Goal: Transaction & Acquisition: Purchase product/service

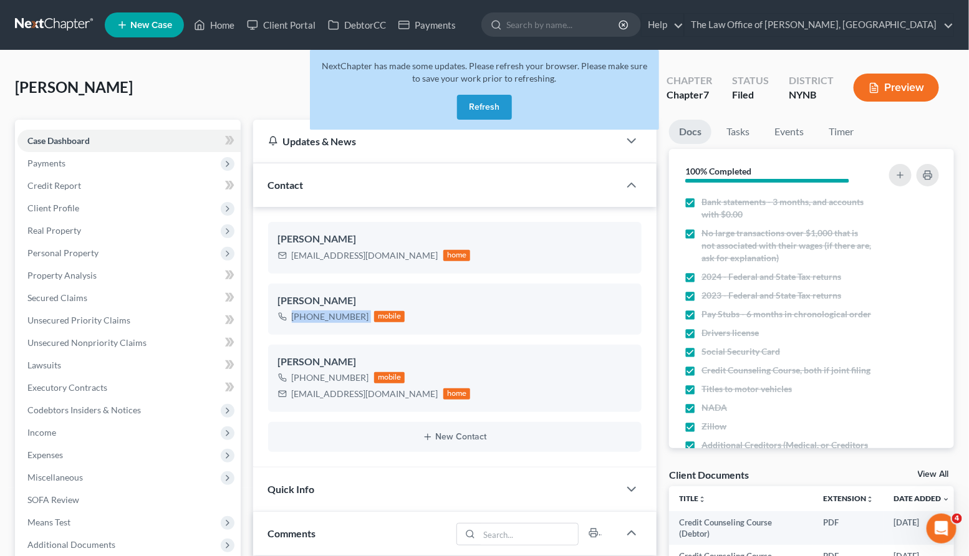
scroll to position [247, 0]
click at [481, 118] on button "Refresh" at bounding box center [484, 107] width 55 height 25
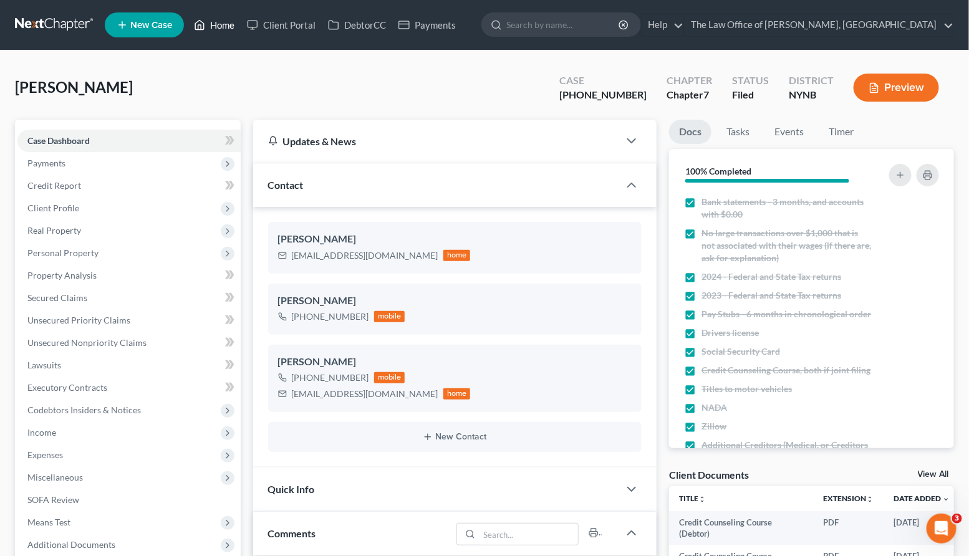
click at [211, 32] on link "Home" at bounding box center [214, 25] width 53 height 22
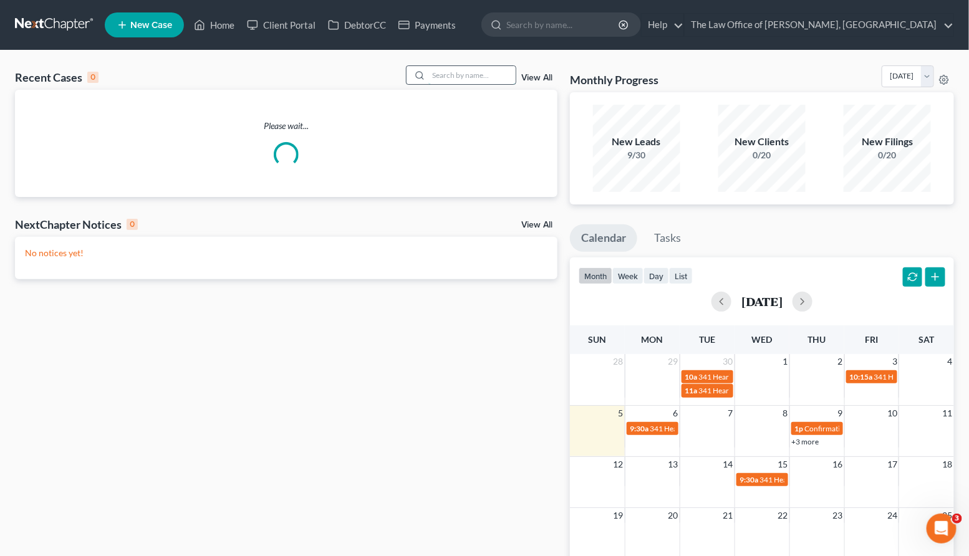
click at [465, 75] on input "search" at bounding box center [471, 75] width 87 height 18
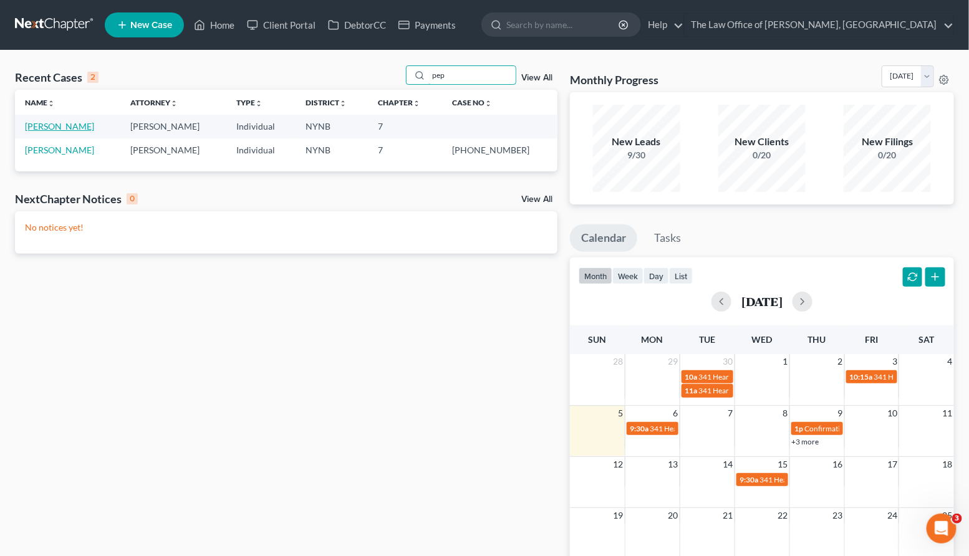
type input "pep"
click at [87, 125] on link "[PERSON_NAME]" at bounding box center [59, 126] width 69 height 11
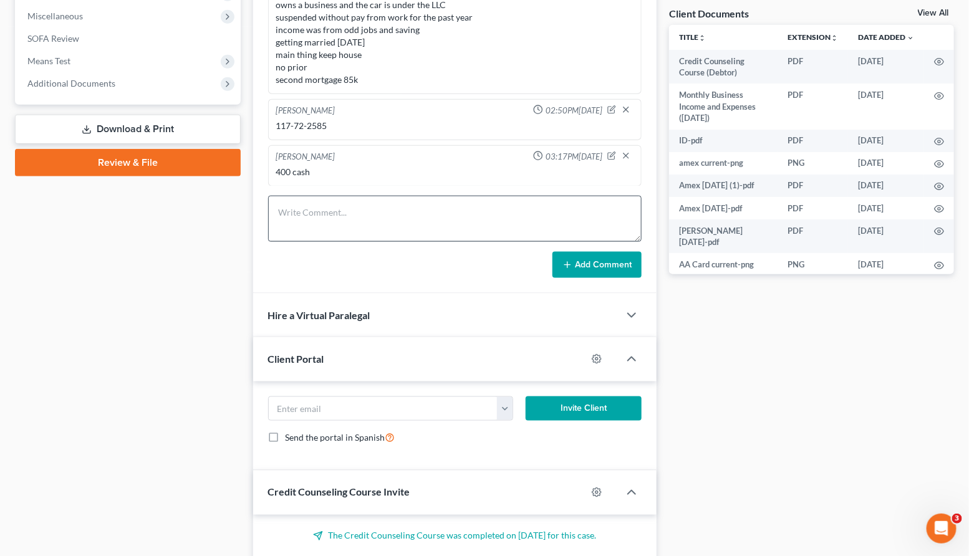
scroll to position [798, 0]
click at [289, 215] on textarea at bounding box center [455, 219] width 374 height 46
paste textarea "5149 6800 0105 1556 02/29 664"
type textarea "5149 6800 0105 1556 02/29 664"
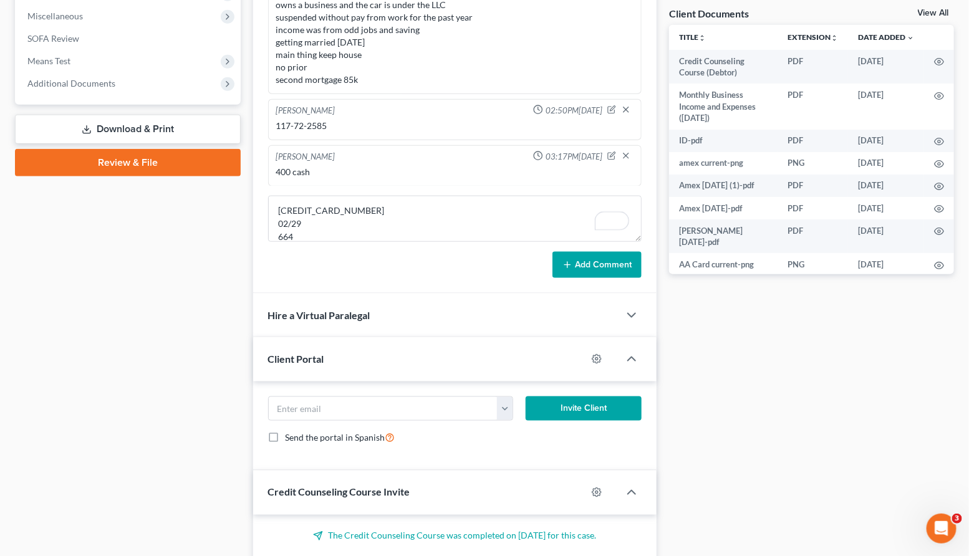
click at [583, 269] on button "Add Comment" at bounding box center [596, 265] width 89 height 26
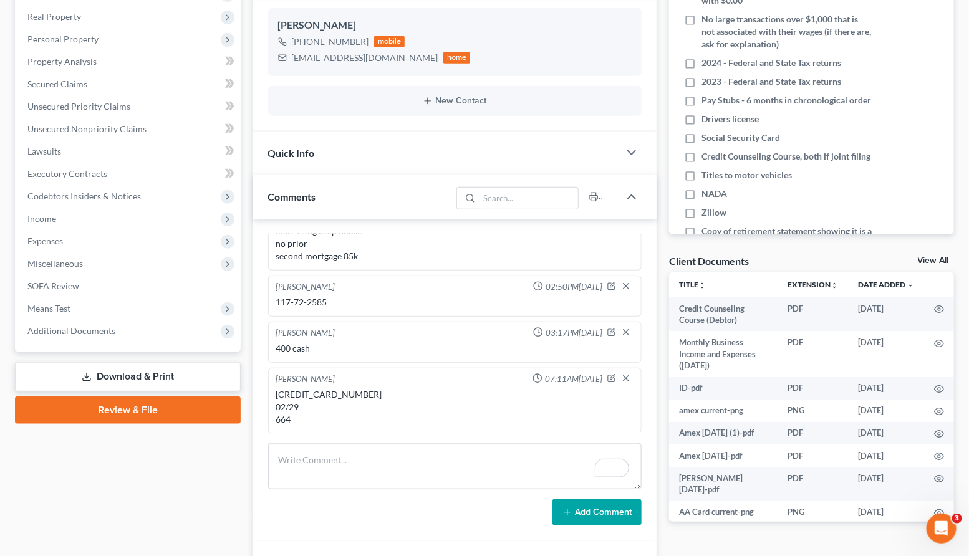
scroll to position [227, 0]
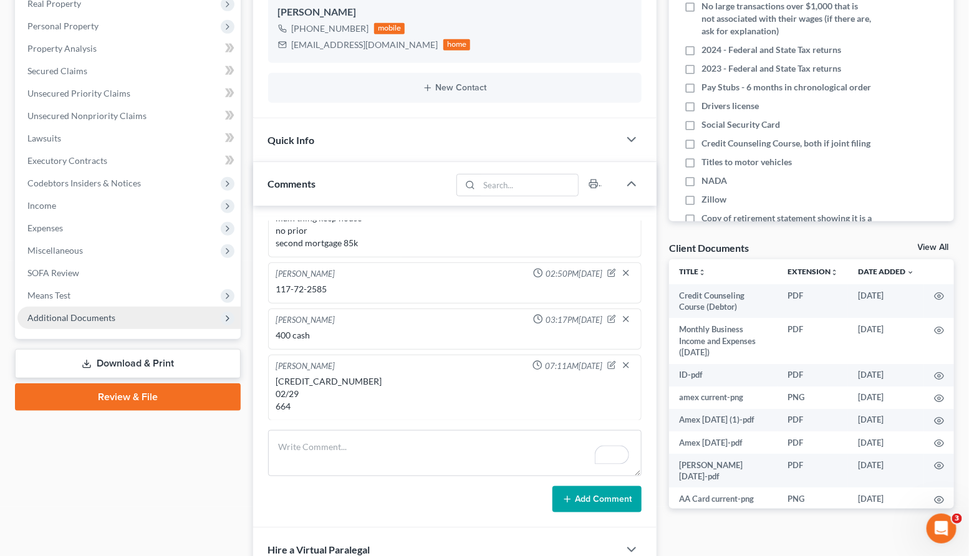
click at [98, 318] on span "Additional Documents" at bounding box center [71, 317] width 88 height 11
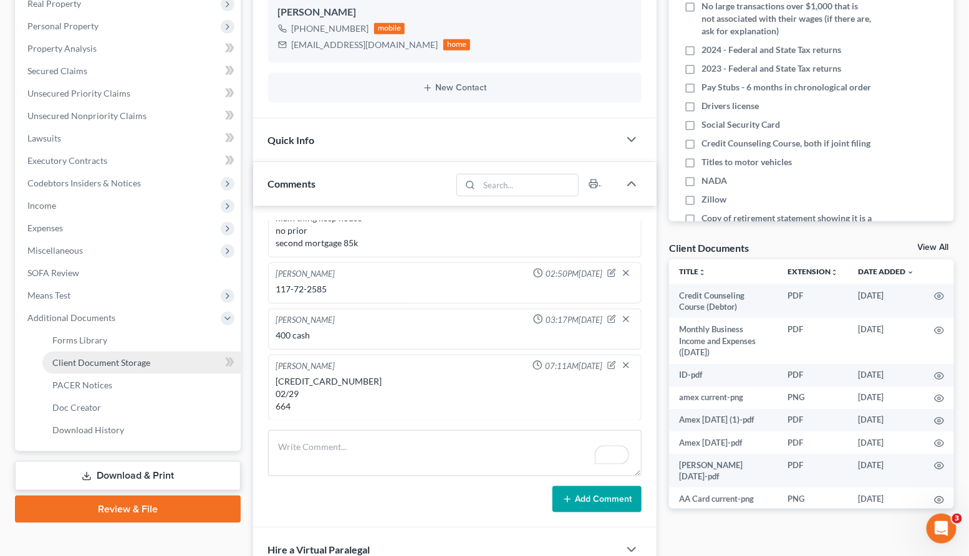
click at [99, 363] on span "Client Document Storage" at bounding box center [101, 362] width 98 height 11
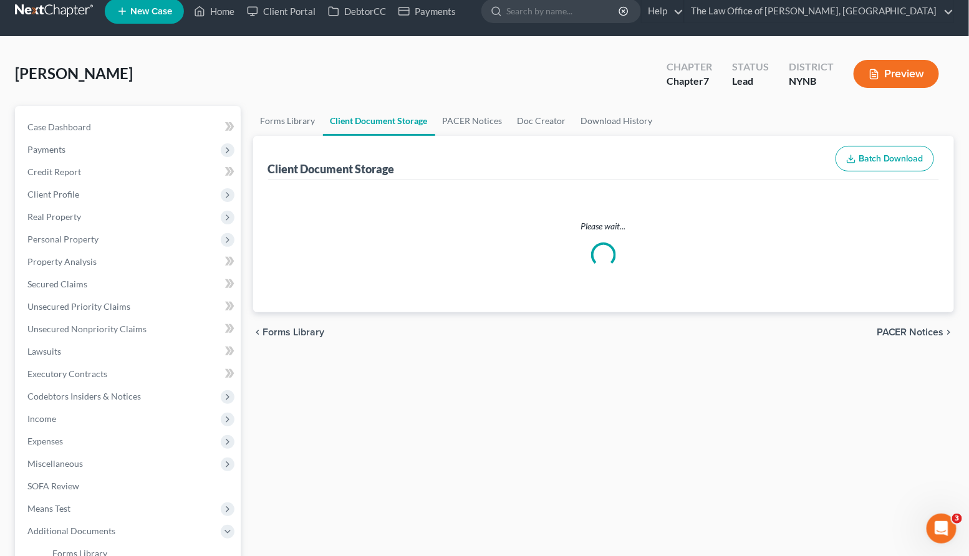
scroll to position [6, 0]
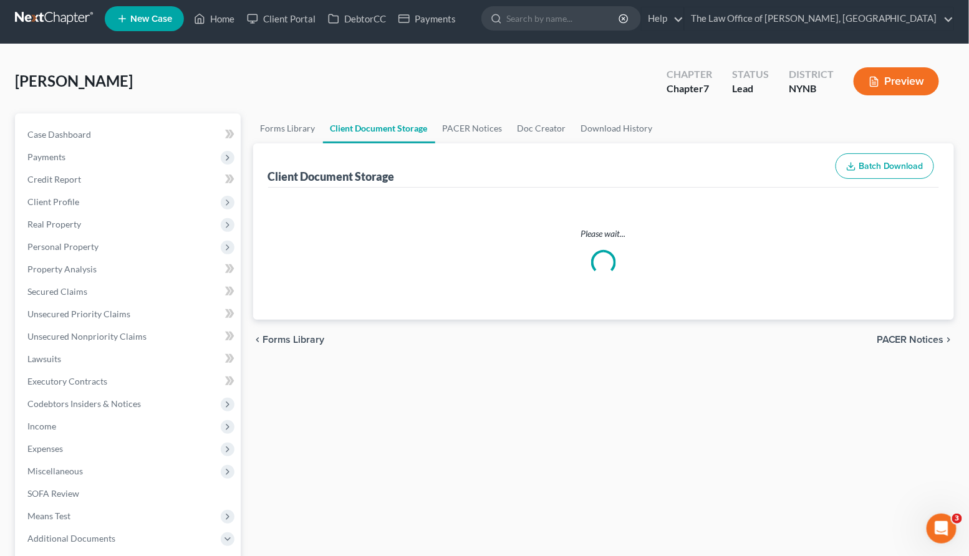
select select "1"
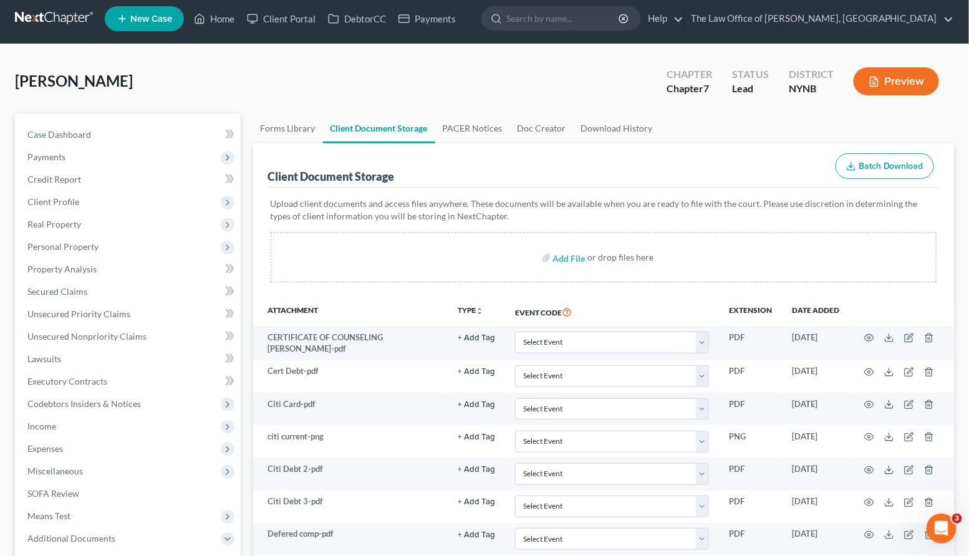
scroll to position [0, 0]
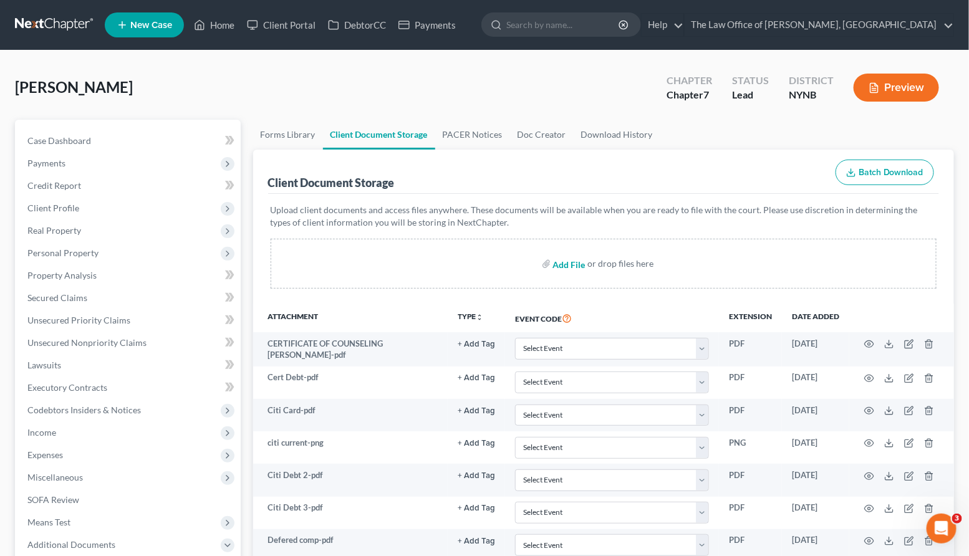
click at [571, 266] on input "file" at bounding box center [568, 264] width 30 height 22
type input "C:\fakepath\P and L.pdf"
select select "1"
click at [226, 24] on link "Home" at bounding box center [214, 25] width 53 height 22
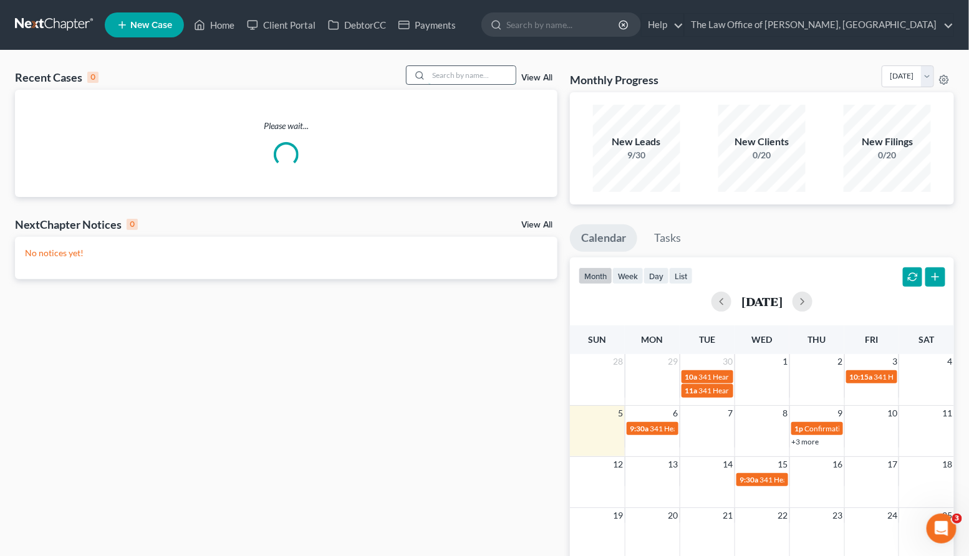
click at [482, 80] on input "search" at bounding box center [471, 75] width 87 height 18
type input "diana"
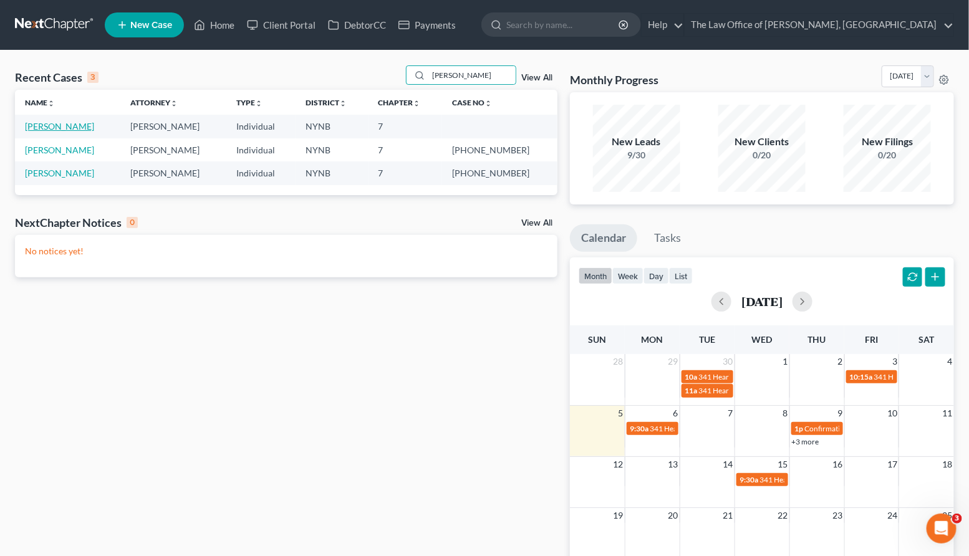
click at [54, 127] on link "Diana, Erica" at bounding box center [59, 126] width 69 height 11
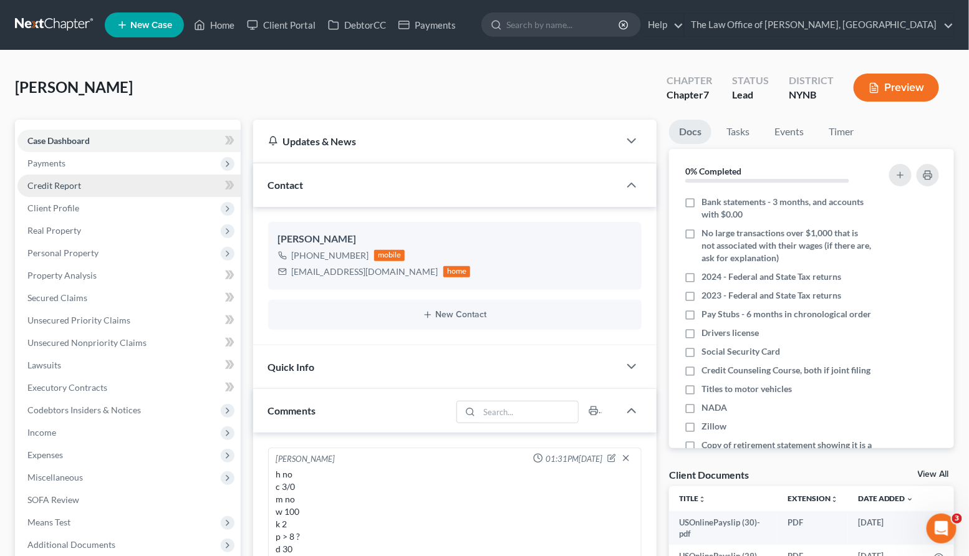
click at [56, 189] on span "Credit Report" at bounding box center [54, 185] width 54 height 11
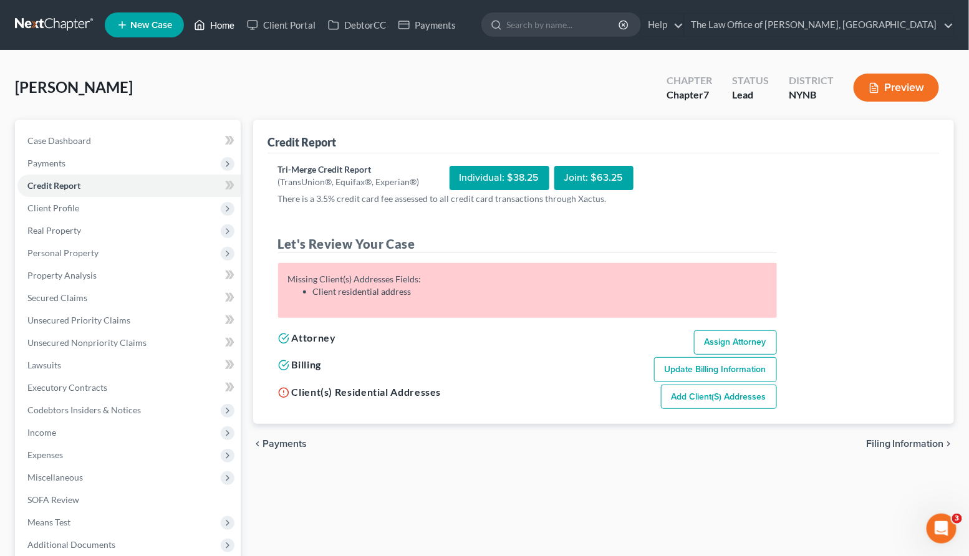
click at [228, 24] on link "Home" at bounding box center [214, 25] width 53 height 22
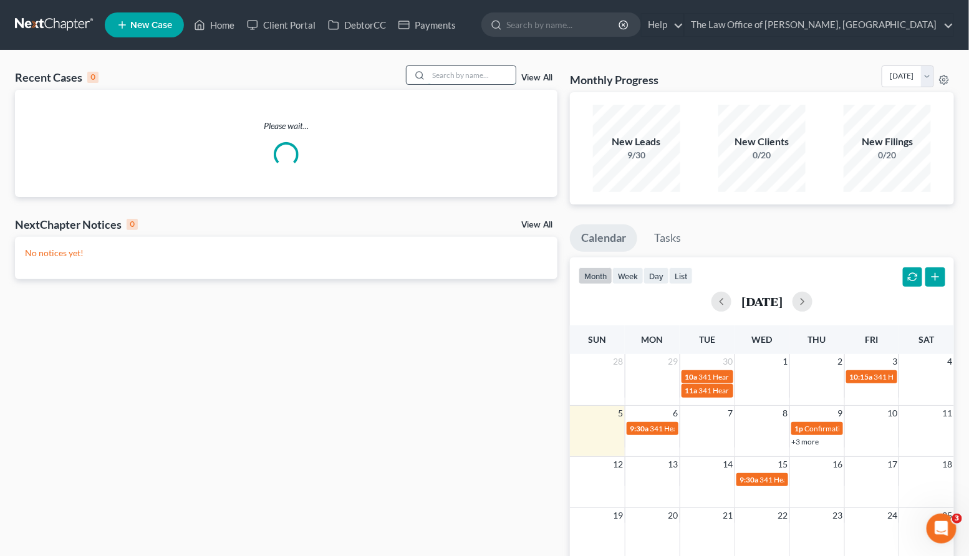
click at [447, 74] on input "search" at bounding box center [471, 75] width 87 height 18
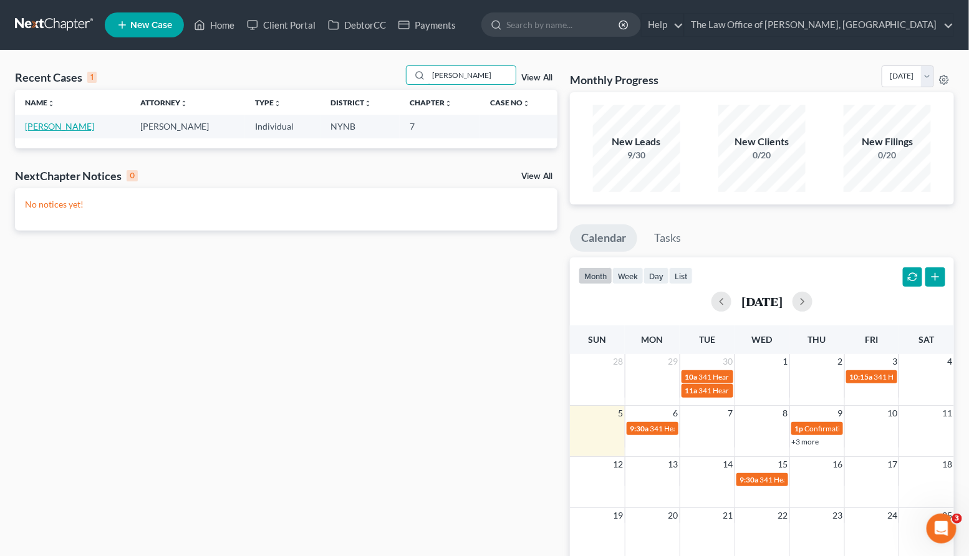
type input "greco"
click at [55, 128] on link "Greco, Gary" at bounding box center [59, 126] width 69 height 11
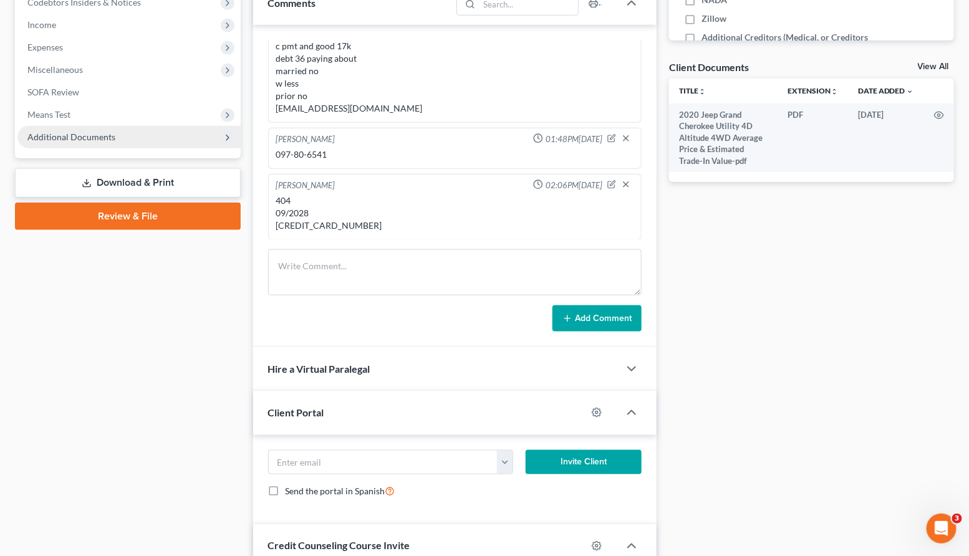
scroll to position [417, 0]
click at [114, 145] on span "Additional Documents" at bounding box center [128, 137] width 223 height 22
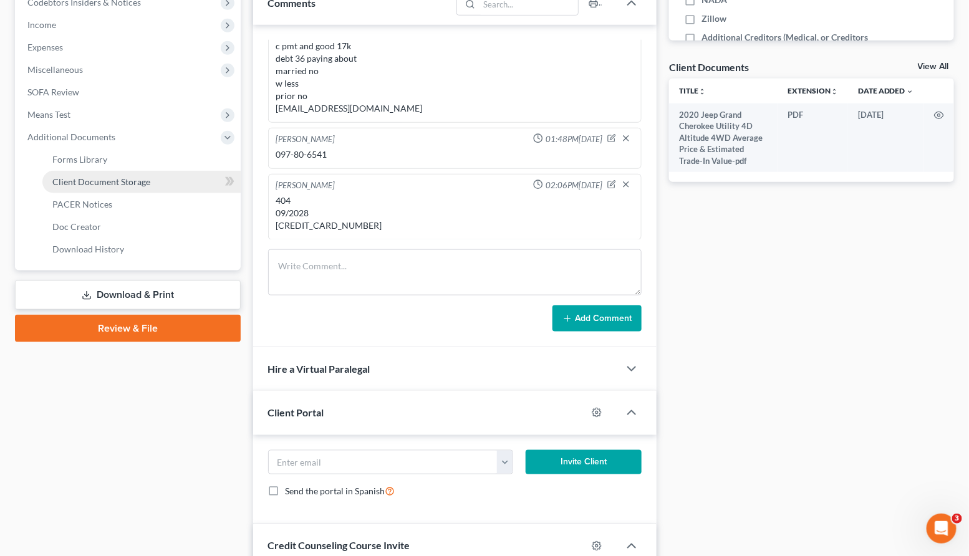
click at [117, 178] on span "Client Document Storage" at bounding box center [101, 181] width 98 height 11
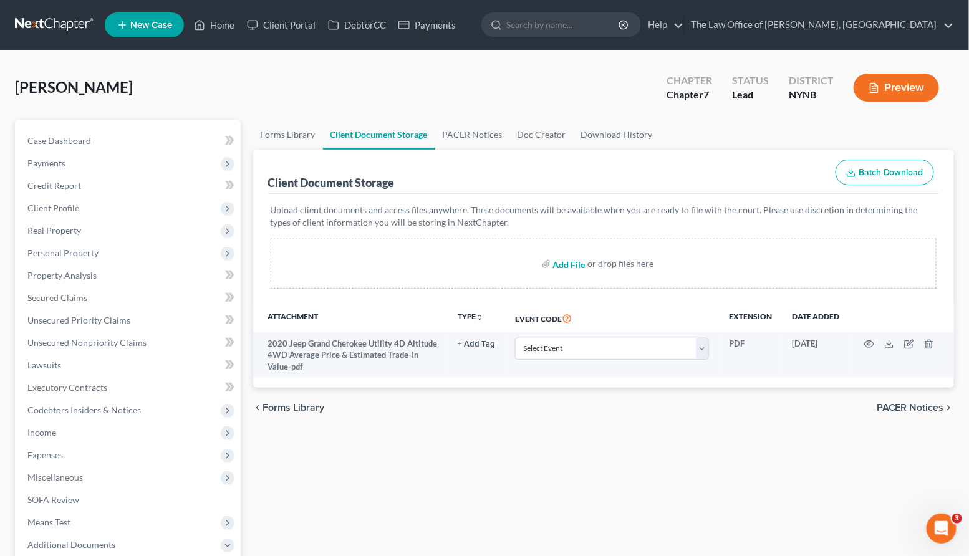
click at [573, 264] on input "file" at bounding box center [568, 264] width 30 height 22
type input "C:\fakepath\image1.jpeg"
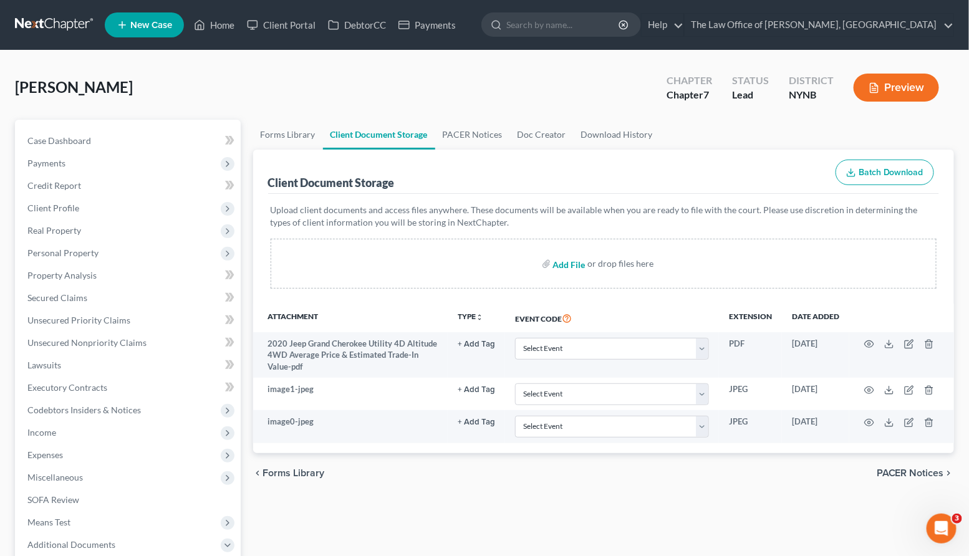
click at [561, 264] on input "file" at bounding box center [568, 264] width 30 height 22
type input "C:\fakepath\greco cc.pdf"
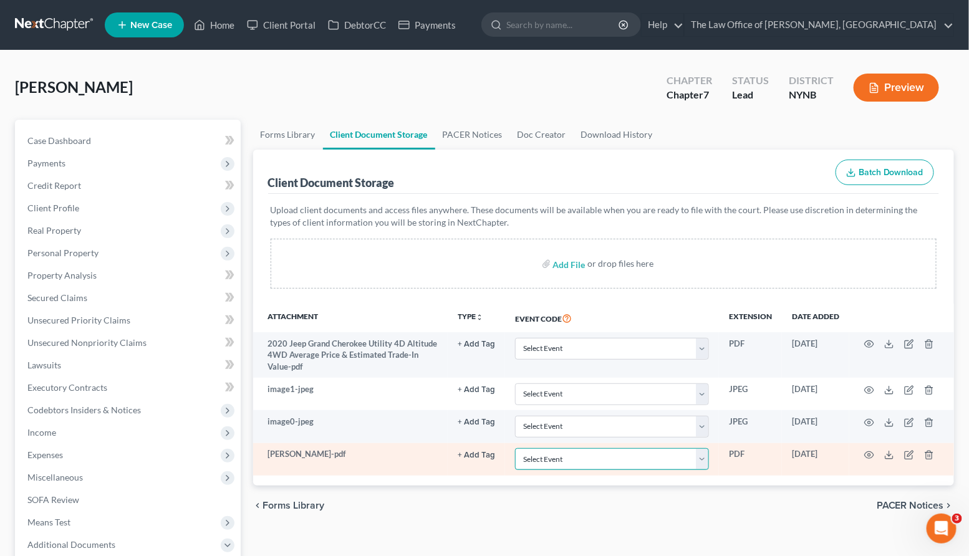
click at [653, 461] on select "Select Event Application to Have the Filing Fee Waived Certificate of Credit Co…" at bounding box center [612, 459] width 194 height 22
select select "1"
click at [517, 448] on select "Select Event Application to Have the Filing Fee Waived Certificate of Credit Co…" at bounding box center [612, 459] width 194 height 22
click at [870, 455] on circle "button" at bounding box center [869, 455] width 2 height 2
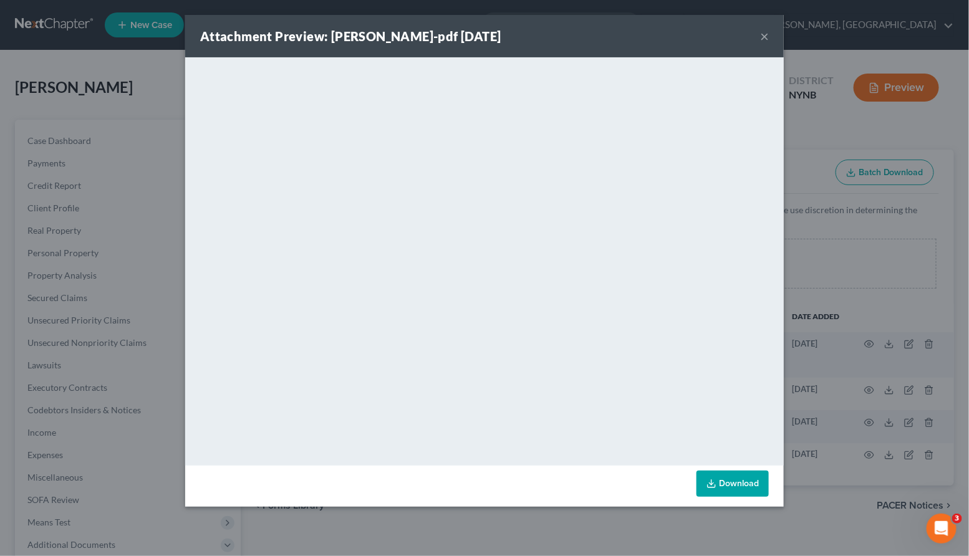
click at [764, 39] on button "×" at bounding box center [764, 36] width 9 height 15
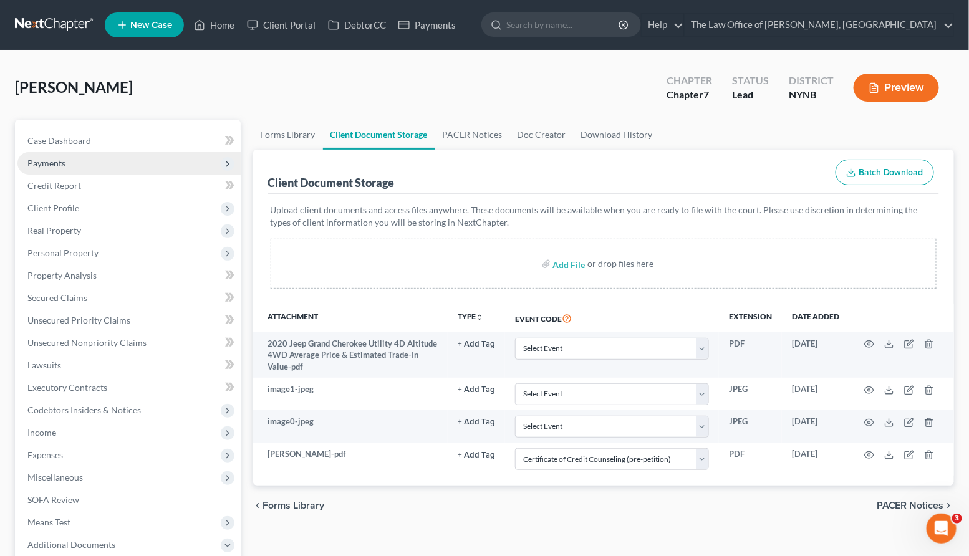
click at [115, 163] on span "Payments" at bounding box center [128, 163] width 223 height 22
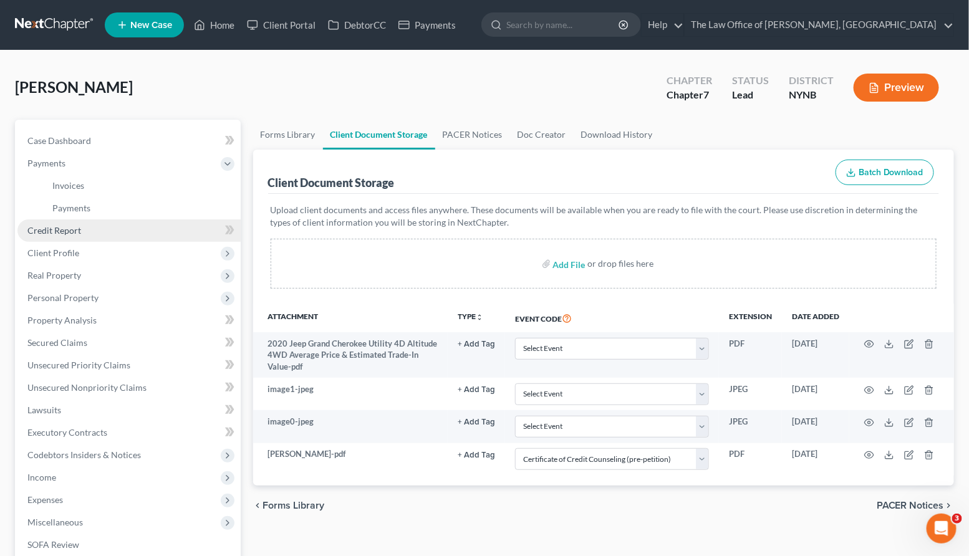
click at [84, 238] on link "Credit Report" at bounding box center [128, 230] width 223 height 22
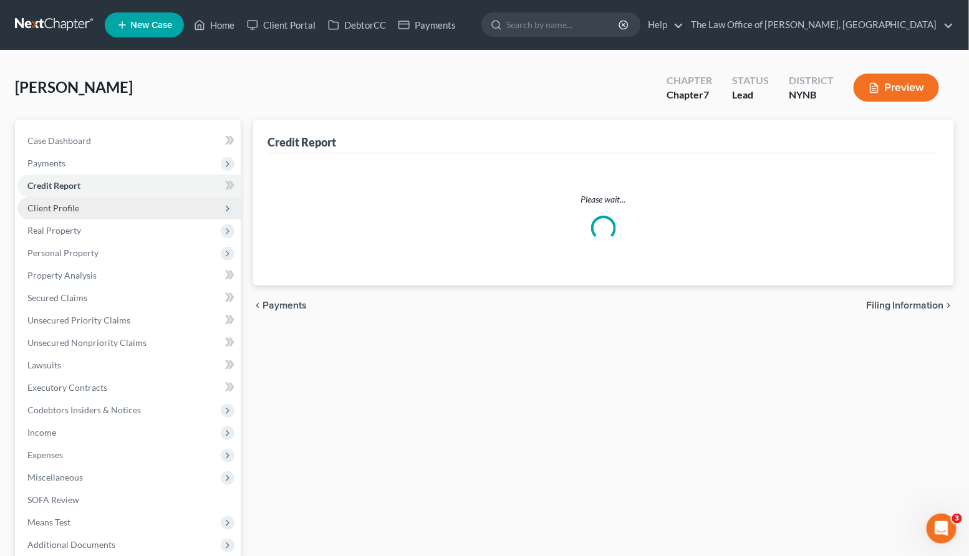
click at [74, 254] on ul "Case Dashboard Payments Invoices Payments Payments Credit Report Client Profile" at bounding box center [128, 343] width 223 height 427
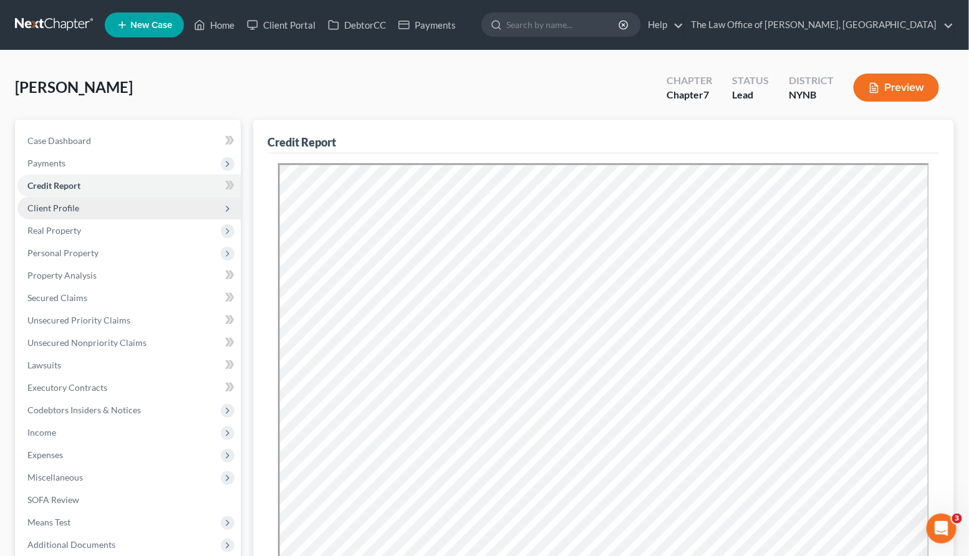
click at [80, 211] on span "Client Profile" at bounding box center [128, 208] width 223 height 22
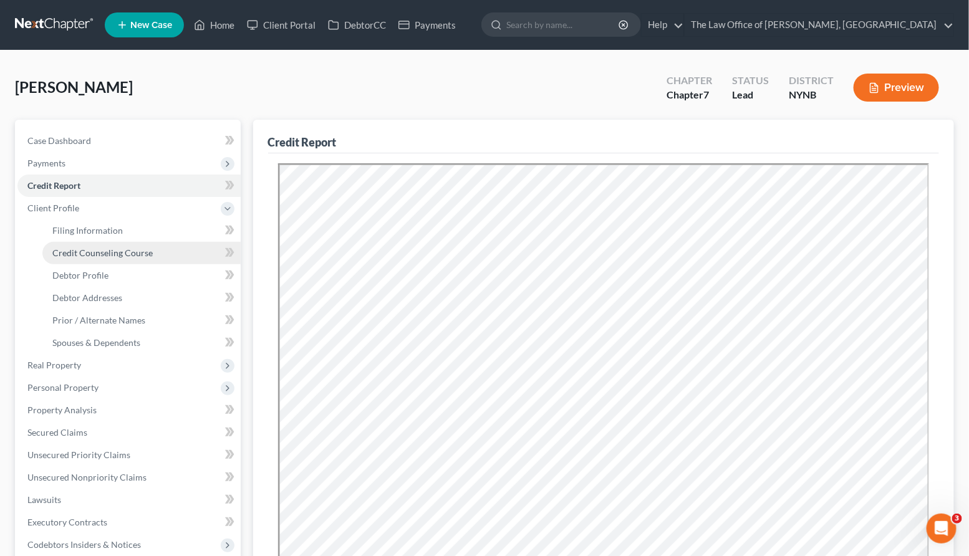
click at [115, 250] on span "Credit Counseling Course" at bounding box center [102, 253] width 100 height 11
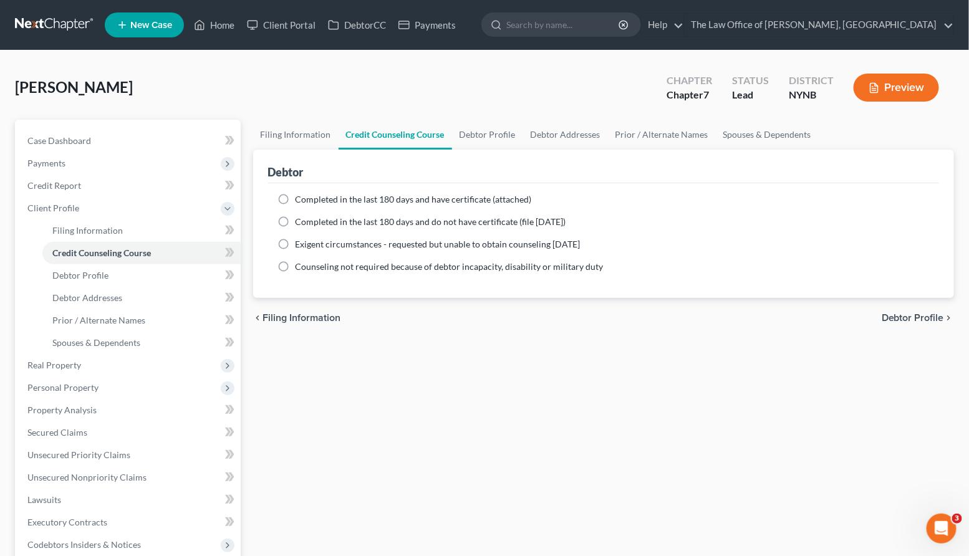
click at [296, 220] on span "Completed in the last 180 days and do not have certificate (file within 14 days)" at bounding box center [431, 221] width 271 height 11
click at [301, 220] on input "Completed in the last 180 days and do not have certificate (file within 14 days)" at bounding box center [305, 220] width 8 height 8
radio input "true"
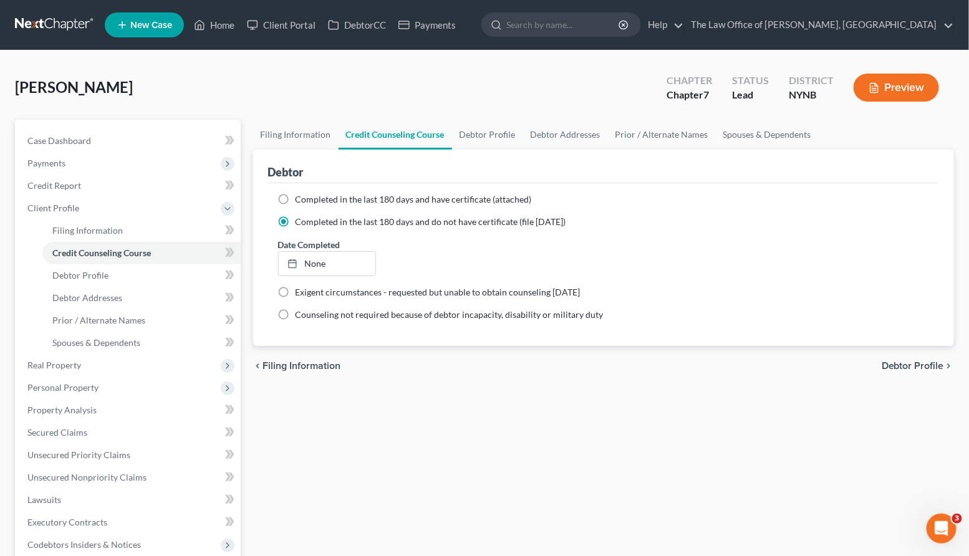
click at [340, 276] on ng-include "Completed in the last 180 days and have certificate (attached) Date Completed N…" at bounding box center [604, 257] width 652 height 128
type input "10/5/2025"
click at [340, 271] on link "None" at bounding box center [327, 264] width 97 height 24
click at [228, 32] on link "Home" at bounding box center [214, 25] width 53 height 22
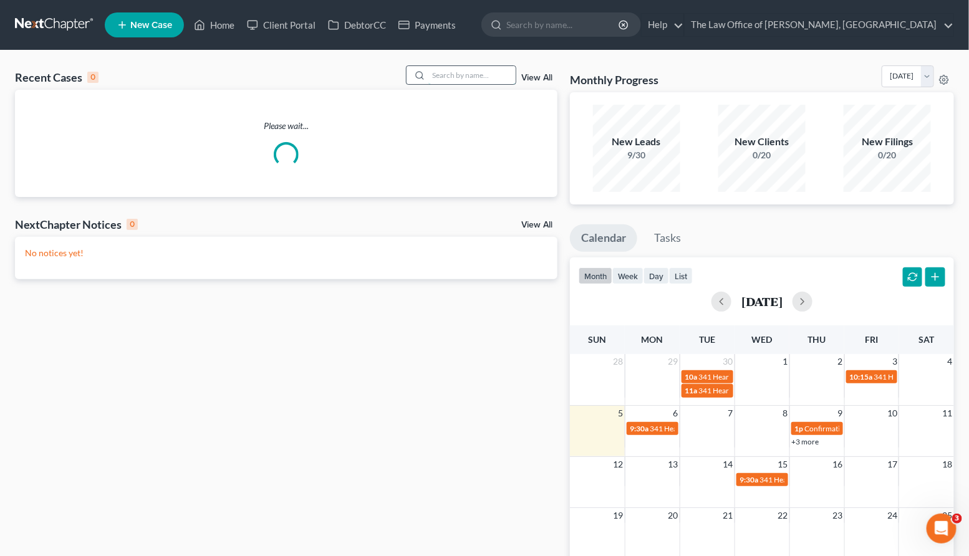
click at [465, 78] on input "search" at bounding box center [471, 75] width 87 height 18
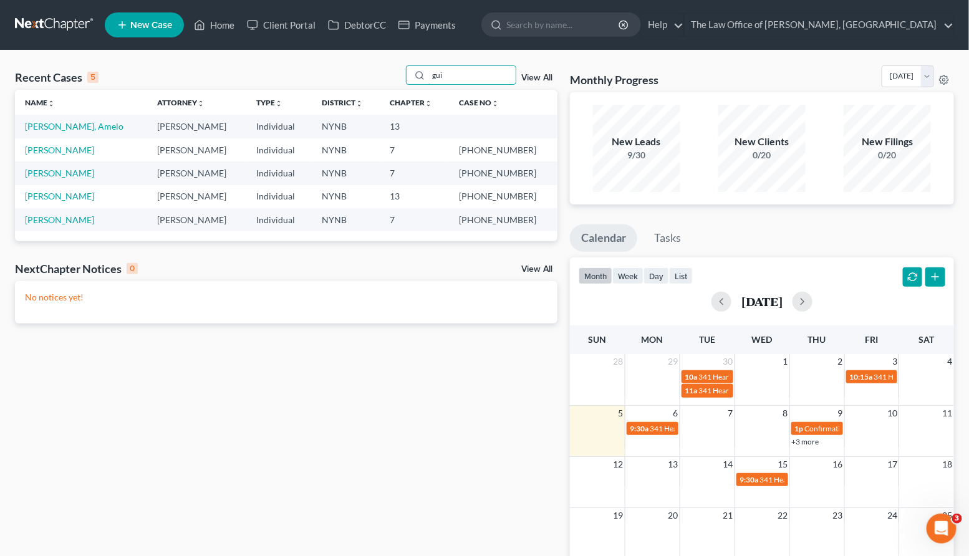
type input "gui"
drag, startPoint x: 526, startPoint y: 175, endPoint x: 484, endPoint y: 173, distance: 42.5
click at [484, 173] on td "25-11003-1" at bounding box center [503, 172] width 108 height 23
copy td "25-11003"
click at [71, 126] on link "Guilliano, Amelo" at bounding box center [74, 126] width 99 height 11
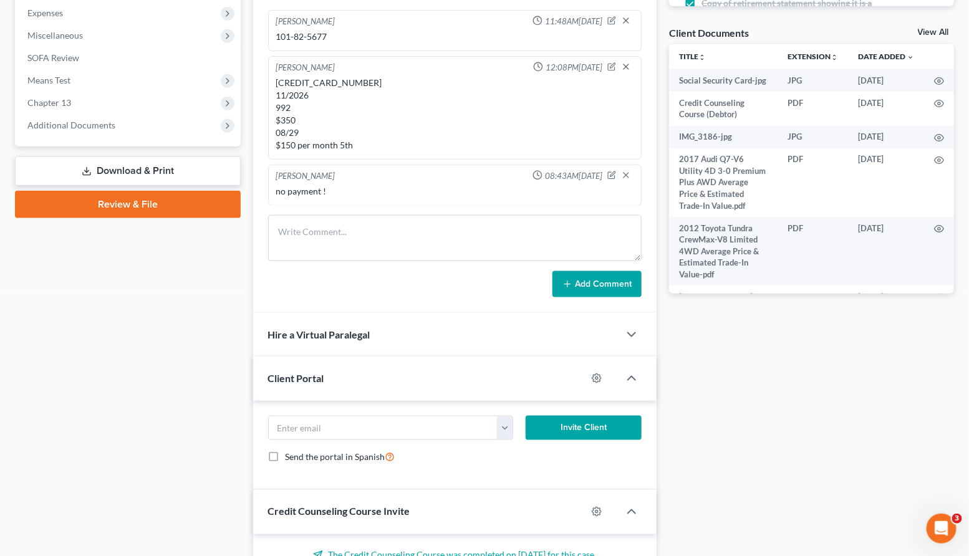
scroll to position [443, 0]
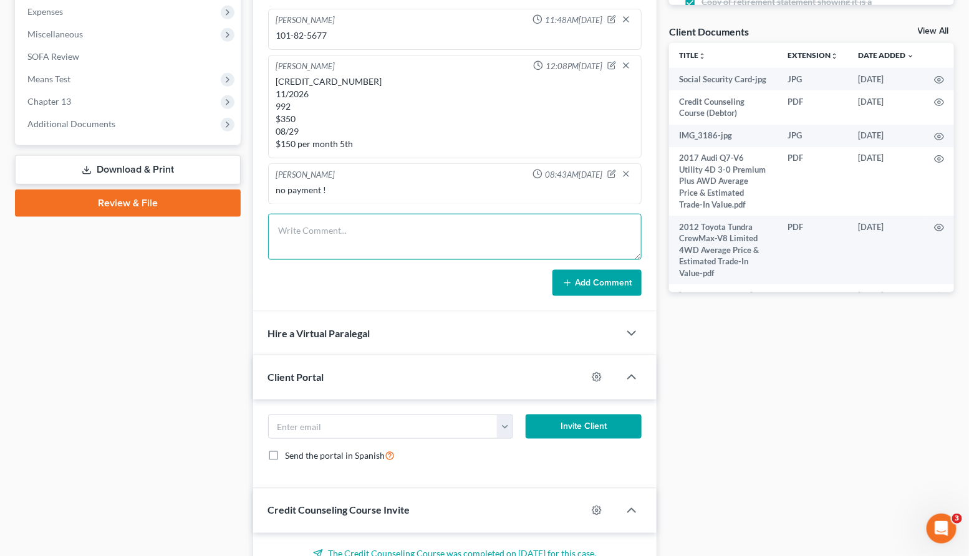
click at [328, 243] on textarea at bounding box center [455, 237] width 374 height 46
type textarea "4347-6980-6545-5706 10/2030 138 Farisa Nums-Amelo"
click at [576, 293] on button "Add Comment" at bounding box center [596, 283] width 89 height 26
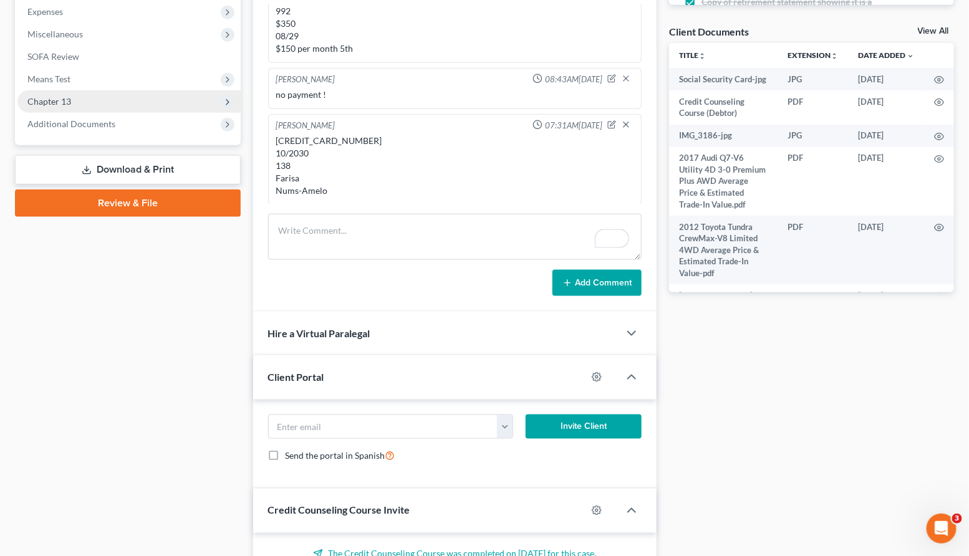
scroll to position [0, 0]
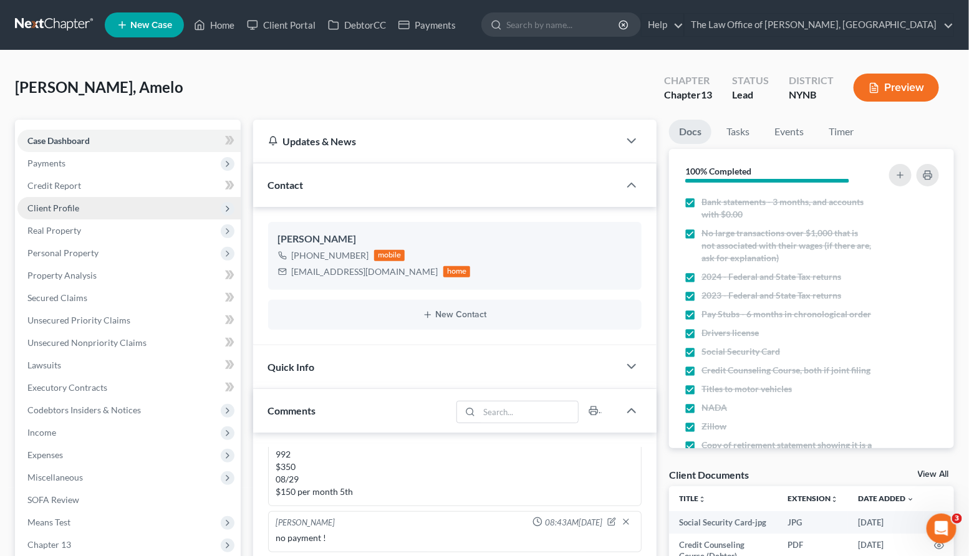
click at [74, 215] on span "Client Profile" at bounding box center [128, 208] width 223 height 22
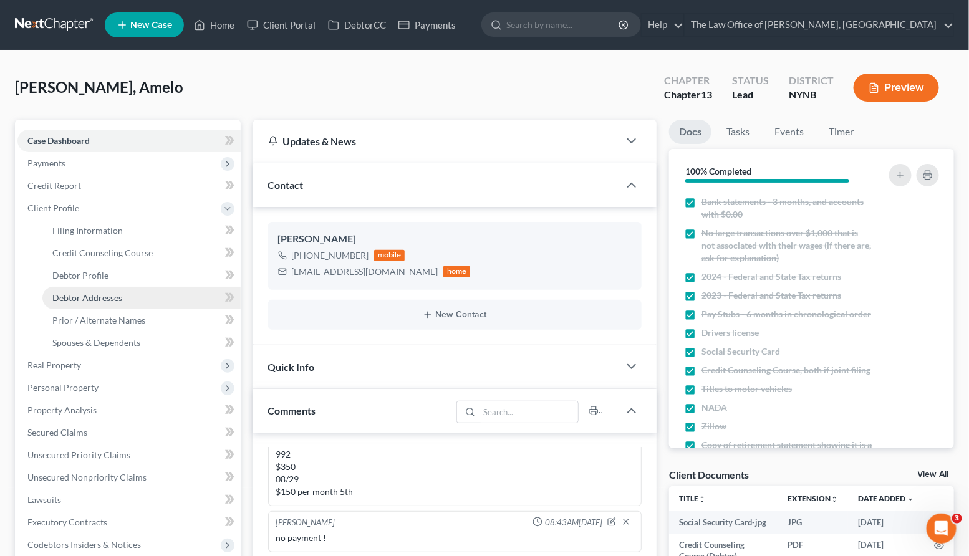
click at [90, 292] on span "Debtor Addresses" at bounding box center [87, 297] width 70 height 11
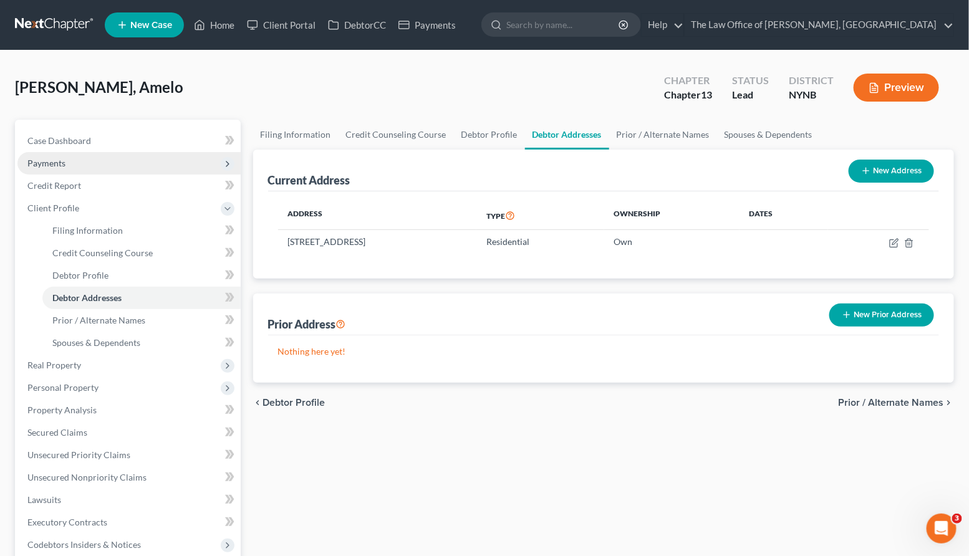
click at [95, 155] on span "Payments" at bounding box center [128, 163] width 223 height 22
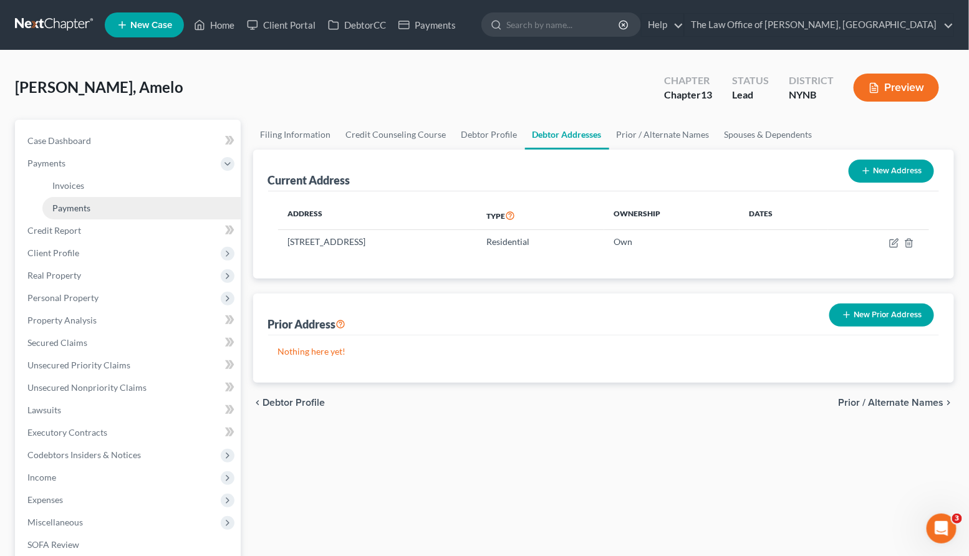
click at [84, 213] on link "Payments" at bounding box center [141, 208] width 198 height 22
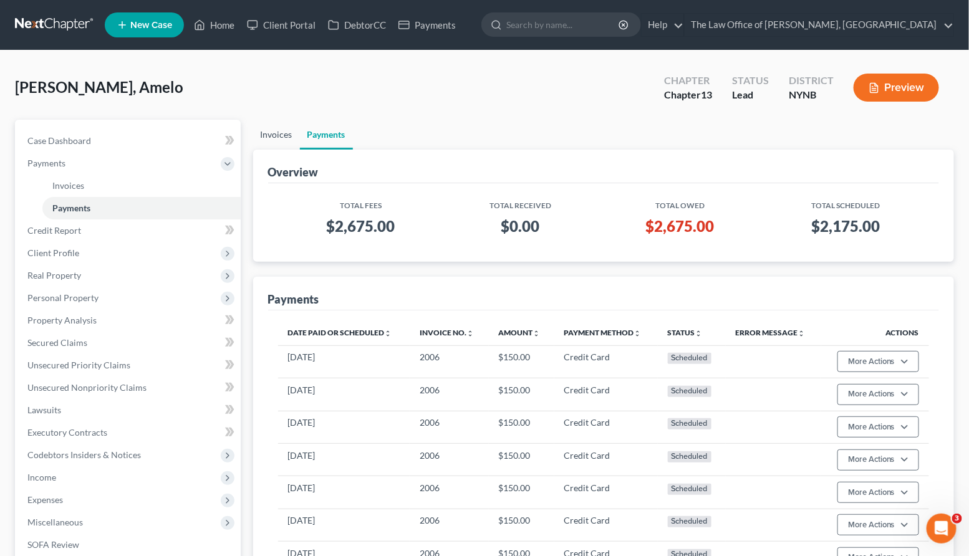
click at [276, 132] on link "Invoices" at bounding box center [276, 135] width 47 height 30
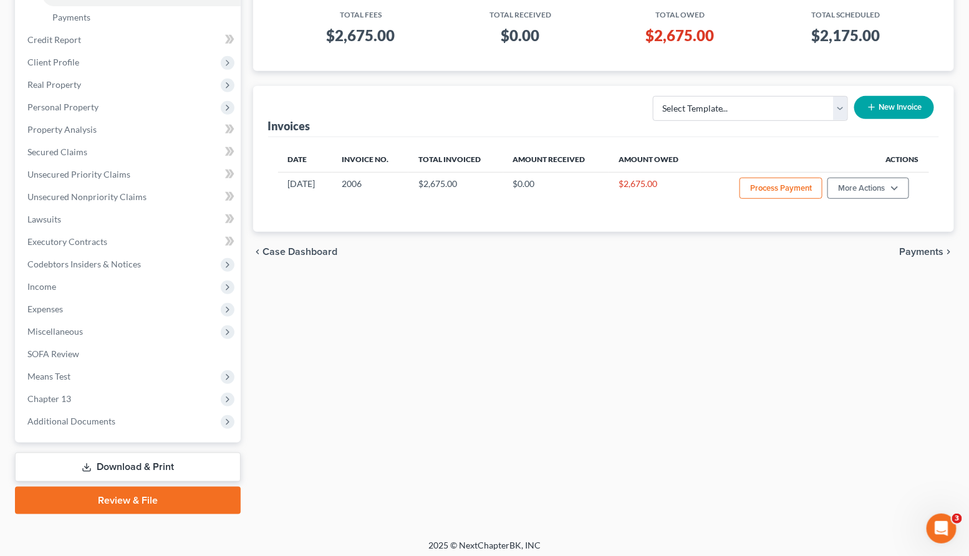
scroll to position [195, 0]
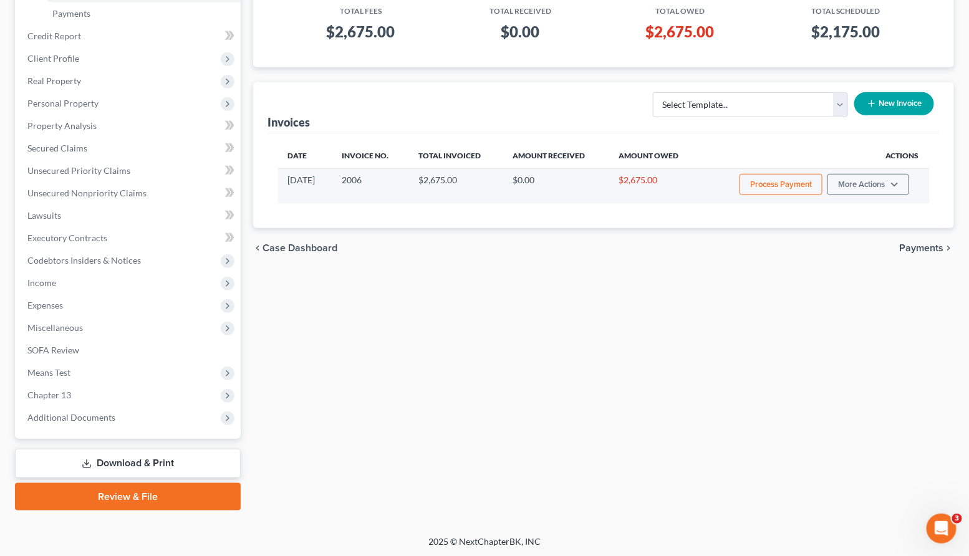
click at [781, 185] on button "Process Payment" at bounding box center [781, 184] width 83 height 21
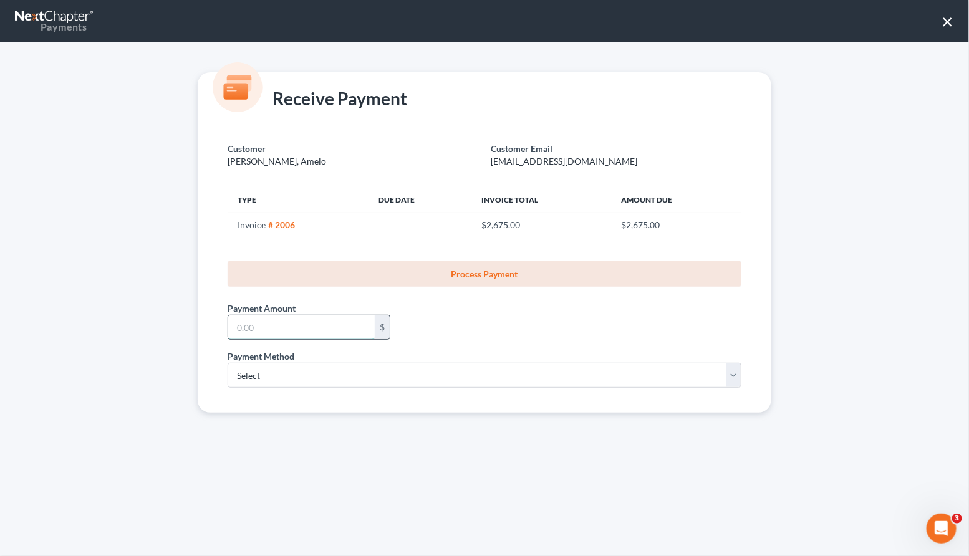
click at [358, 328] on input "text" at bounding box center [301, 328] width 147 height 24
type input "350"
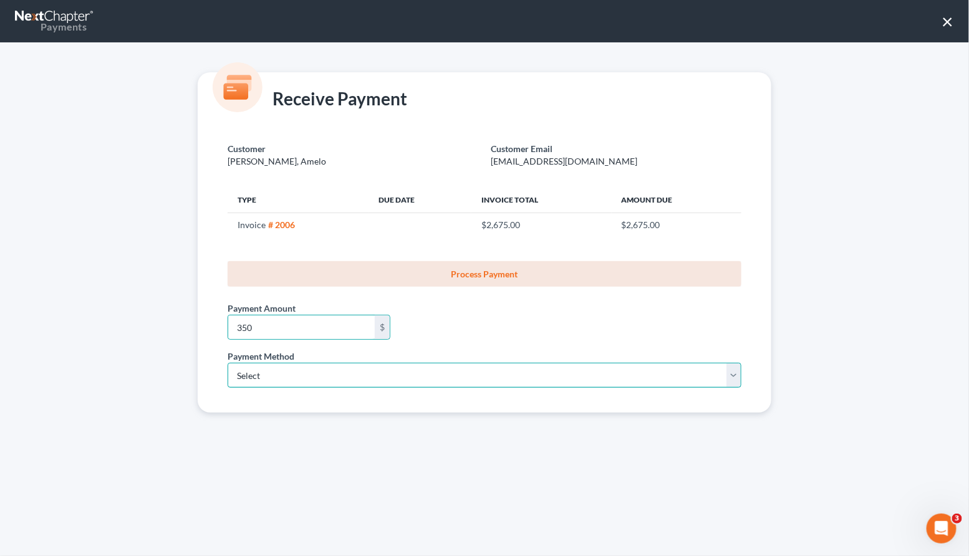
click at [264, 374] on select "Select ACH Credit Card" at bounding box center [485, 375] width 514 height 25
select select "1"
click at [228, 363] on select "Select ACH Credit Card" at bounding box center [485, 375] width 514 height 25
select select "35"
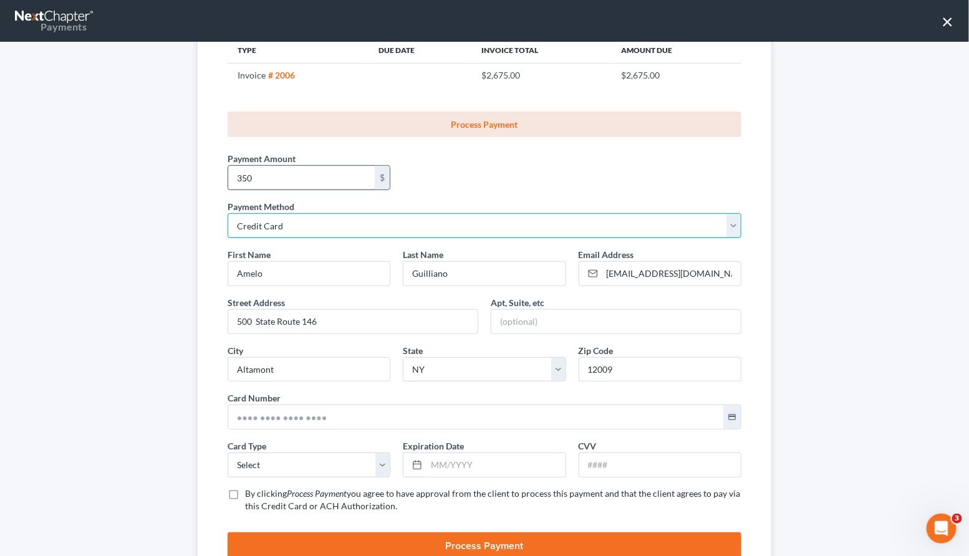
scroll to position [197, 0]
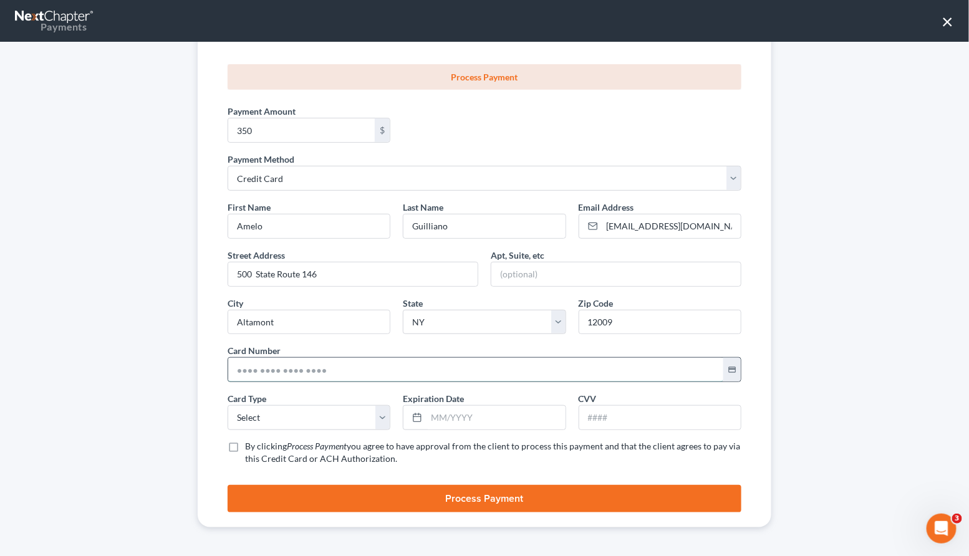
click at [249, 370] on input "text" at bounding box center [475, 370] width 495 height 24
paste input "4347 6980 6545 5706"
type input "4347 6980 6545 5706"
click at [254, 420] on select "Select Visa MasterCard Discover American Express" at bounding box center [309, 417] width 163 height 25
select select "0"
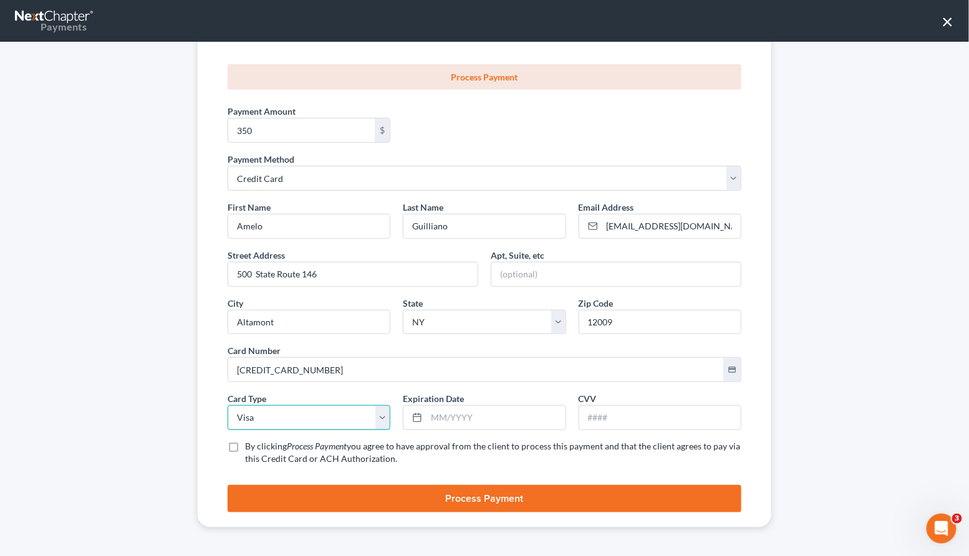
click at [228, 405] on select "Select Visa MasterCard Discover American Express" at bounding box center [309, 417] width 163 height 25
click at [435, 414] on input "text" at bounding box center [496, 418] width 138 height 24
paste input "10/2030"
type input "10/2030"
click at [626, 422] on input "text" at bounding box center [659, 418] width 161 height 24
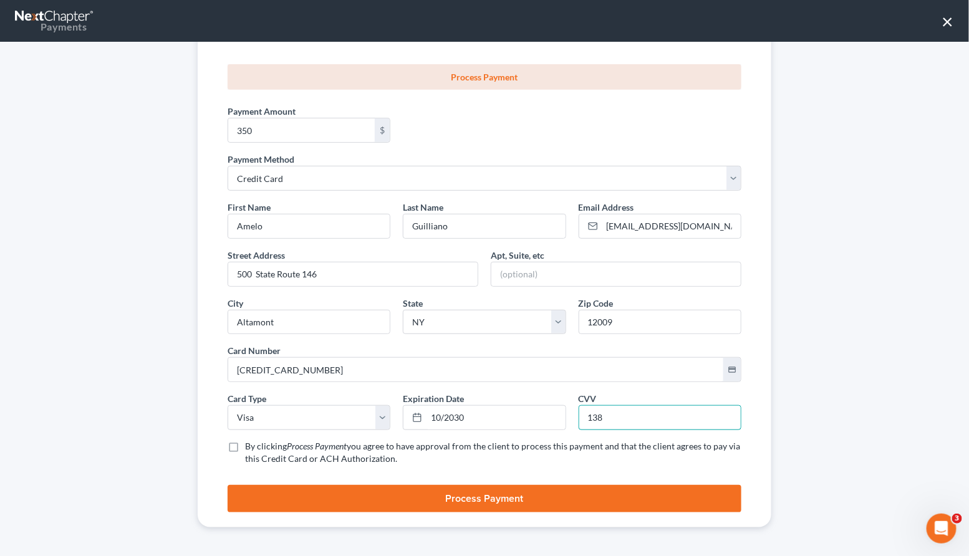
type input "138"
click at [245, 445] on label "By clicking Process Payment you agree to have approval from the client to proce…" at bounding box center [493, 452] width 496 height 25
click at [250, 445] on input "By clicking Process Payment you agree to have approval from the client to proce…" at bounding box center [254, 444] width 8 height 8
checkbox input "true"
click at [392, 494] on button "Process Payment" at bounding box center [485, 498] width 514 height 27
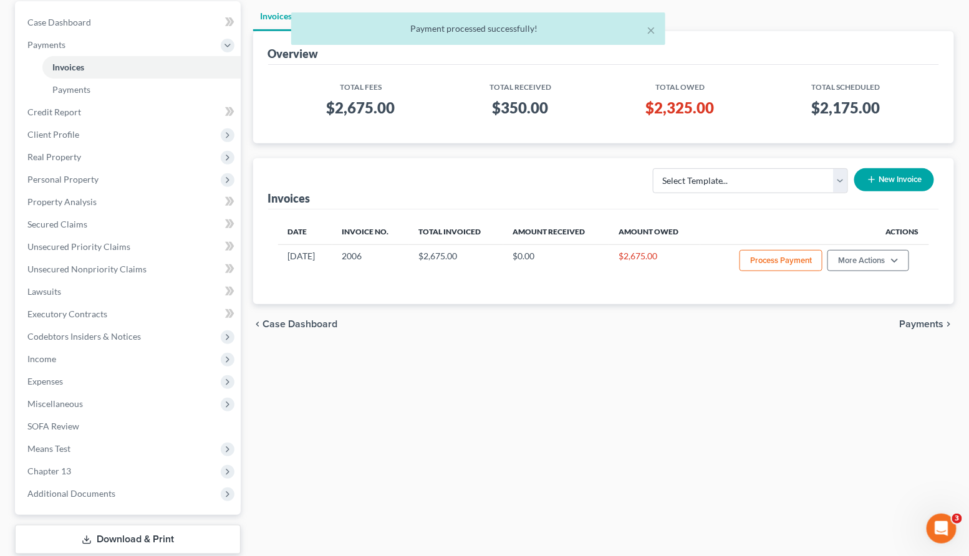
scroll to position [0, 0]
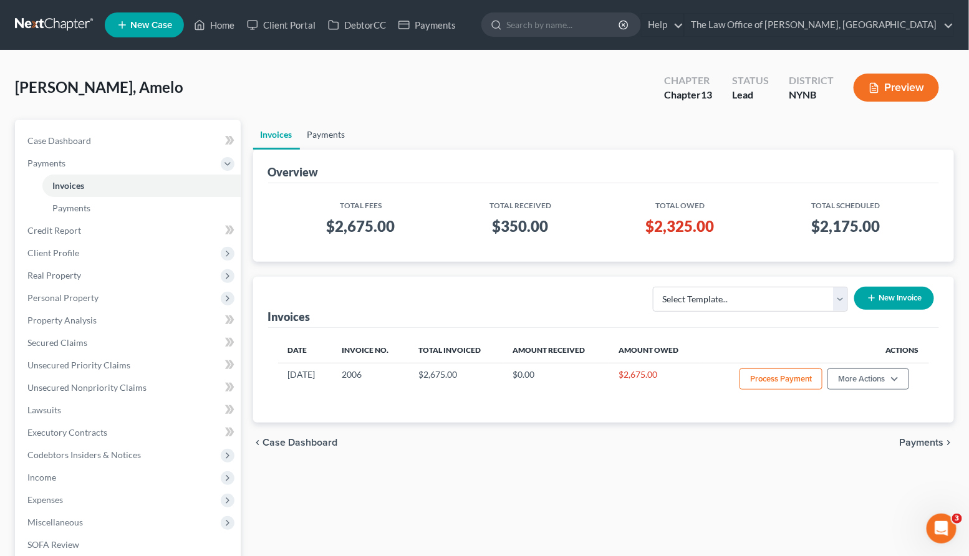
click at [316, 135] on link "Payments" at bounding box center [326, 135] width 53 height 30
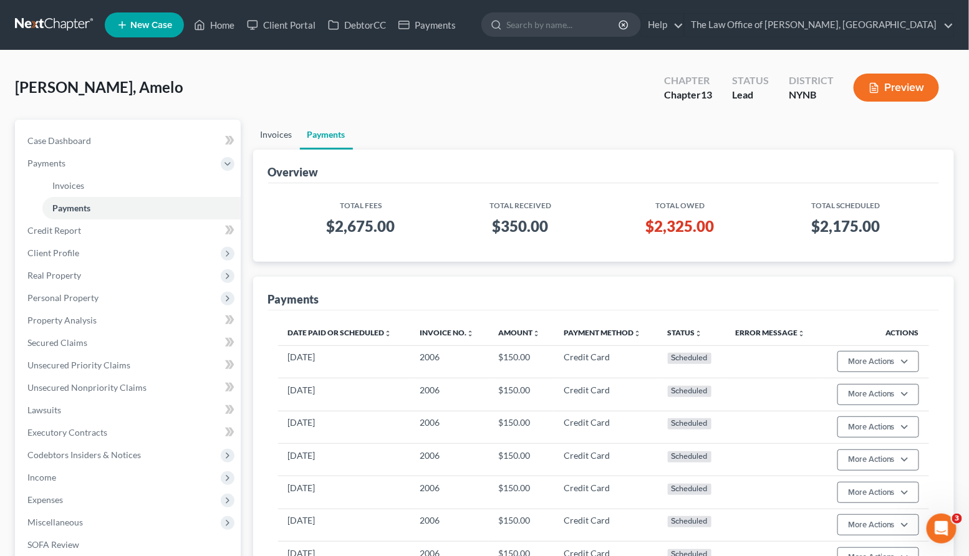
click at [264, 136] on link "Invoices" at bounding box center [276, 135] width 47 height 30
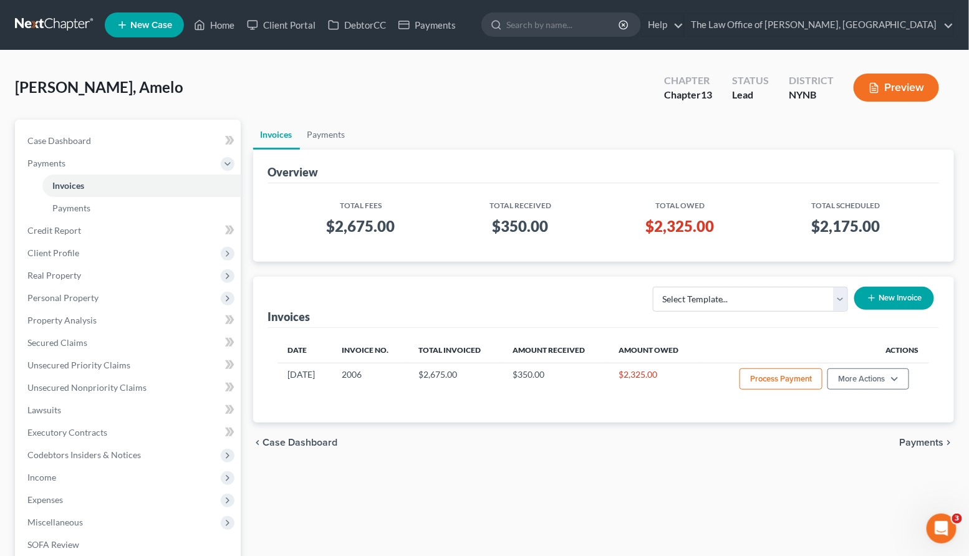
click at [895, 299] on button "New Invoice" at bounding box center [894, 298] width 80 height 23
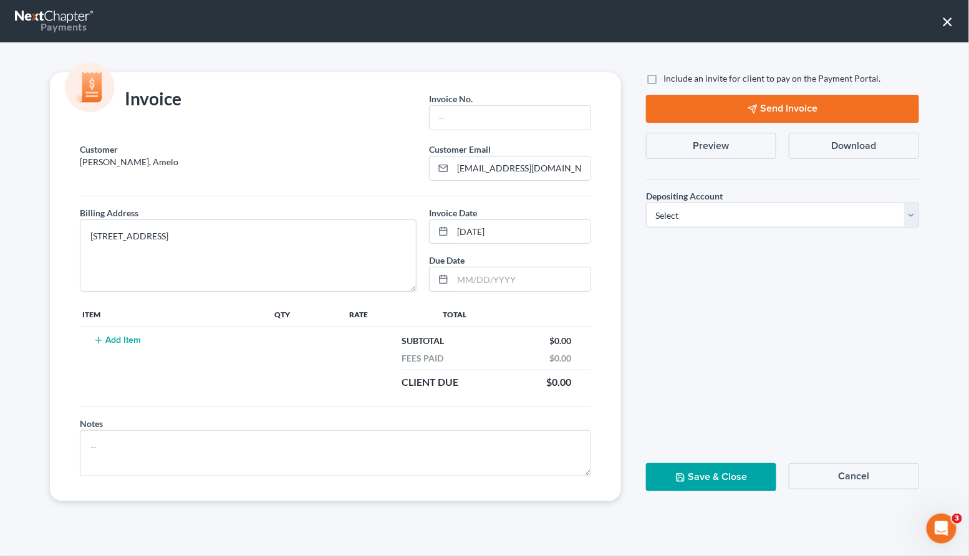
click at [132, 342] on button "Add Item" at bounding box center [117, 340] width 55 height 10
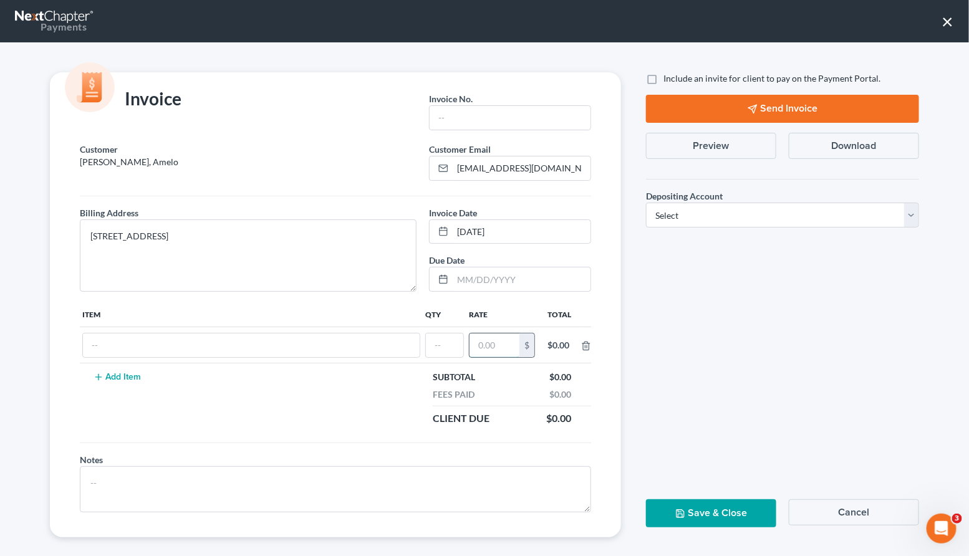
click at [492, 344] on input "text" at bounding box center [495, 346] width 50 height 24
type input "2,325"
click at [675, 210] on select "Select Operation Trust" at bounding box center [782, 215] width 273 height 25
select select "0"
click at [646, 203] on select "Select Operation Trust" at bounding box center [782, 215] width 273 height 25
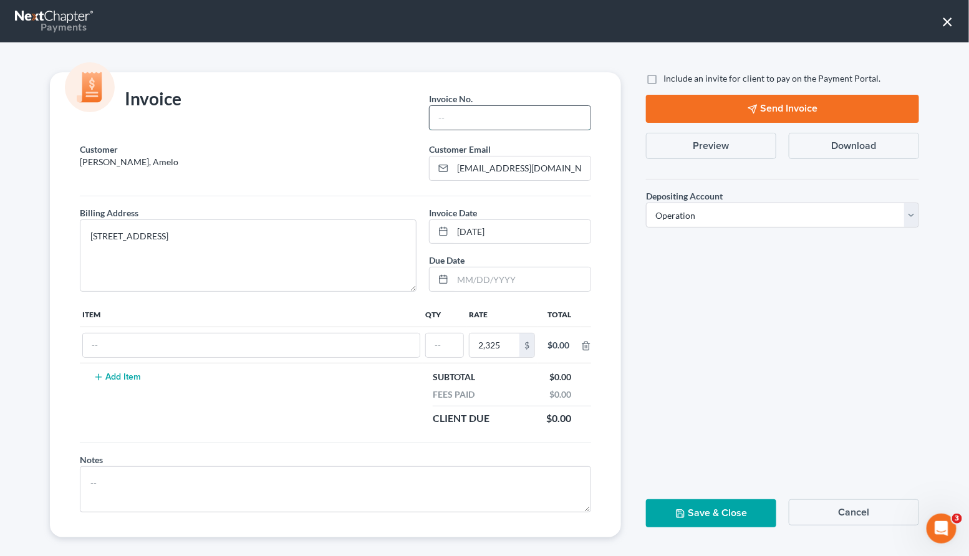
click at [491, 117] on input "text" at bounding box center [510, 118] width 161 height 24
type input "2027"
click at [99, 344] on input "text" at bounding box center [251, 346] width 337 height 24
type input "cd"
click at [443, 343] on input "text" at bounding box center [444, 346] width 37 height 24
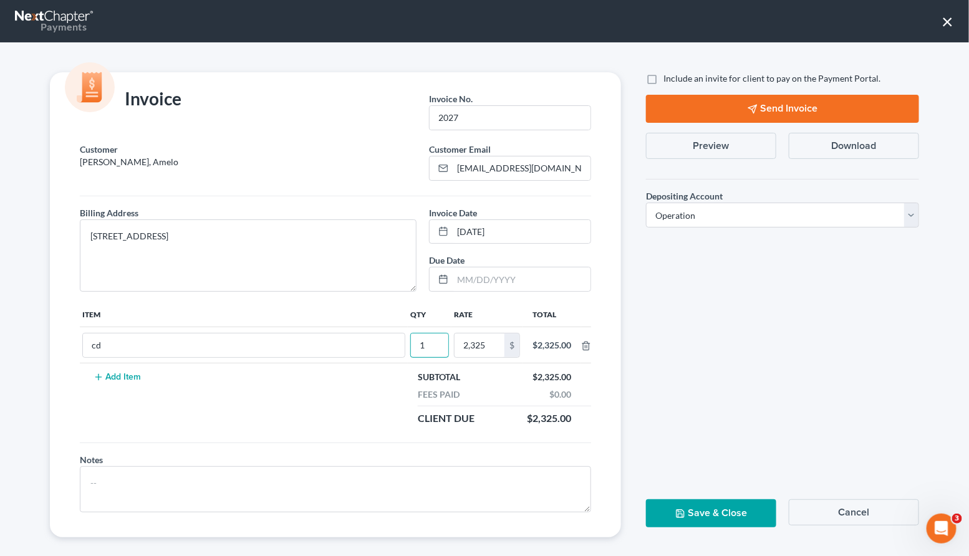
type input "1"
click at [708, 514] on button "Save & Close" at bounding box center [711, 513] width 130 height 28
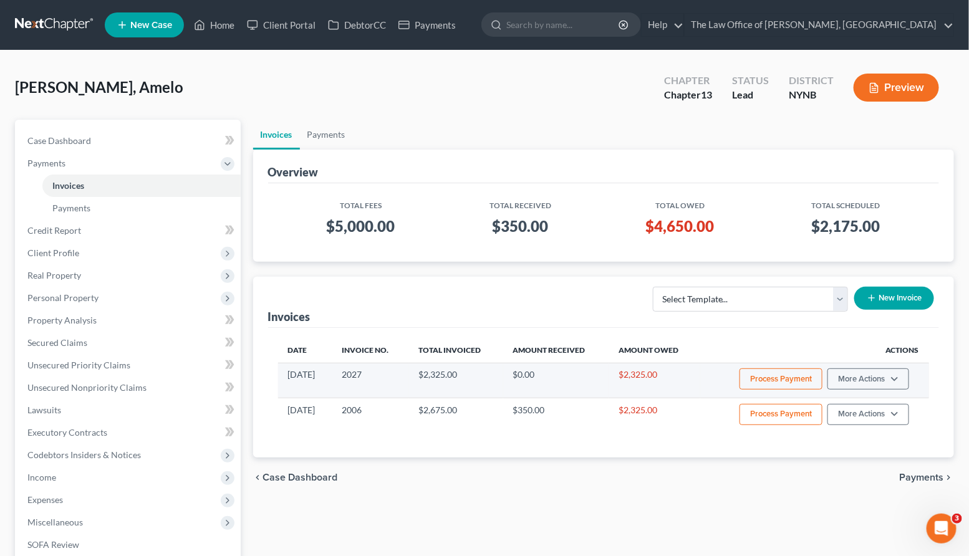
click at [798, 377] on button "Process Payment" at bounding box center [781, 379] width 83 height 21
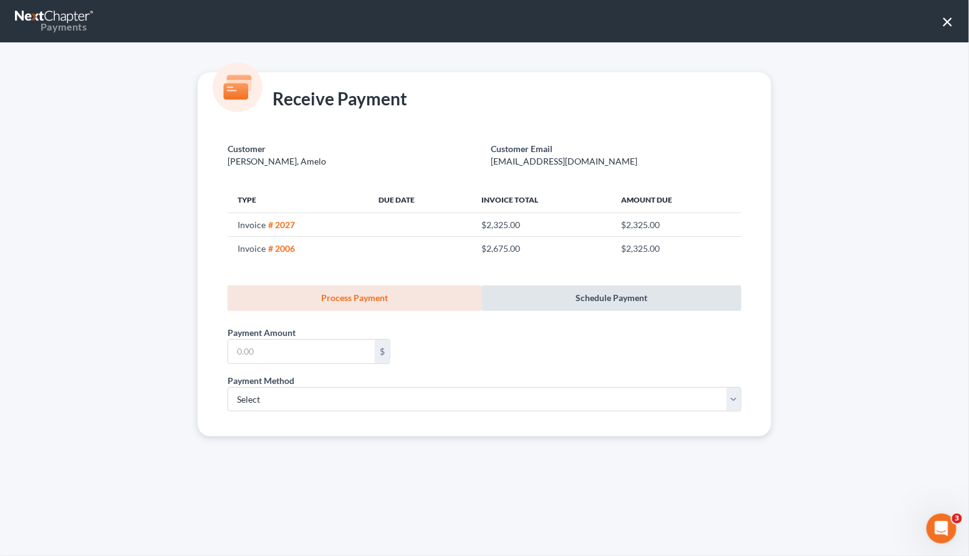
click at [612, 292] on link "Schedule Payment" at bounding box center [611, 299] width 259 height 26
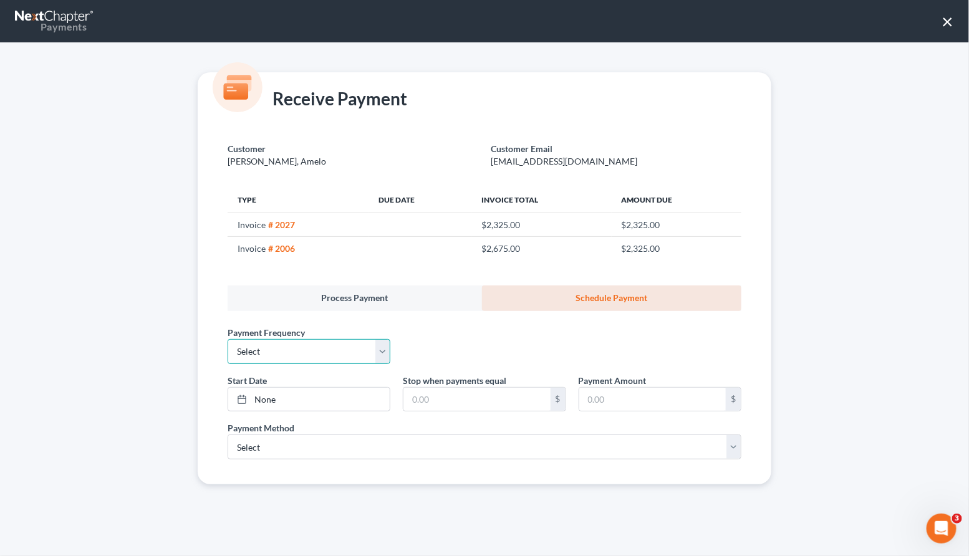
click at [297, 347] on select "Select One-Time Weekly Bi-Weekly Monthly Bi-Monthly Custom" at bounding box center [309, 351] width 163 height 25
select select "3"
click at [228, 339] on select "Select One-Time Weekly Bi-Weekly Monthly Bi-Monthly Custom" at bounding box center [309, 351] width 163 height 25
click at [272, 399] on link "None" at bounding box center [308, 400] width 161 height 24
click at [468, 400] on input "text" at bounding box center [476, 400] width 147 height 24
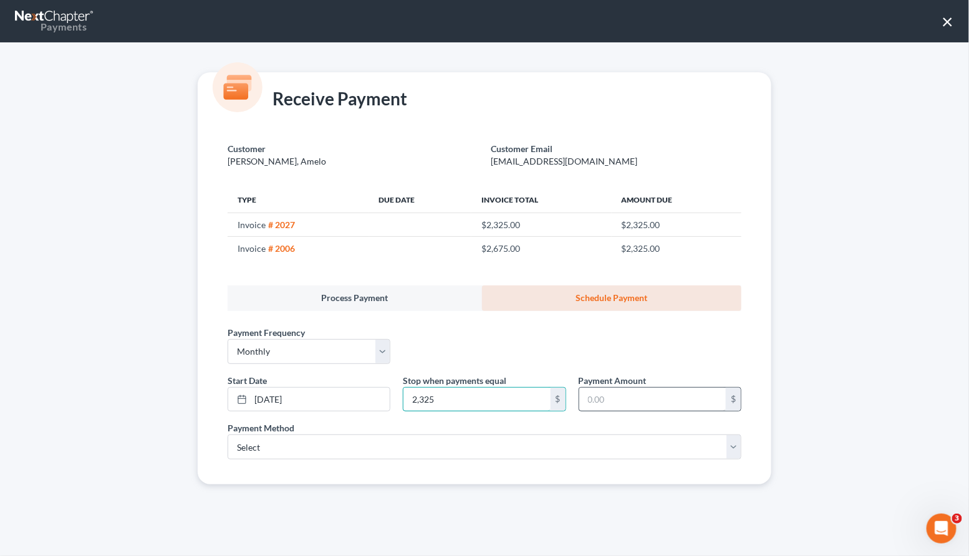
type input "2,325"
click at [651, 399] on input "text" at bounding box center [652, 400] width 147 height 24
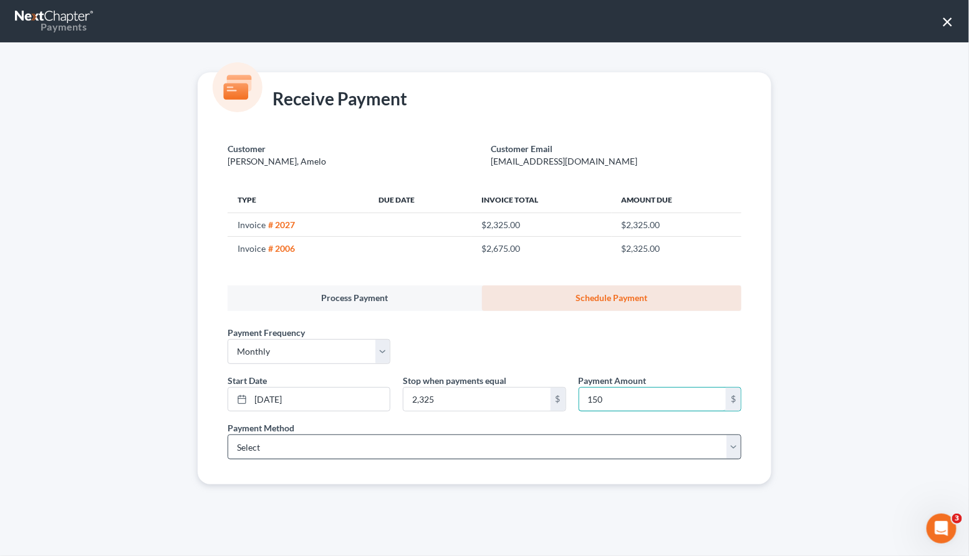
type input "150"
click at [357, 448] on select "Select ACH Credit Card" at bounding box center [485, 447] width 514 height 25
select select "1"
click at [228, 435] on select "Select ACH Credit Card" at bounding box center [485, 447] width 514 height 25
select select "35"
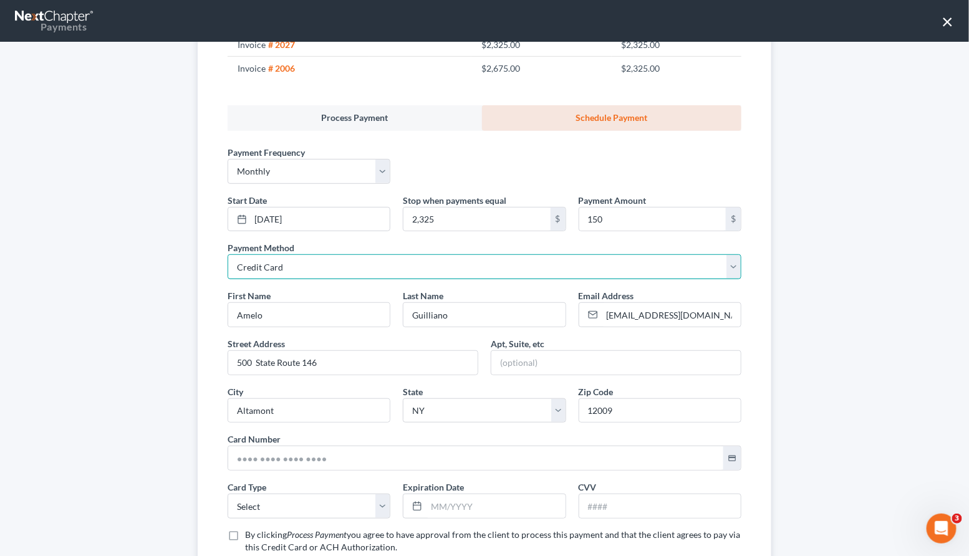
scroll to position [269, 0]
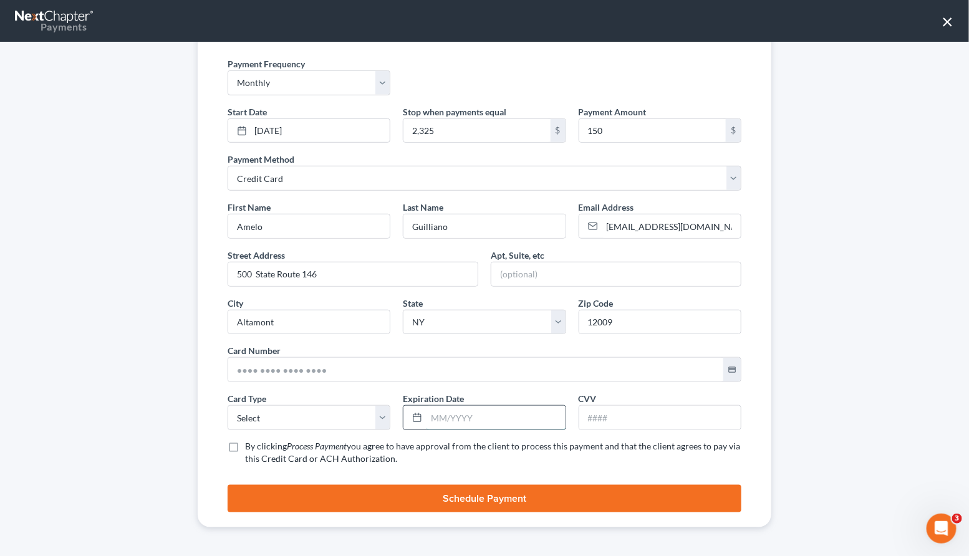
click at [478, 421] on input "text" at bounding box center [496, 418] width 138 height 24
paste input "10/2030"
type input "10/2030"
click at [259, 369] on input "text" at bounding box center [475, 370] width 495 height 24
paste input "4347 6980 6545 5706"
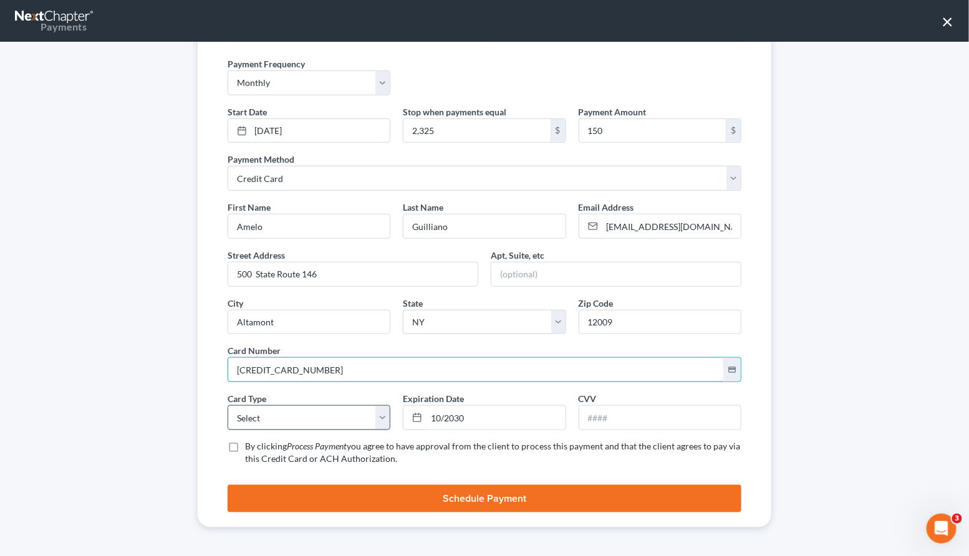
type input "4347 6980 6545 5706"
click at [248, 417] on select "Select Visa MasterCard Discover American Express" at bounding box center [309, 417] width 163 height 25
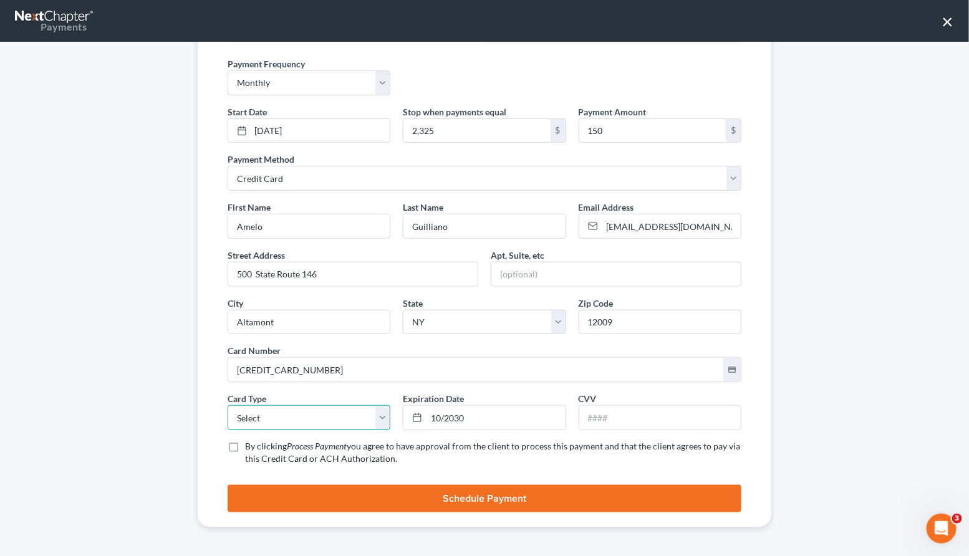
select select "0"
click at [228, 405] on select "Select Visa MasterCard Discover American Express" at bounding box center [309, 417] width 163 height 25
click at [599, 420] on input "text" at bounding box center [659, 418] width 161 height 24
type input "138"
drag, startPoint x: 272, startPoint y: 233, endPoint x: 229, endPoint y: 228, distance: 43.9
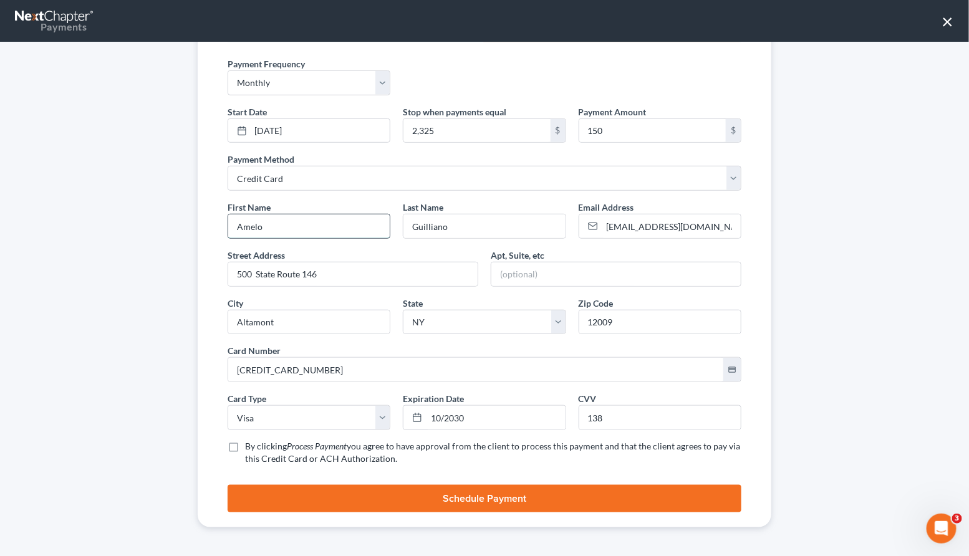
click at [229, 228] on input "Amelo" at bounding box center [308, 227] width 161 height 24
paste input "Farisa"
type input "Farisa"
drag, startPoint x: 461, startPoint y: 229, endPoint x: 398, endPoint y: 226, distance: 63.7
click at [398, 226] on div "Last Name * Guilliano" at bounding box center [484, 220] width 175 height 38
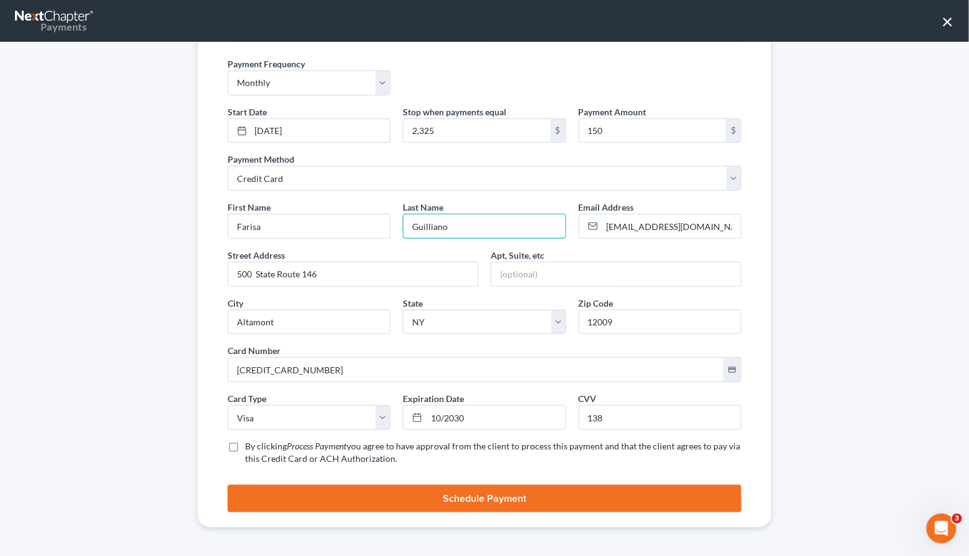
paste input "Nums-Amel"
type input "Nums-Amelo"
click at [245, 447] on label "By clicking Process Payment you agree to have approval from the client to proce…" at bounding box center [493, 452] width 496 height 25
click at [250, 447] on input "By clicking Process Payment you agree to have approval from the client to proce…" at bounding box center [254, 444] width 8 height 8
checkbox input "true"
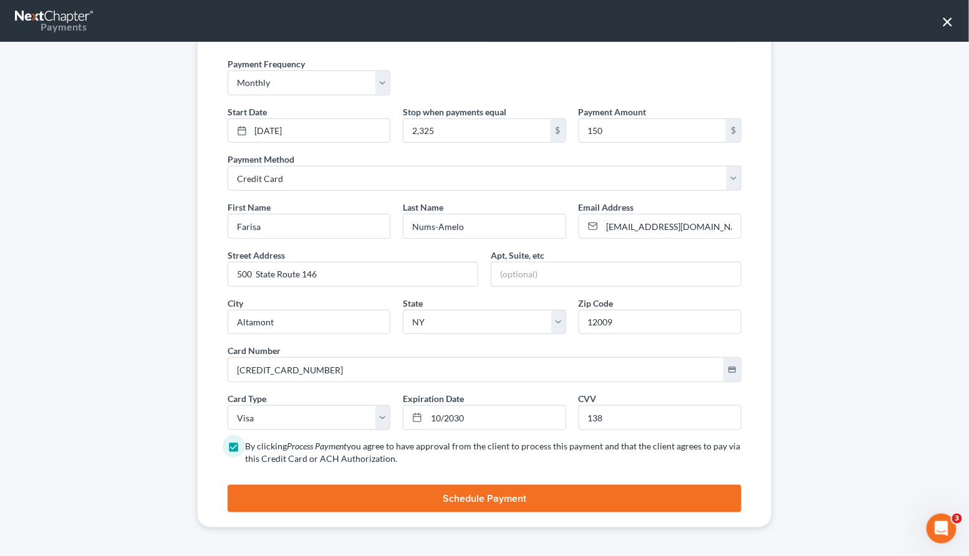
click at [347, 493] on button "Schedule Payment" at bounding box center [485, 498] width 514 height 27
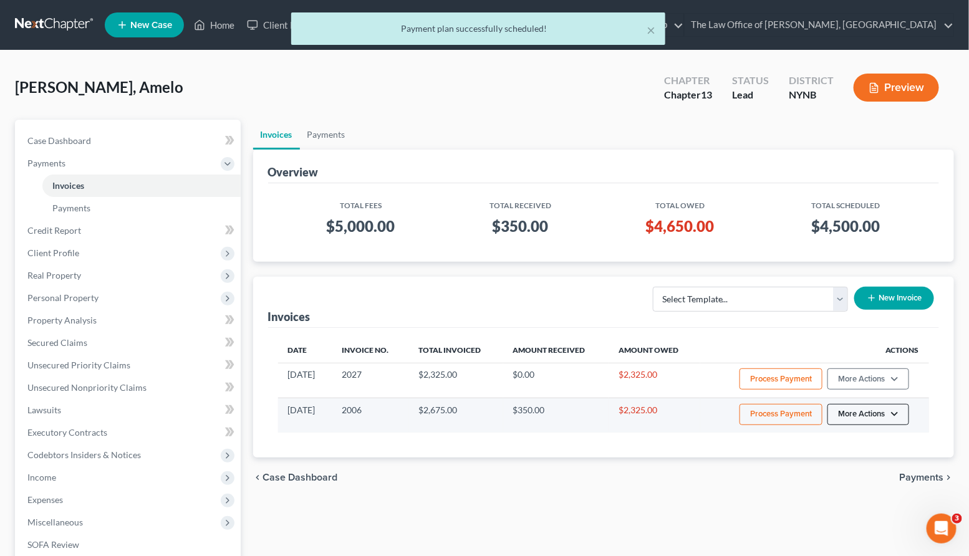
click at [896, 413] on button "More Actions" at bounding box center [868, 414] width 82 height 21
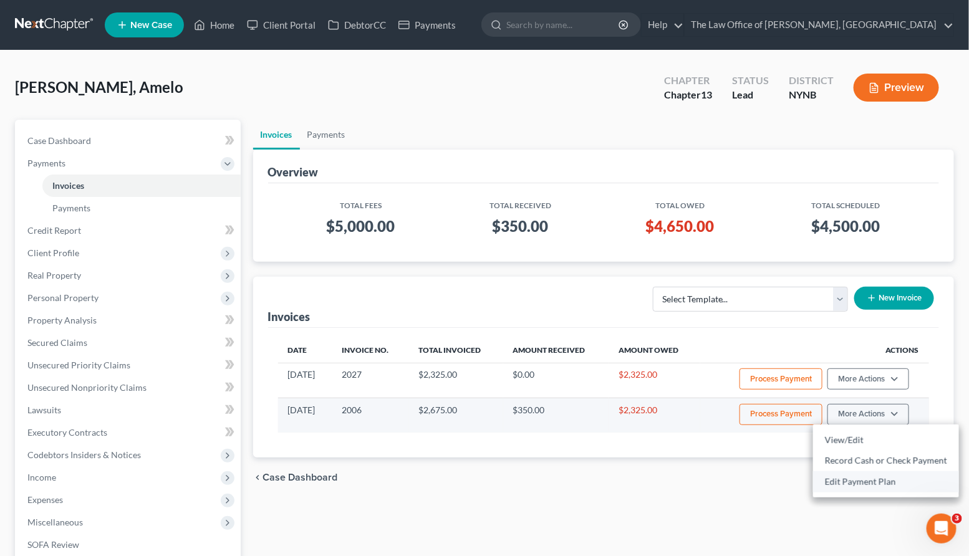
click at [851, 483] on link "Edit Payment Plan" at bounding box center [886, 481] width 146 height 21
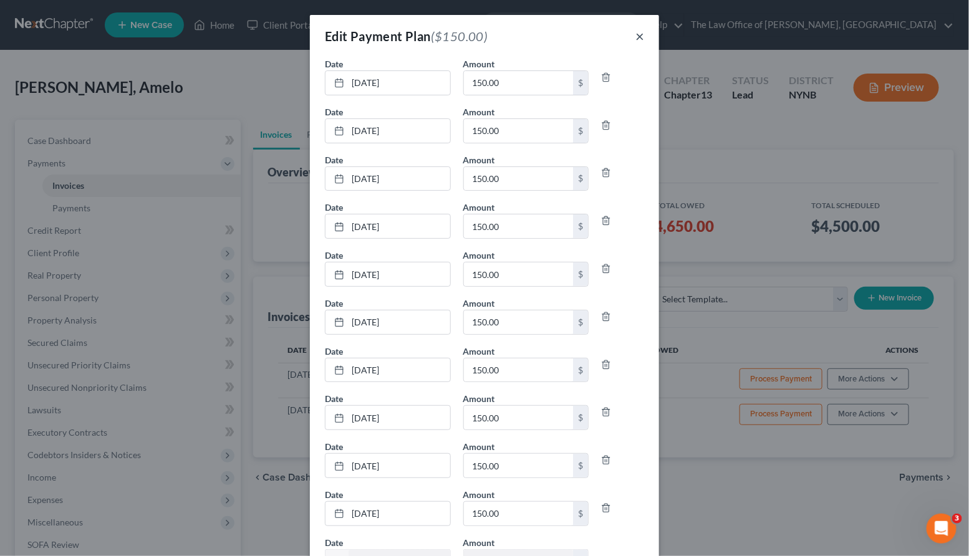
click at [637, 35] on button "×" at bounding box center [639, 36] width 9 height 15
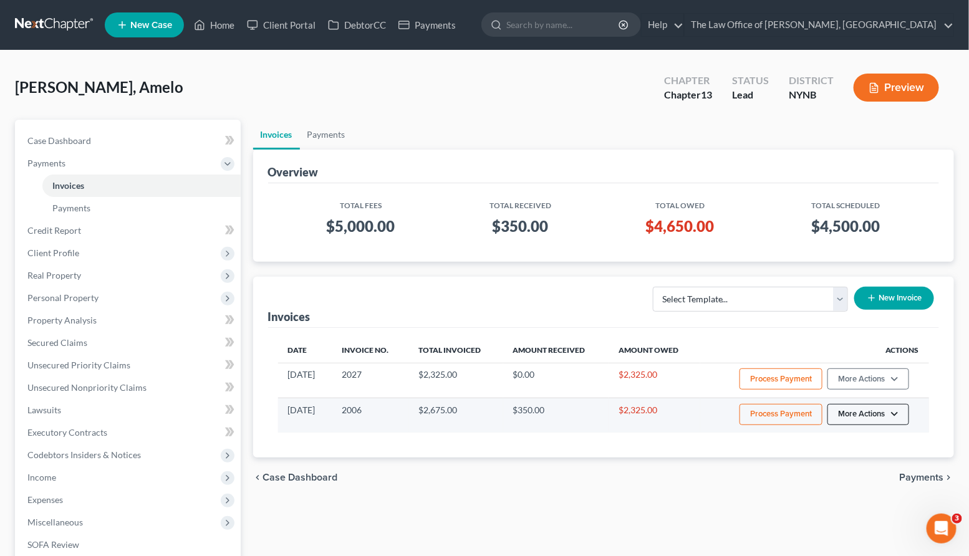
click at [895, 415] on button "More Actions" at bounding box center [868, 414] width 82 height 21
click at [851, 435] on link "View/Edit" at bounding box center [886, 440] width 146 height 21
select select "0"
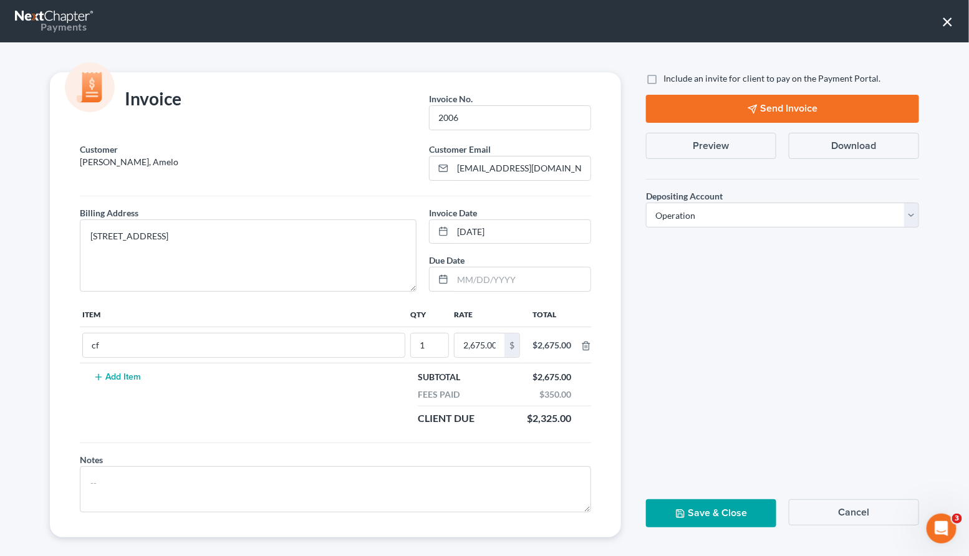
click at [952, 20] on button "×" at bounding box center [948, 21] width 12 height 20
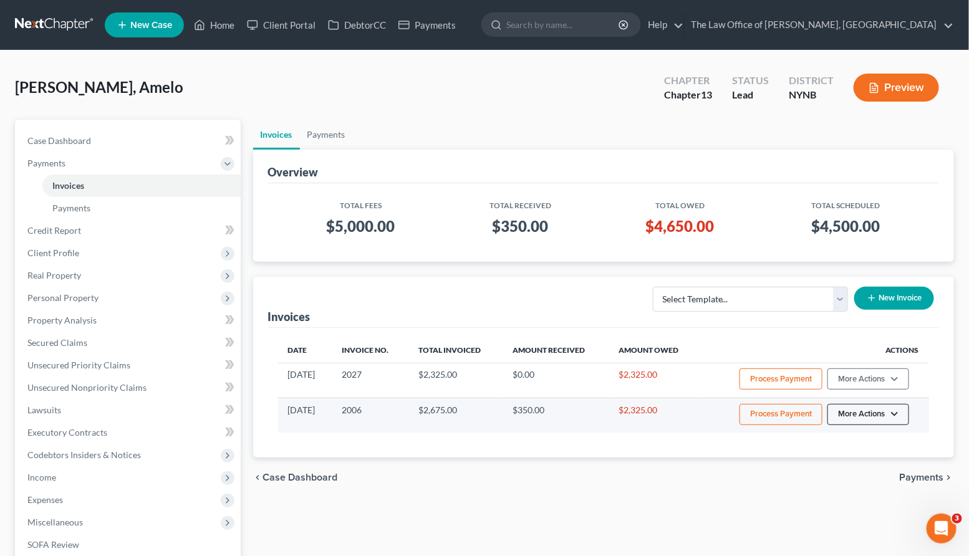
click at [889, 414] on button "More Actions" at bounding box center [868, 414] width 82 height 21
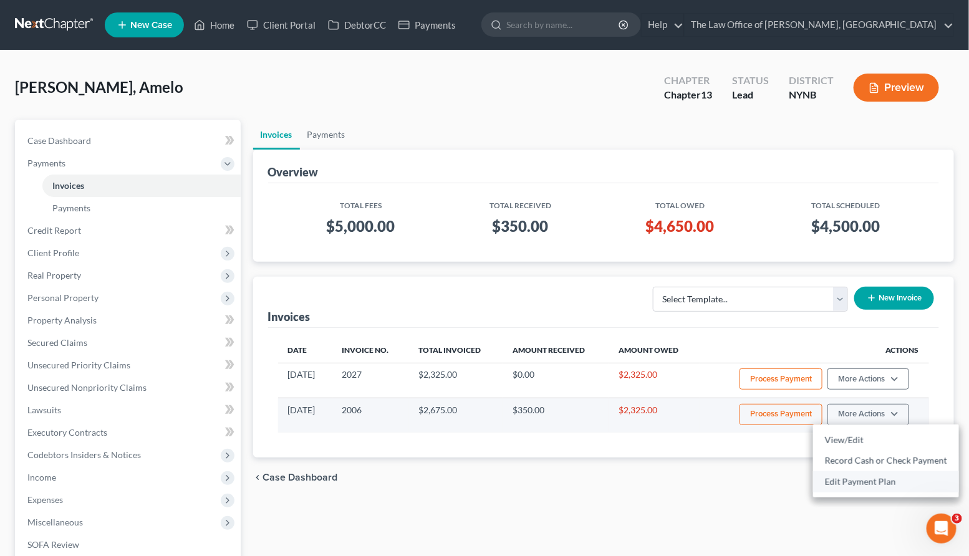
click at [846, 483] on link "Edit Payment Plan" at bounding box center [886, 481] width 146 height 21
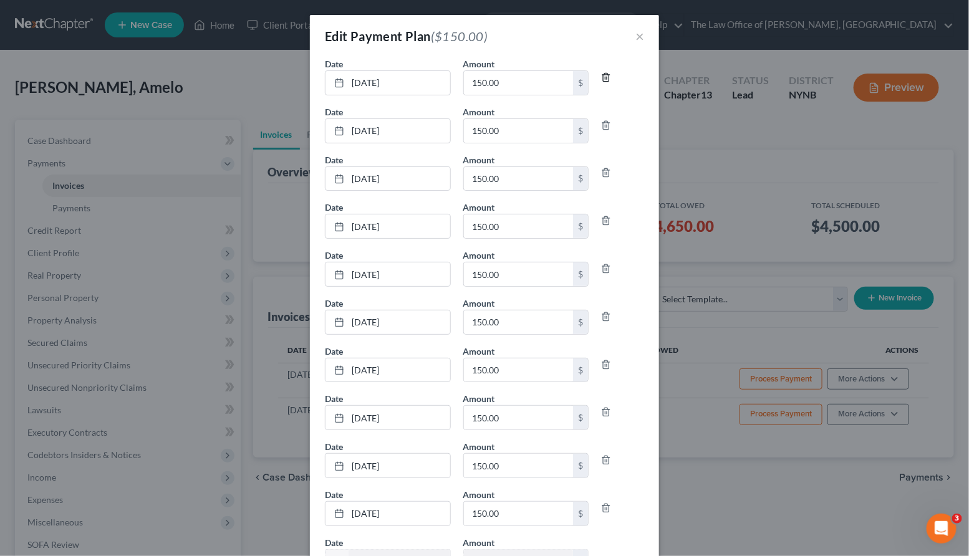
click at [607, 77] on line "button" at bounding box center [607, 78] width 0 height 2
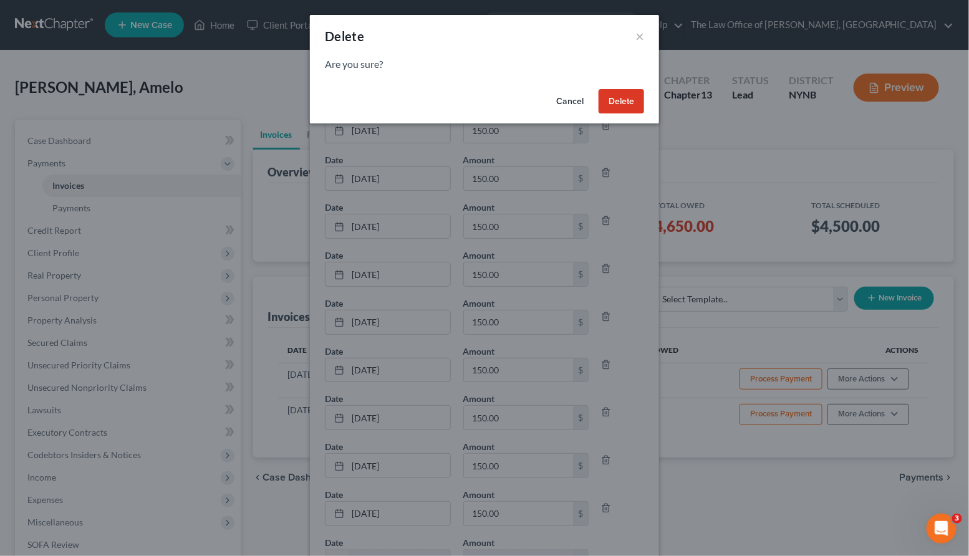
click at [612, 102] on button "Delete" at bounding box center [622, 101] width 46 height 25
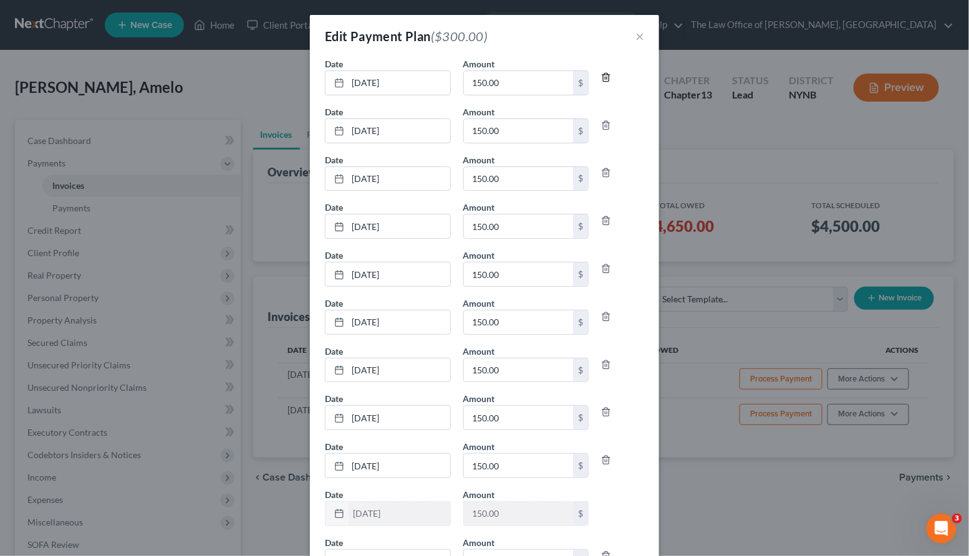
click at [605, 75] on polyline "button" at bounding box center [605, 75] width 7 height 0
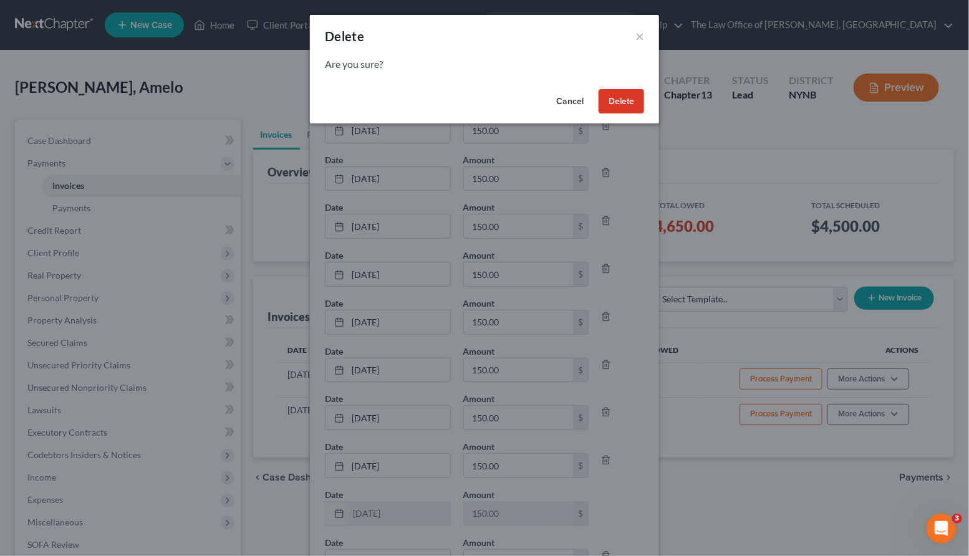
click at [607, 94] on button "Delete" at bounding box center [622, 101] width 46 height 25
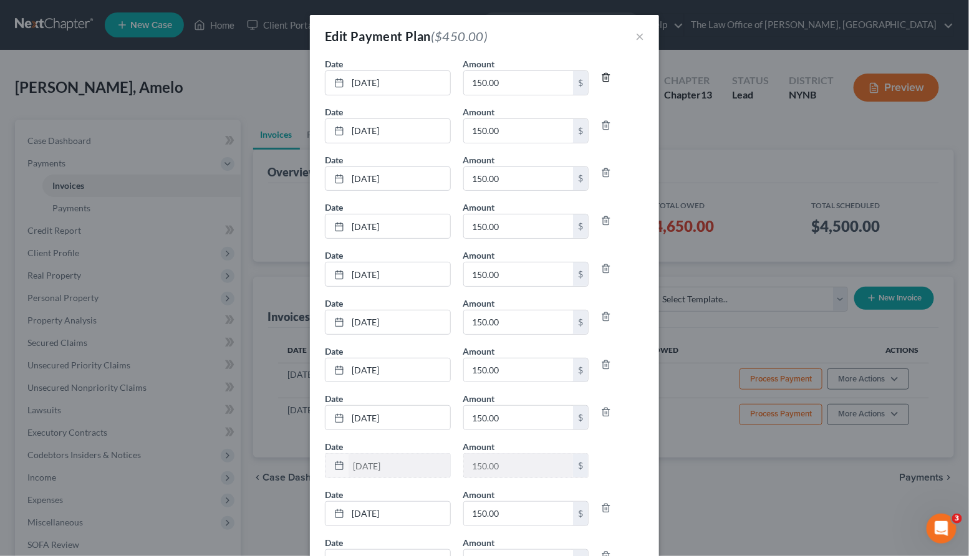
click at [606, 82] on icon "button" at bounding box center [606, 77] width 10 height 10
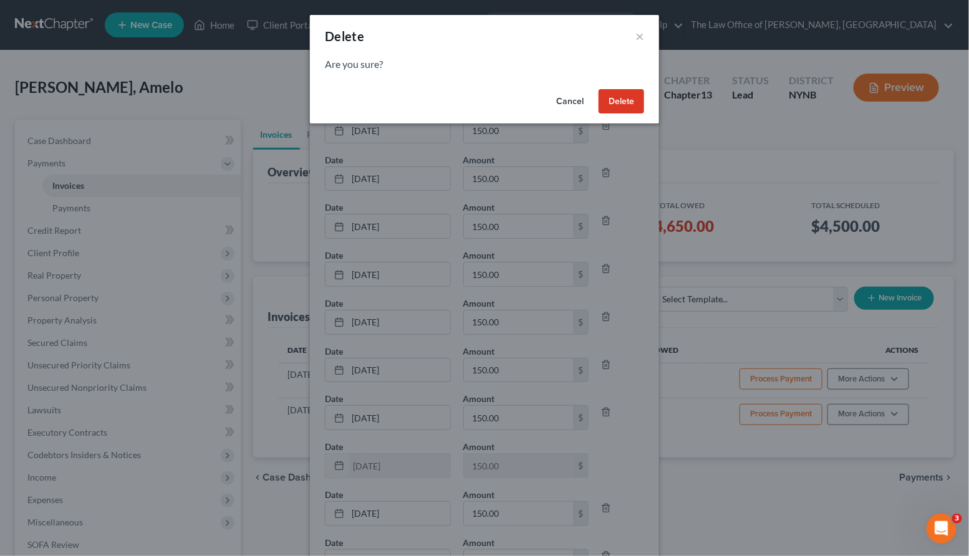
click at [606, 92] on button "Delete" at bounding box center [622, 101] width 46 height 25
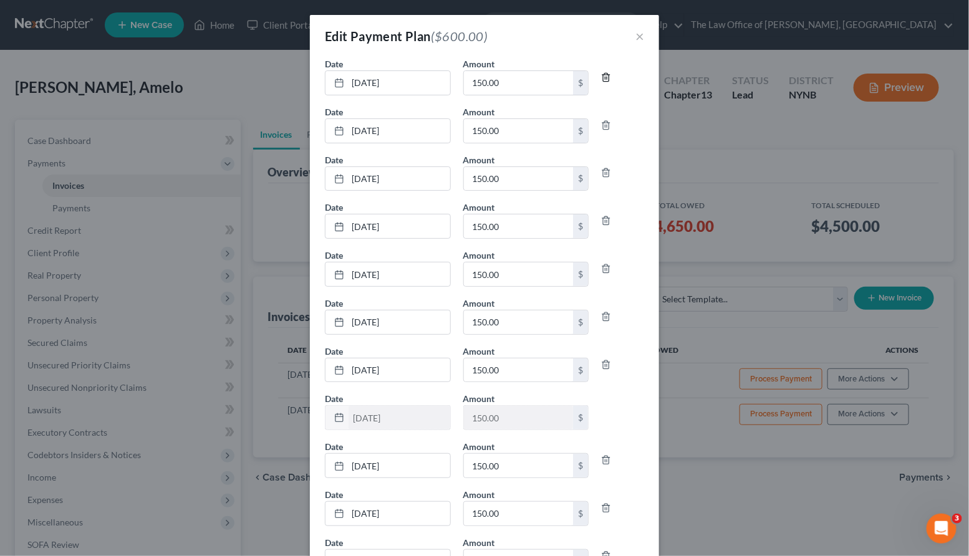
click at [607, 75] on polyline "button" at bounding box center [605, 75] width 7 height 0
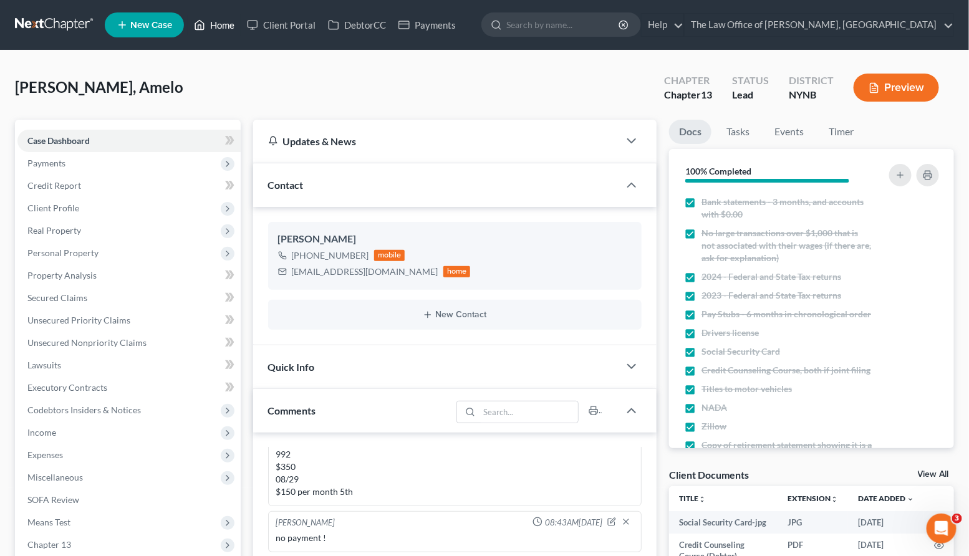
click at [231, 21] on link "Home" at bounding box center [214, 25] width 53 height 22
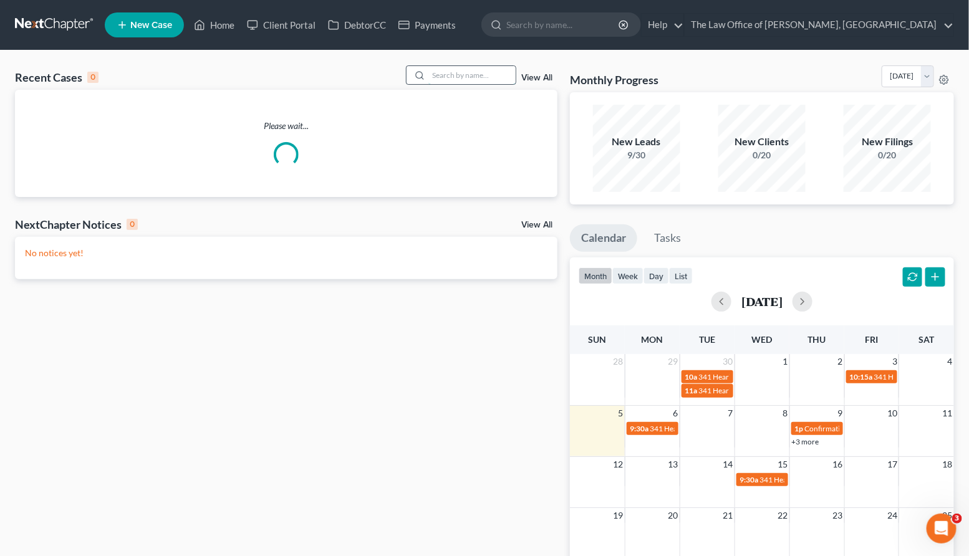
click at [484, 75] on input "search" at bounding box center [471, 75] width 87 height 18
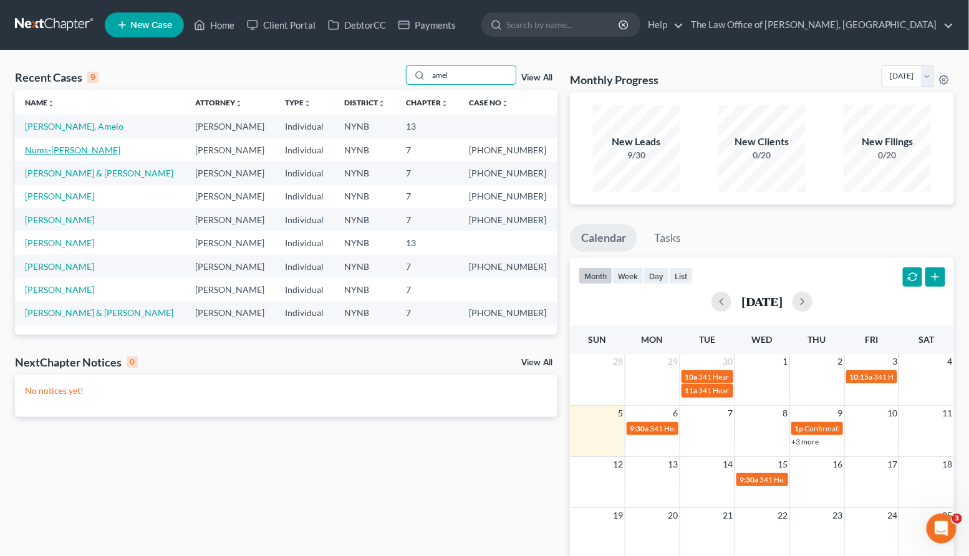
type input "amel"
click at [50, 152] on link "Nums-Amelo, Farisa" at bounding box center [72, 150] width 95 height 11
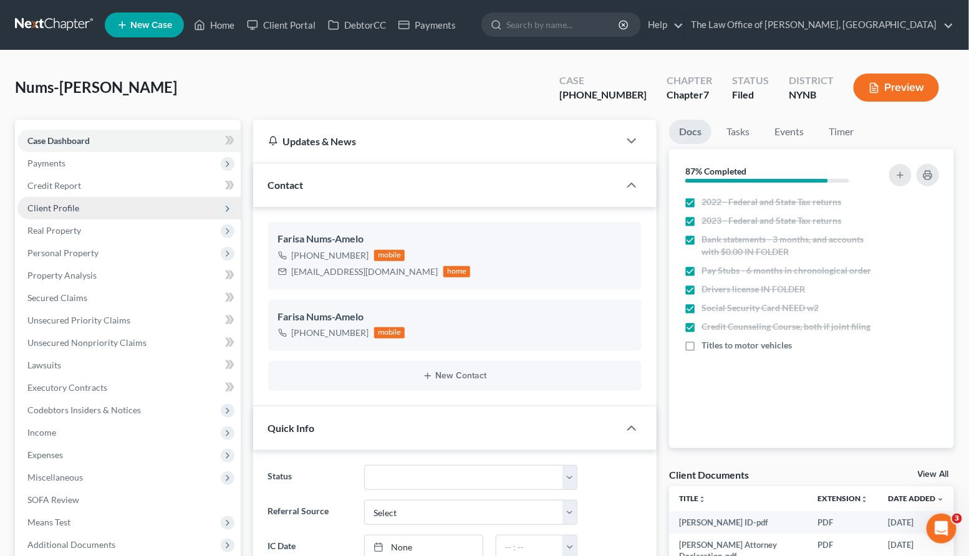
scroll to position [811, 0]
click at [73, 213] on span "Client Profile" at bounding box center [128, 208] width 223 height 22
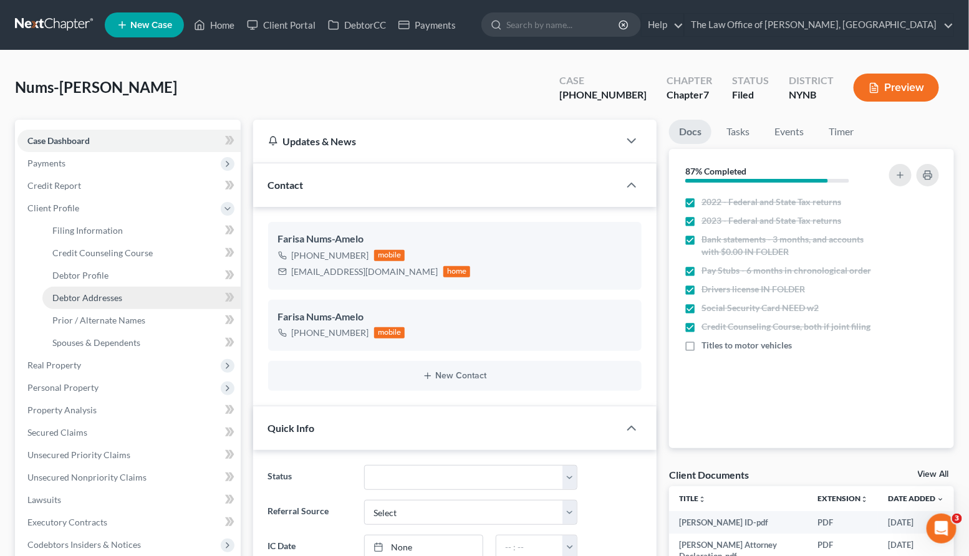
click at [84, 297] on span "Debtor Addresses" at bounding box center [87, 297] width 70 height 11
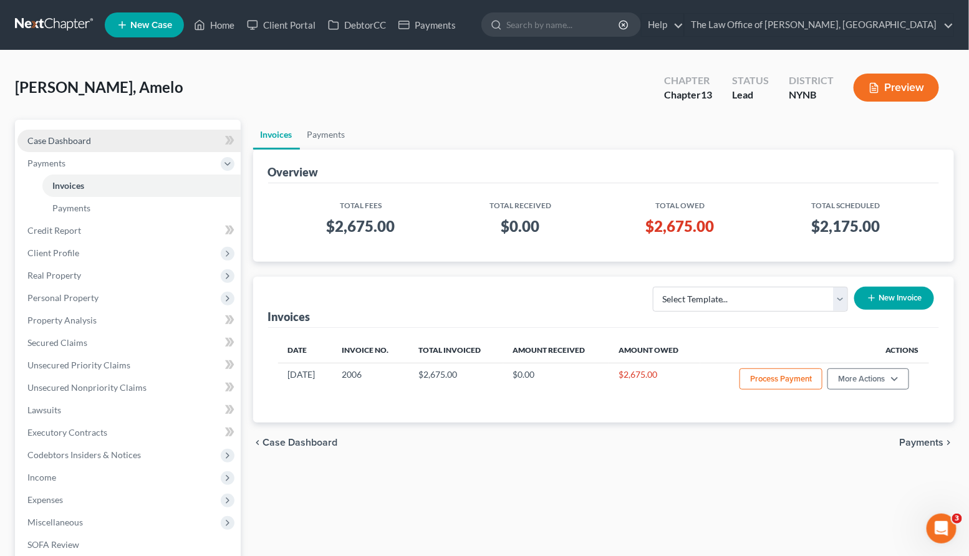
click at [105, 138] on link "Case Dashboard" at bounding box center [128, 141] width 223 height 22
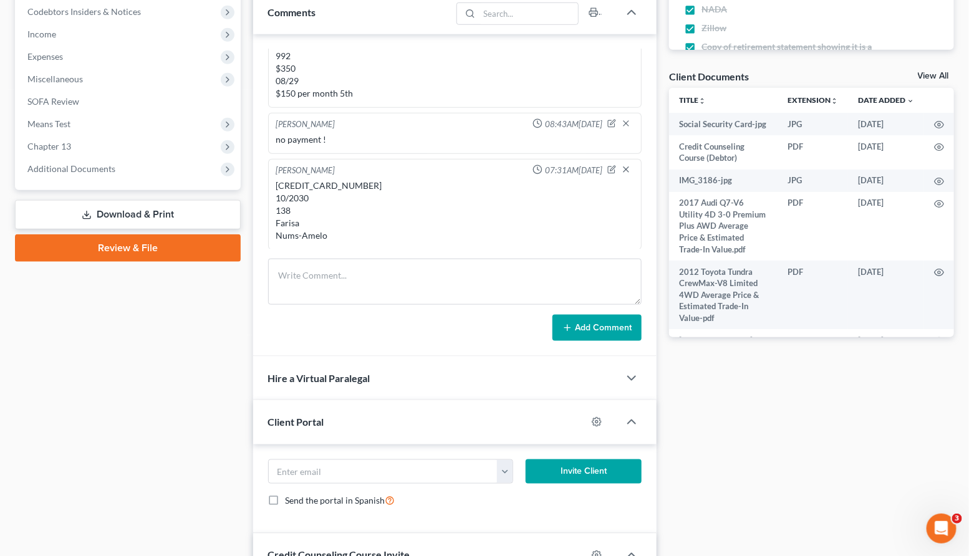
scroll to position [385, 0]
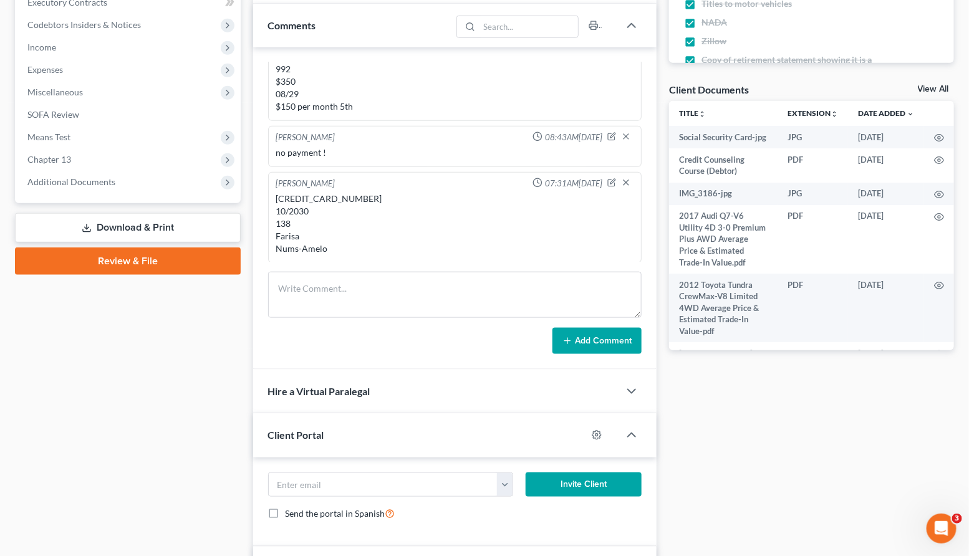
click at [311, 198] on div "[CREDIT_CARD_NUMBER] 10/2030 138 Farisa Nums-Amelo" at bounding box center [455, 224] width 358 height 62
copy div "4347-6980-6545-5706"
click at [304, 214] on div "[CREDIT_CARD_NUMBER] 10/2030 138 Farisa Nums-Amelo" at bounding box center [455, 224] width 358 height 62
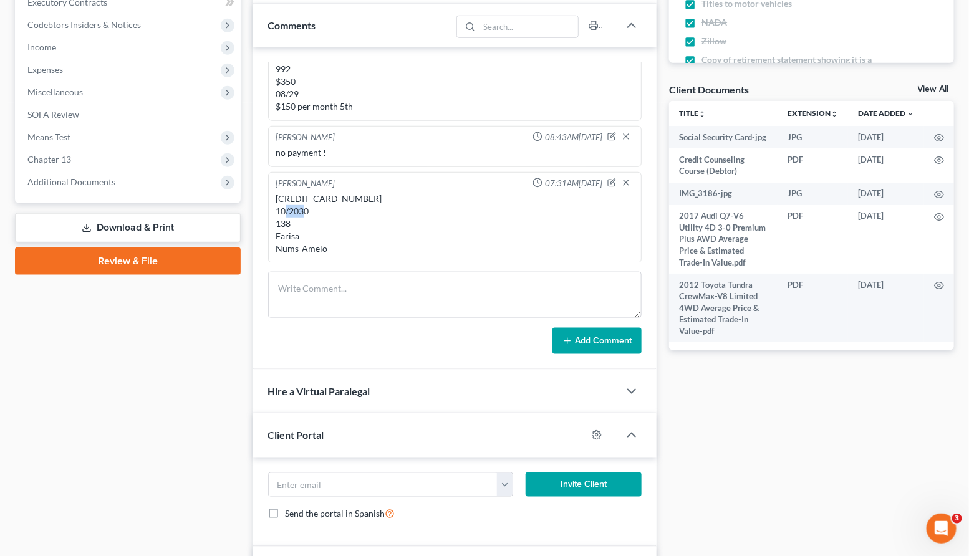
click at [304, 214] on div "4347-6980-6545-5706 10/2030 138 Farisa Nums-Amelo" at bounding box center [455, 224] width 358 height 62
copy div "10/2030"
click at [311, 195] on div "4347-6980-6545-5706 10/2030 138 Farisa Nums-Amelo" at bounding box center [455, 224] width 358 height 62
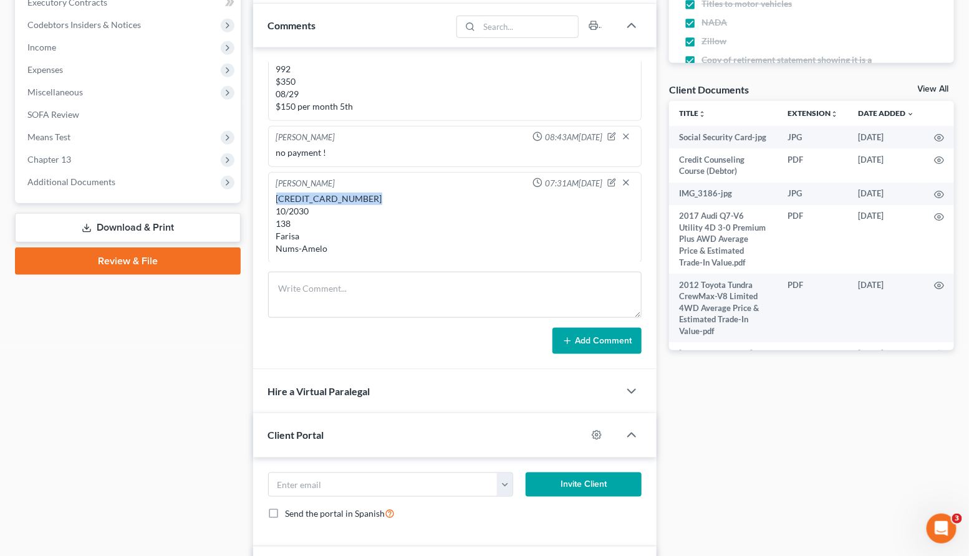
click at [311, 195] on div "4347-6980-6545-5706 10/2030 138 Farisa Nums-Amelo" at bounding box center [455, 224] width 358 height 62
copy div "4347-6980-6545-5706"
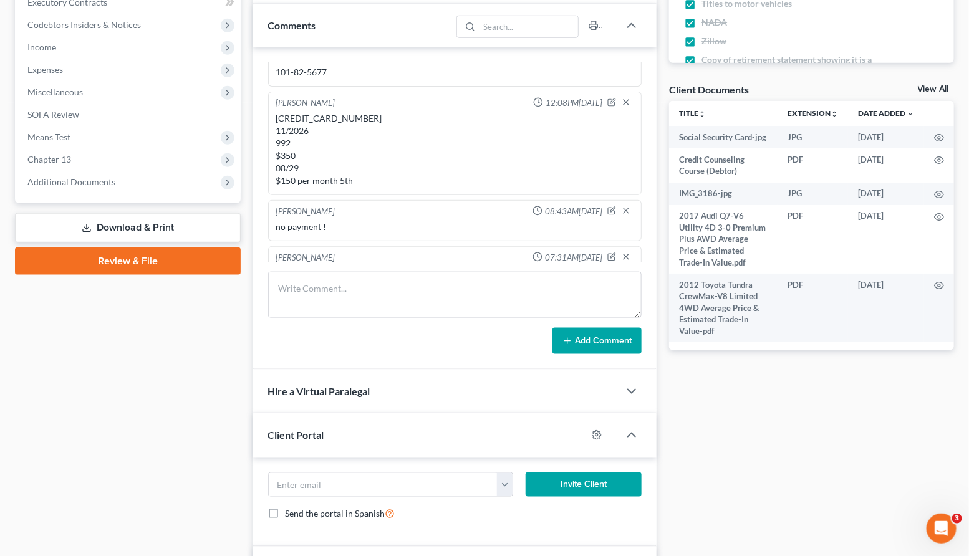
scroll to position [187, 0]
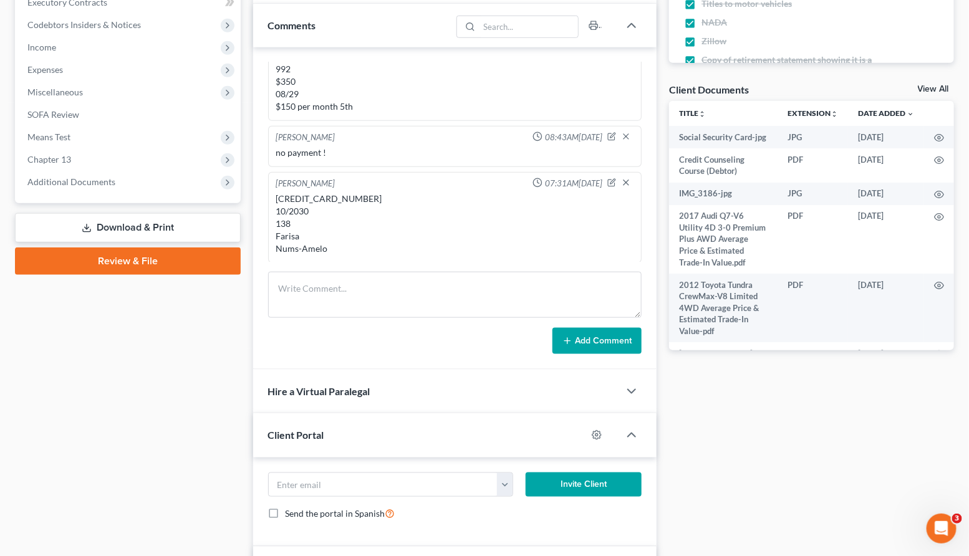
click at [289, 234] on div "4347-6980-6545-5706 10/2030 138 Farisa Nums-Amelo" at bounding box center [455, 224] width 358 height 62
copy div "Farisa"
drag, startPoint x: 330, startPoint y: 252, endPoint x: 272, endPoint y: 248, distance: 58.2
click at [274, 249] on div "4347-6980-6545-5706 10/2030 138 Farisa Nums-Amelo" at bounding box center [455, 223] width 363 height 67
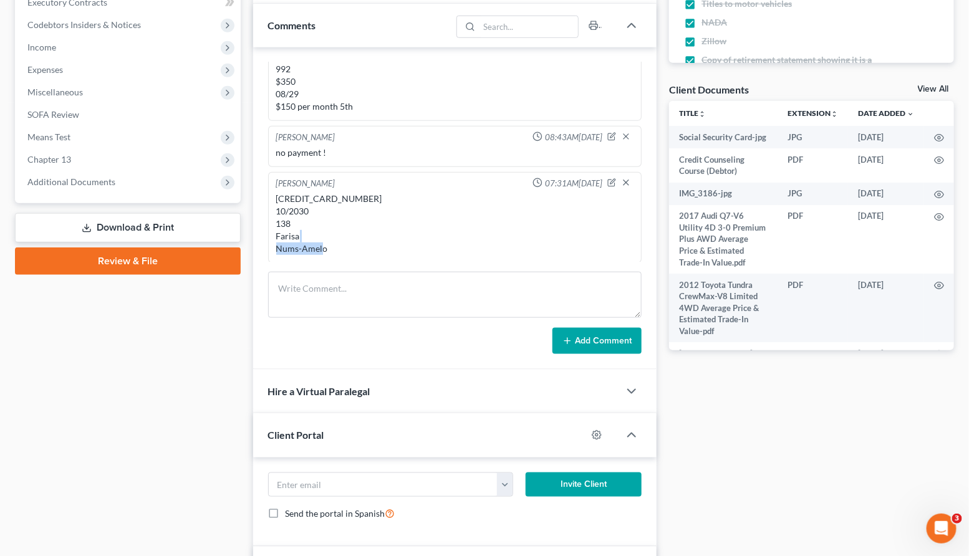
copy div "Nums-Amelo"
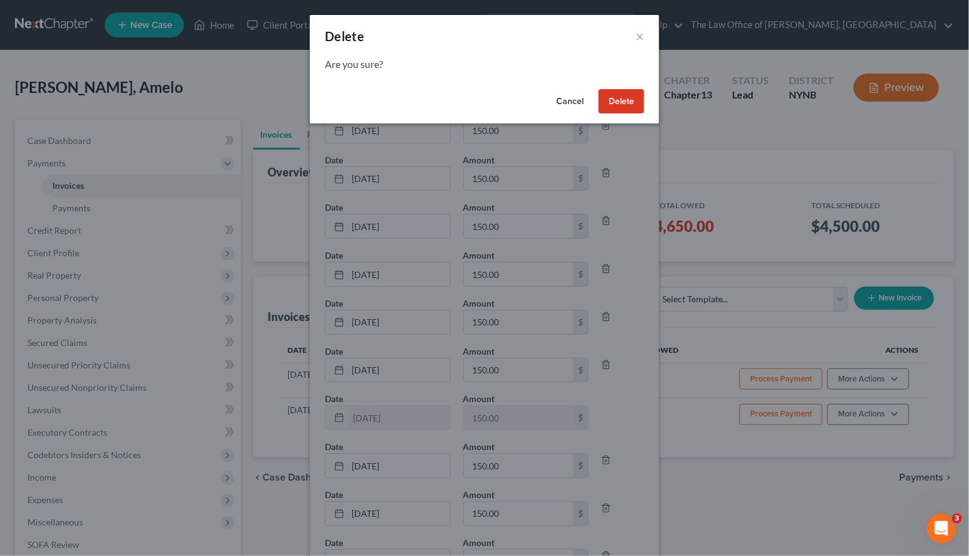
click at [612, 98] on button "Delete" at bounding box center [622, 101] width 46 height 25
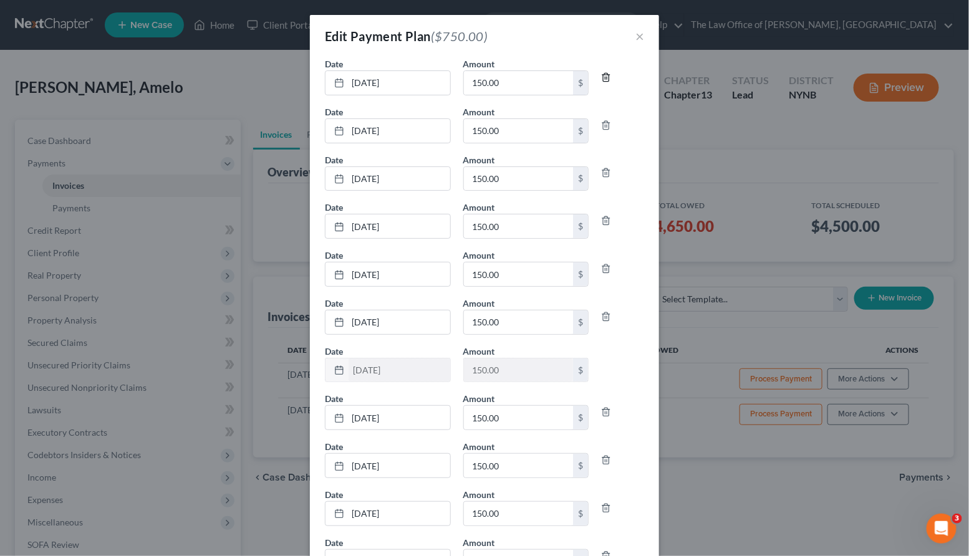
click at [609, 75] on icon "button" at bounding box center [607, 77] width 6 height 8
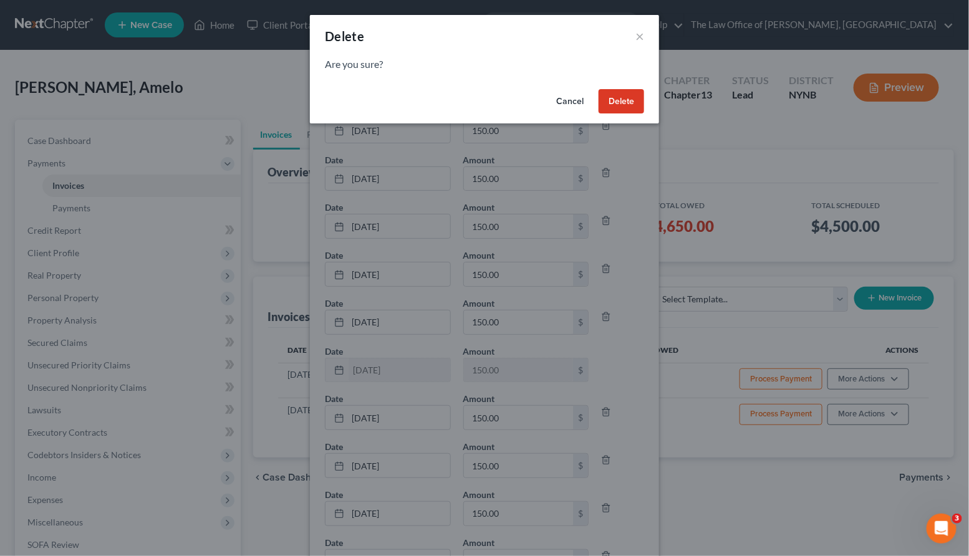
click at [612, 108] on button "Delete" at bounding box center [622, 101] width 46 height 25
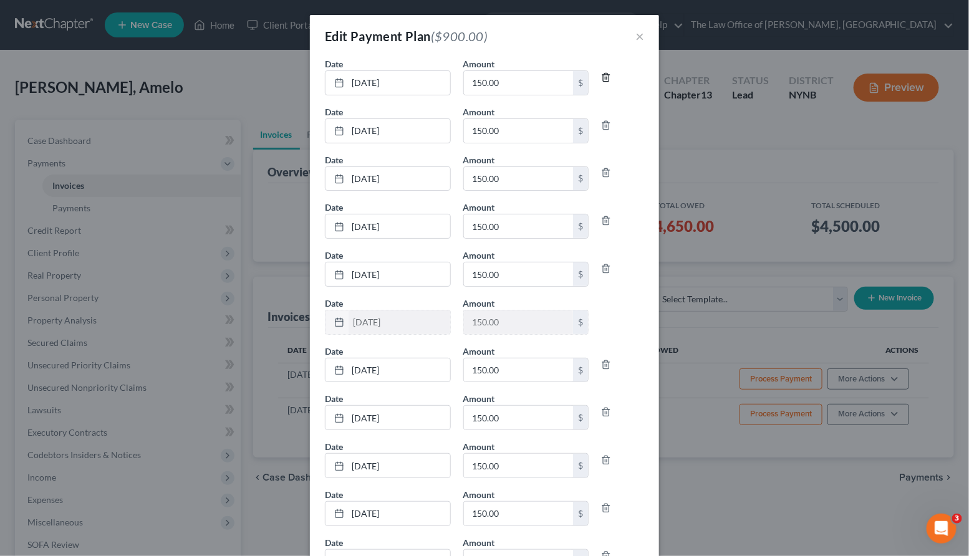
click at [605, 80] on icon "button" at bounding box center [607, 77] width 6 height 8
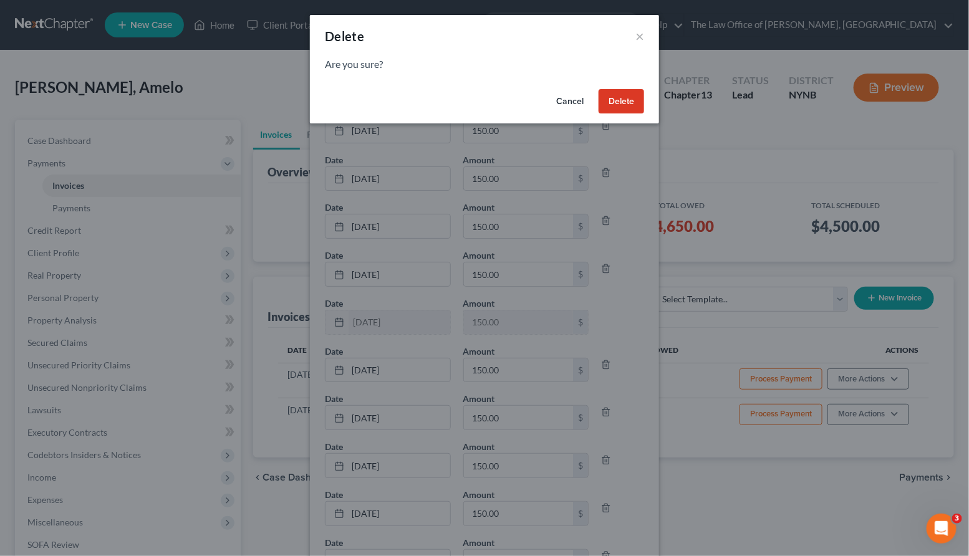
click at [605, 97] on button "Delete" at bounding box center [622, 101] width 46 height 25
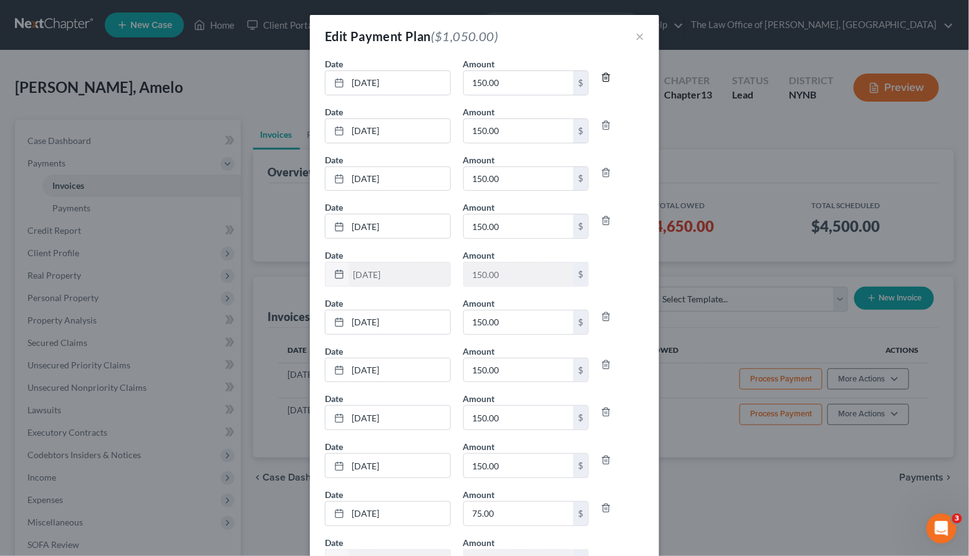
click at [606, 79] on icon "button" at bounding box center [606, 77] width 10 height 10
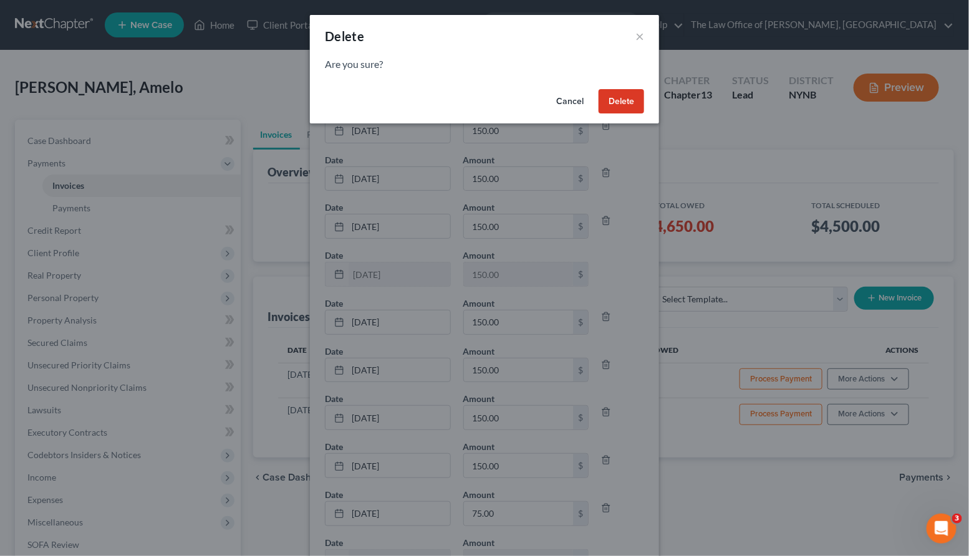
click at [606, 92] on button "Delete" at bounding box center [622, 101] width 46 height 25
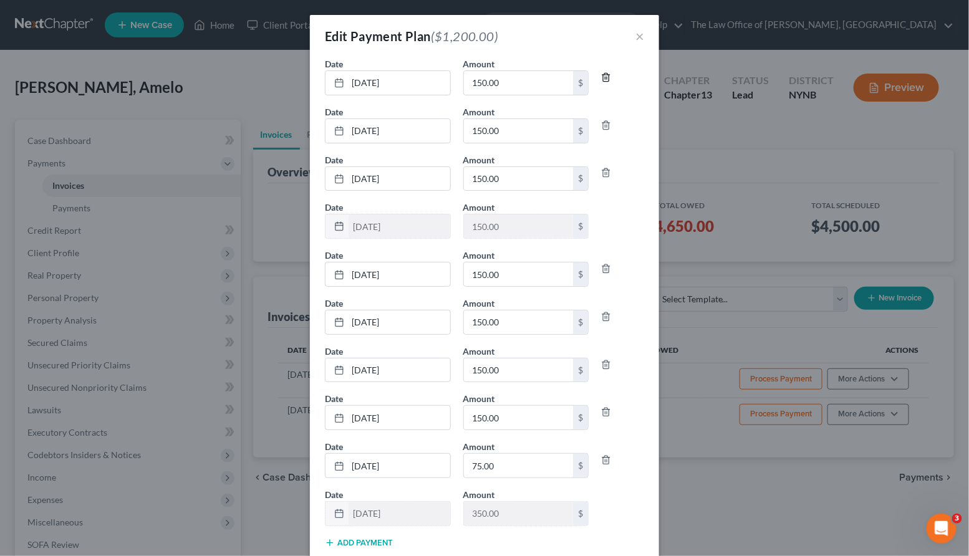
click at [606, 75] on icon "button" at bounding box center [606, 77] width 10 height 10
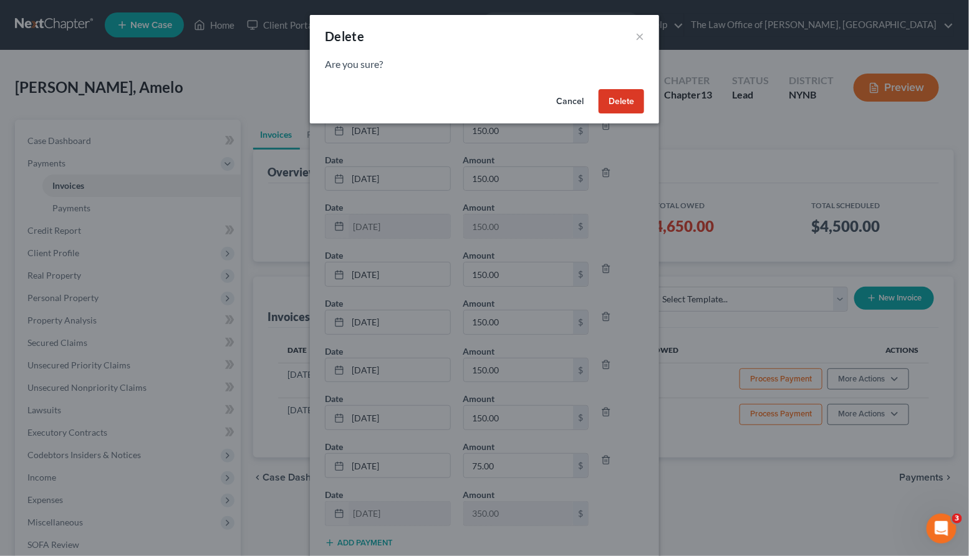
click at [609, 95] on button "Delete" at bounding box center [622, 101] width 46 height 25
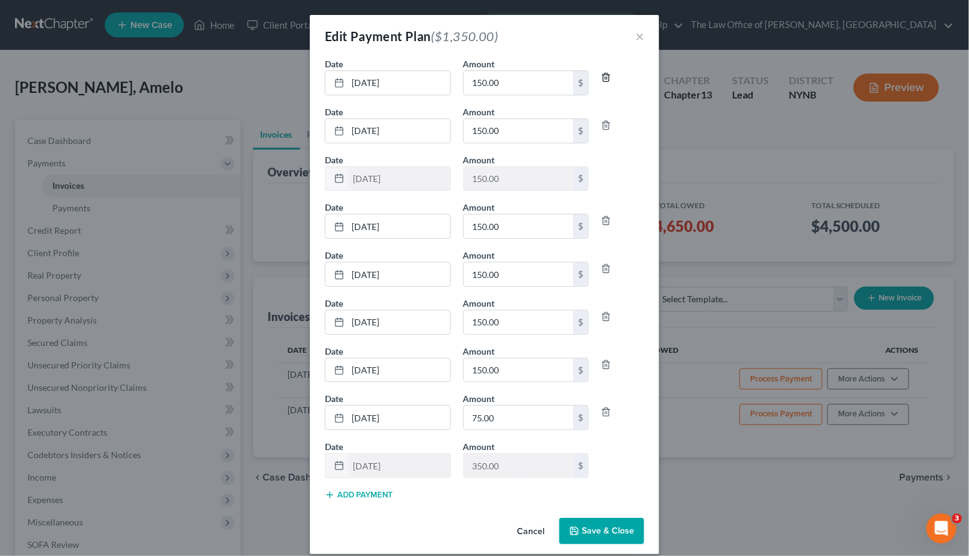
click at [609, 79] on icon "button" at bounding box center [606, 77] width 10 height 10
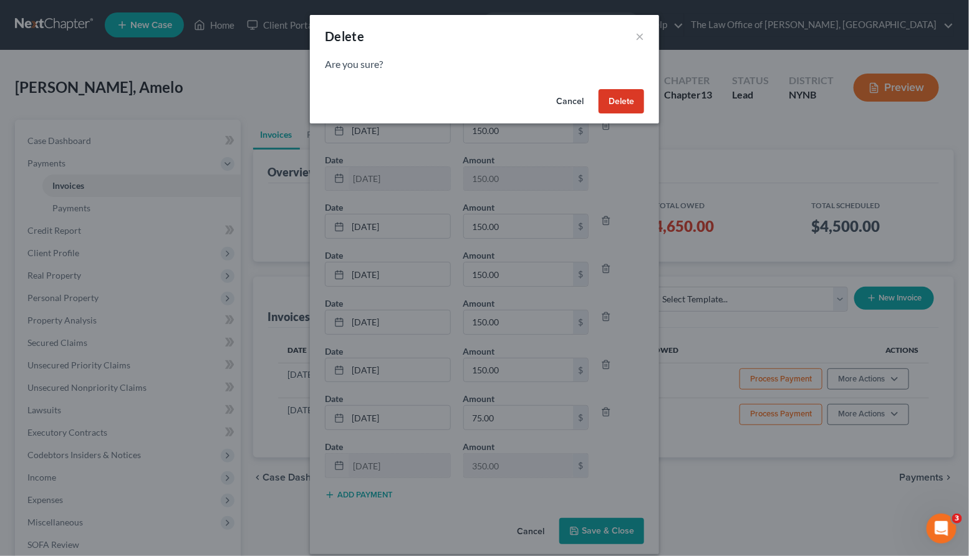
click at [612, 99] on button "Delete" at bounding box center [622, 101] width 46 height 25
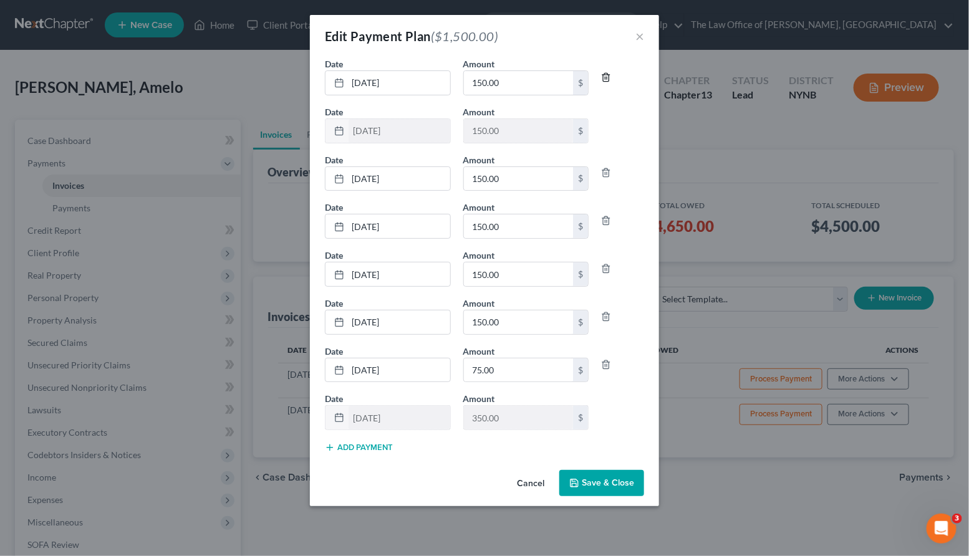
click at [606, 79] on icon "button" at bounding box center [606, 77] width 10 height 10
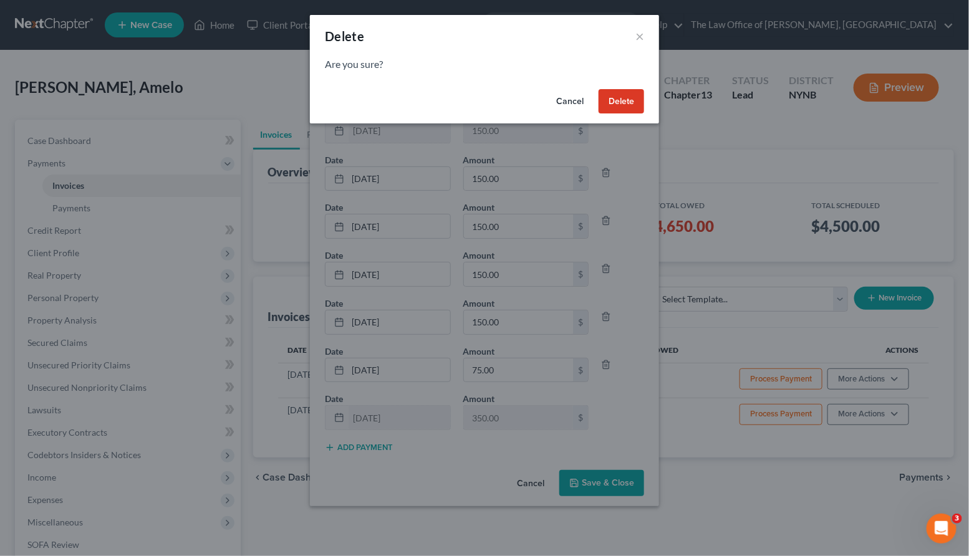
click at [607, 92] on button "Delete" at bounding box center [622, 101] width 46 height 25
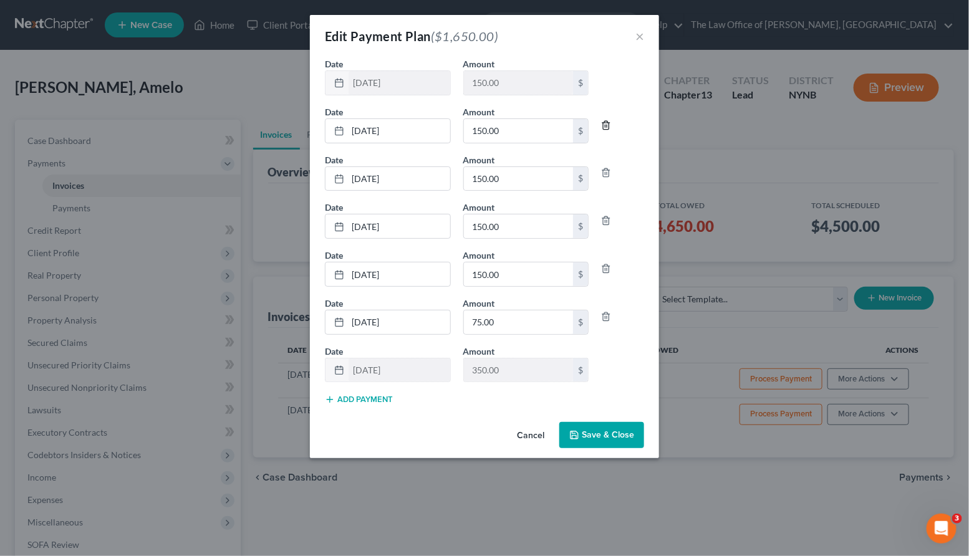
click at [608, 123] on icon "button" at bounding box center [606, 125] width 10 height 10
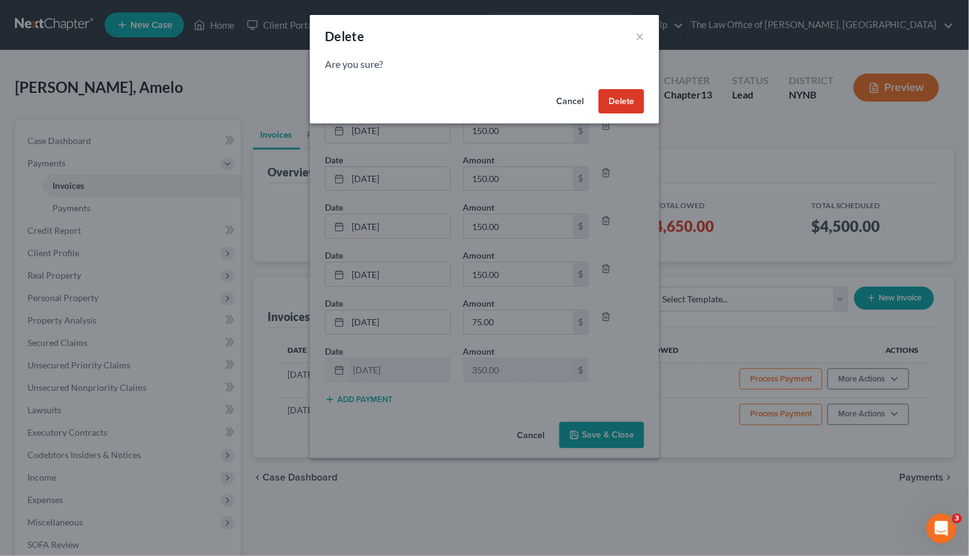
click at [610, 113] on button "Delete" at bounding box center [622, 101] width 46 height 25
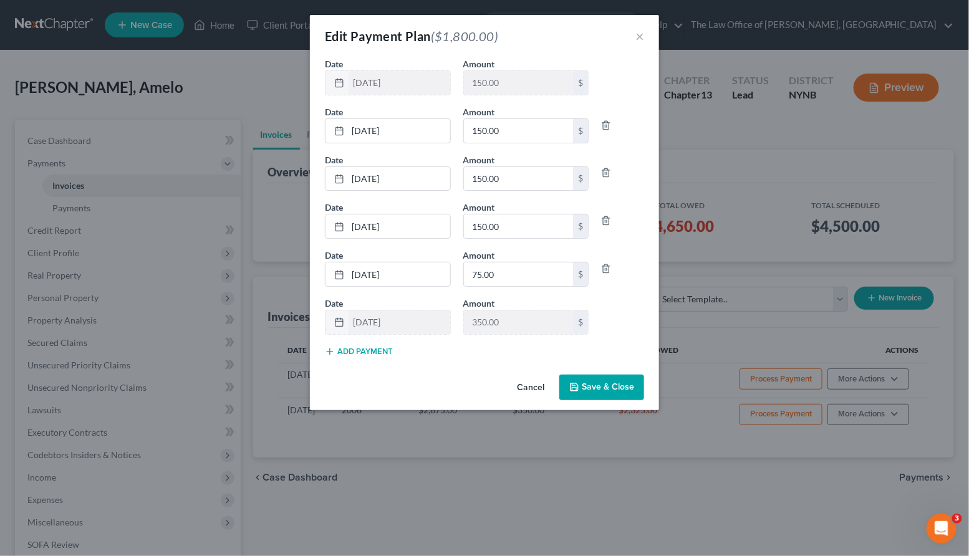
click at [610, 107] on div "Date 11/5/2025 close Date 11/5/2025 Time 12:00 AM chevron_left November 2025 ch…" at bounding box center [485, 129] width 332 height 48
click at [607, 125] on icon "button" at bounding box center [606, 125] width 10 height 10
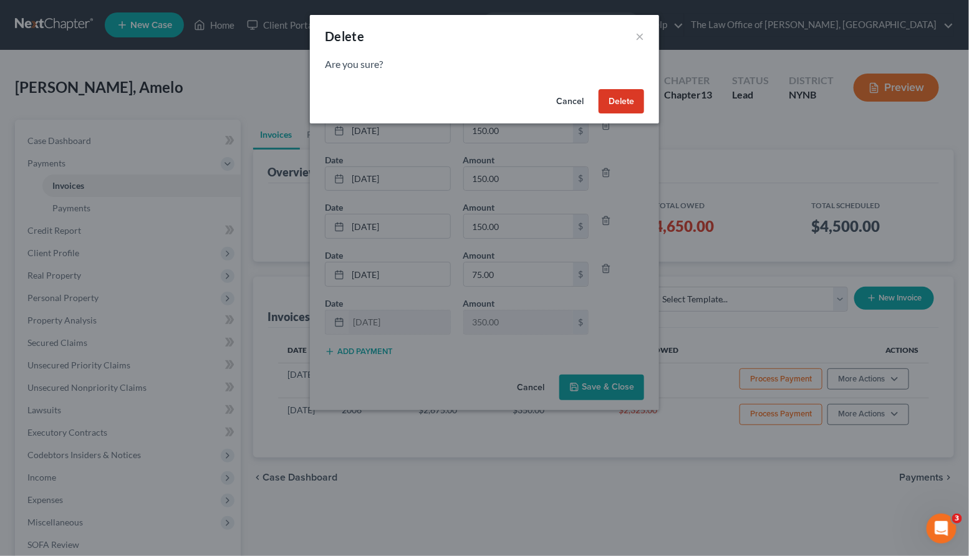
click at [607, 107] on button "Delete" at bounding box center [622, 101] width 46 height 25
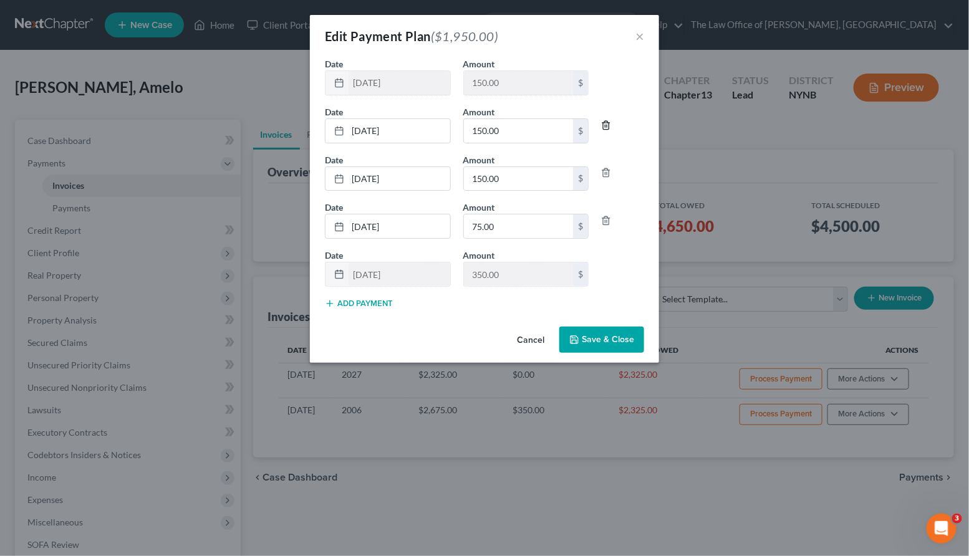
click at [605, 123] on icon "button" at bounding box center [606, 125] width 10 height 10
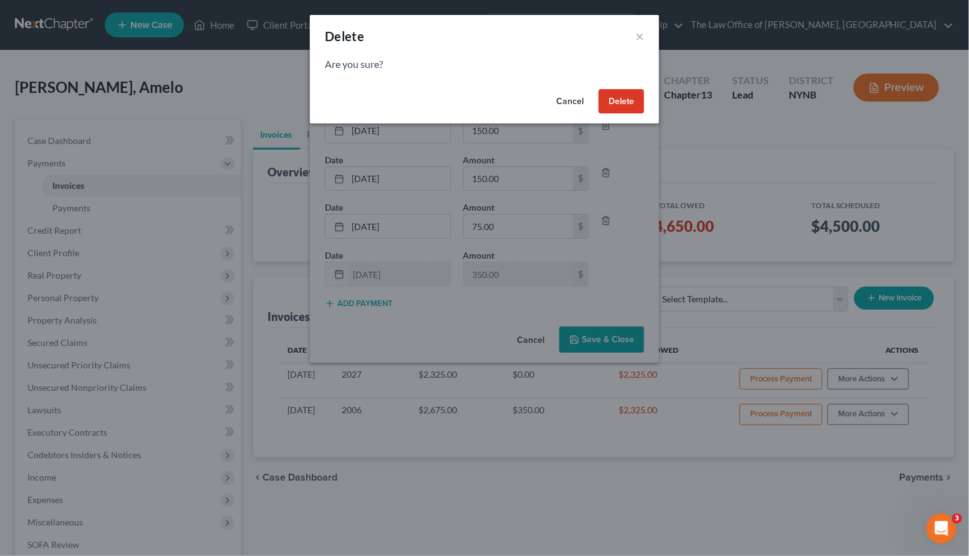
click at [613, 105] on button "Delete" at bounding box center [622, 101] width 46 height 25
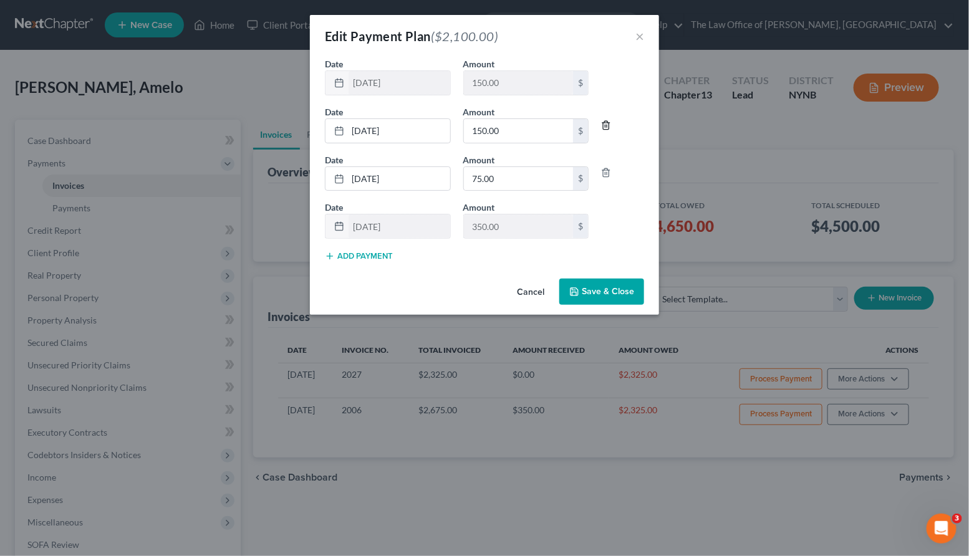
click at [608, 128] on icon "button" at bounding box center [606, 125] width 10 height 10
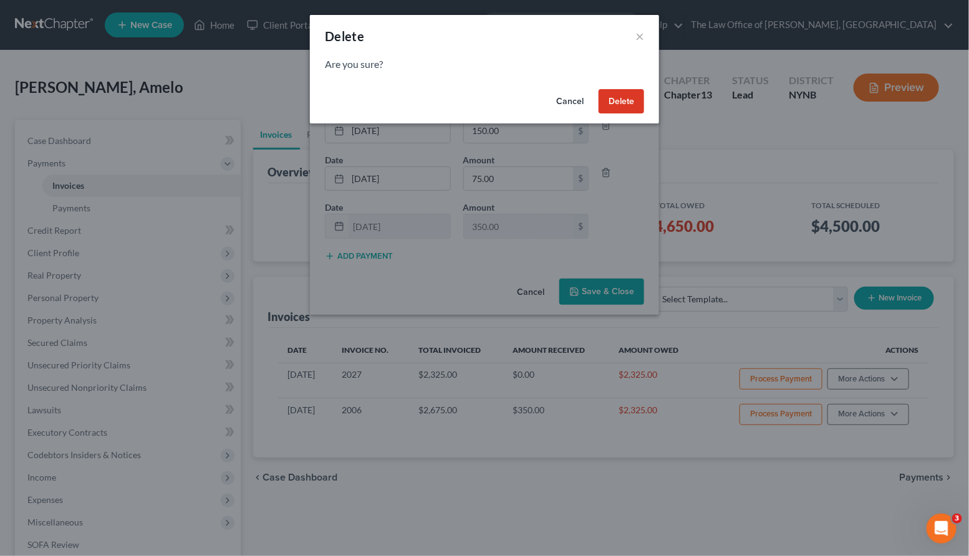
click at [615, 104] on button "Delete" at bounding box center [622, 101] width 46 height 25
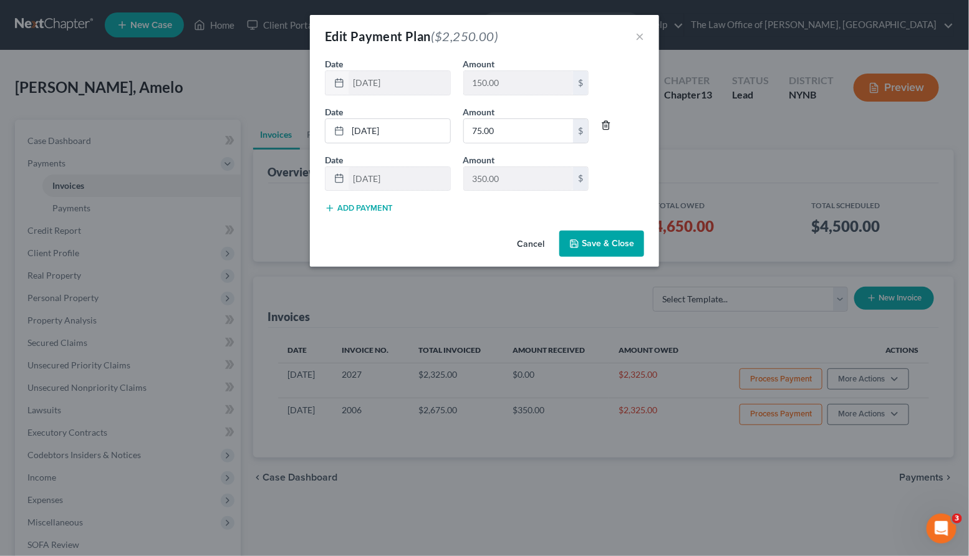
click at [605, 127] on line "button" at bounding box center [605, 126] width 0 height 2
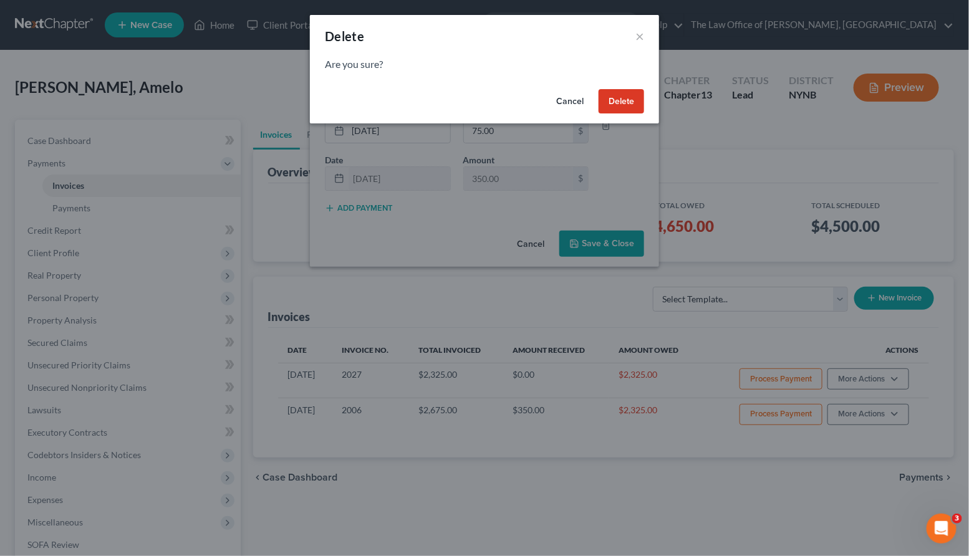
click at [609, 101] on button "Delete" at bounding box center [622, 101] width 46 height 25
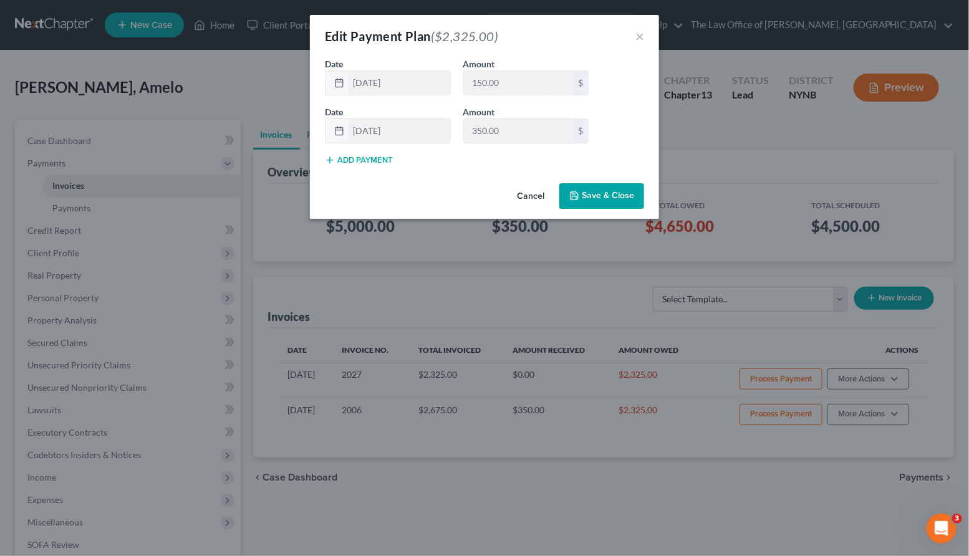
click at [610, 201] on button "Save & Close" at bounding box center [601, 196] width 85 height 26
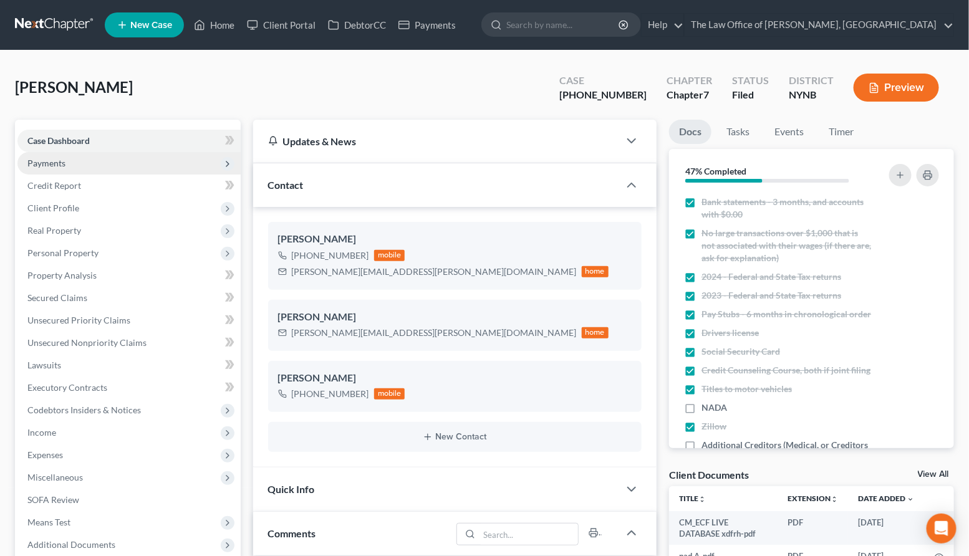
scroll to position [104, 0]
click at [138, 168] on span "Payments" at bounding box center [128, 163] width 223 height 22
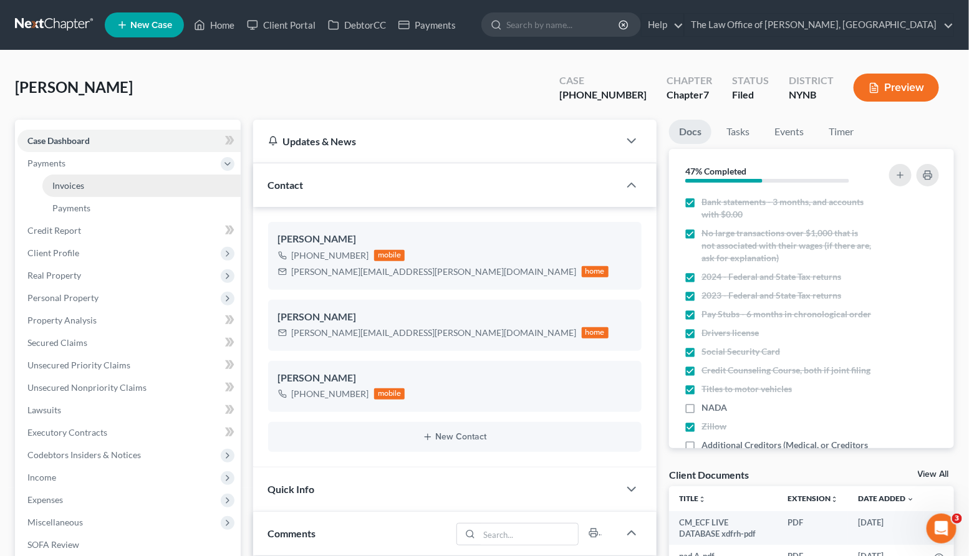
scroll to position [0, 0]
click at [127, 198] on link "Payments" at bounding box center [141, 208] width 198 height 22
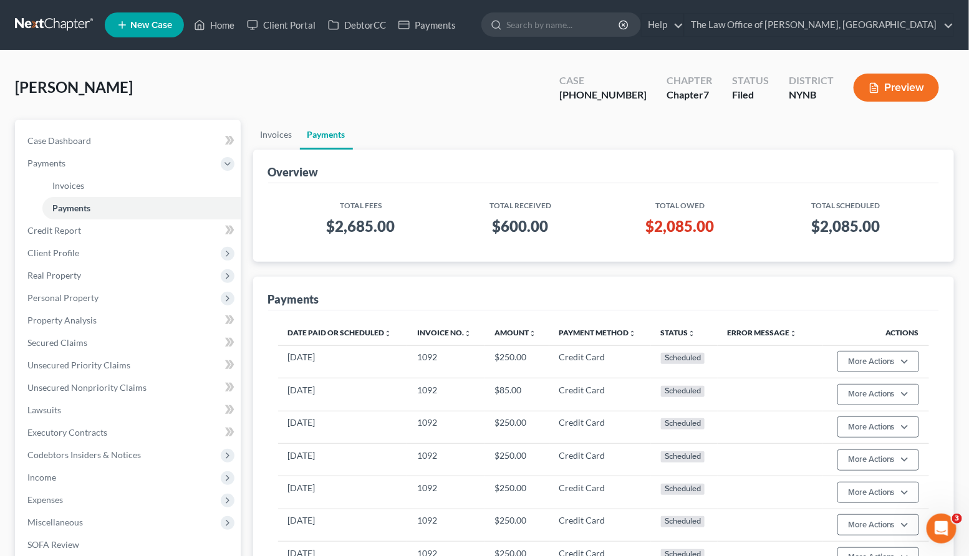
drag, startPoint x: 132, startPoint y: 92, endPoint x: 17, endPoint y: 94, distance: 114.7
click at [17, 94] on div "Quillinan, Paige Upgraded Case 25-11036-1 Chapter Chapter 7 Status Filed Distri…" at bounding box center [484, 92] width 939 height 54
copy span "Quillinan, Paige"
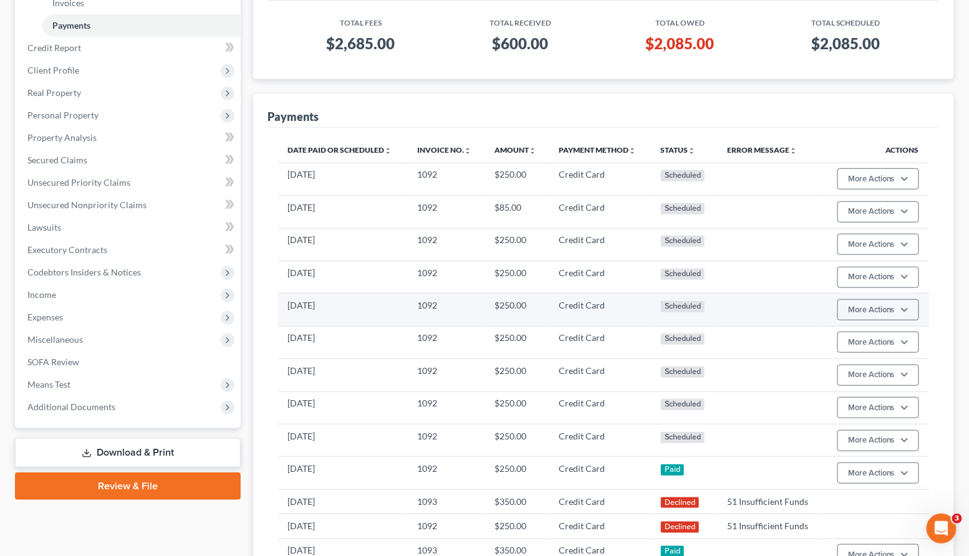
scroll to position [184, 0]
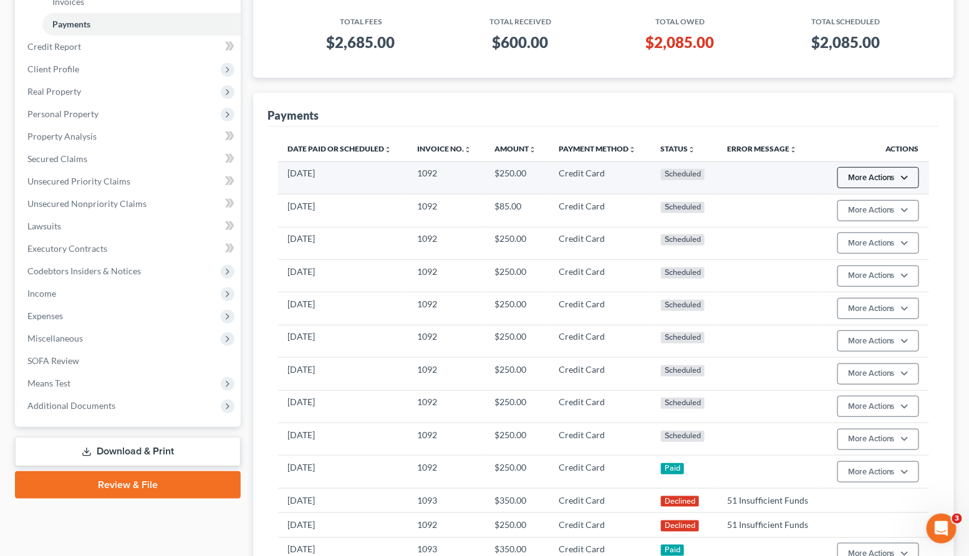
click at [886, 183] on button "More Actions" at bounding box center [878, 177] width 82 height 21
click at [864, 226] on link "Edit Payment Plan" at bounding box center [897, 224] width 120 height 21
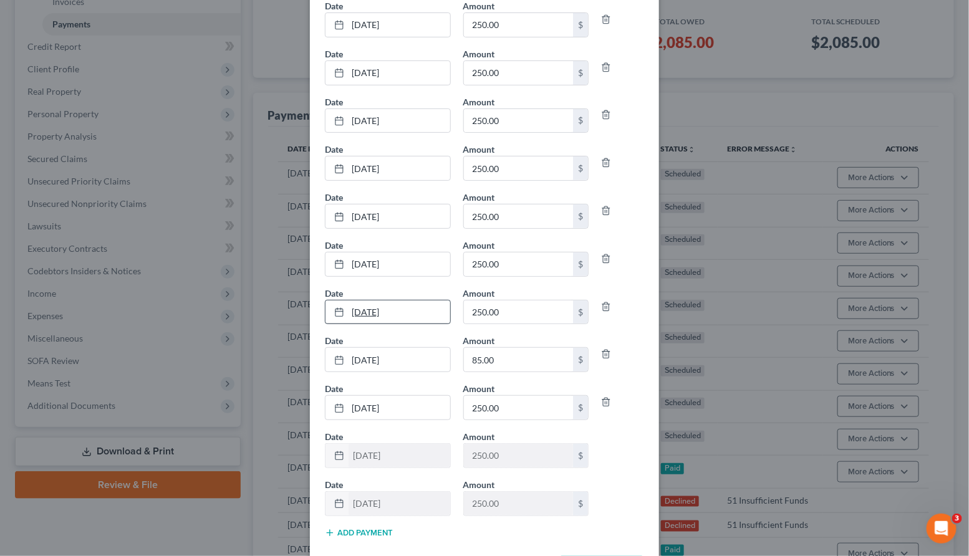
scroll to position [107, 0]
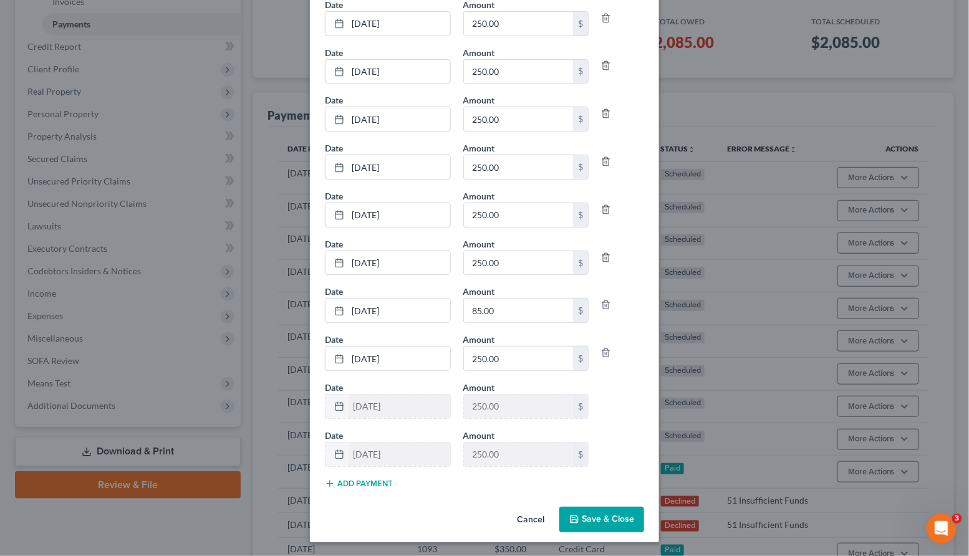
click at [345, 484] on button "Add Payment" at bounding box center [359, 484] width 68 height 10
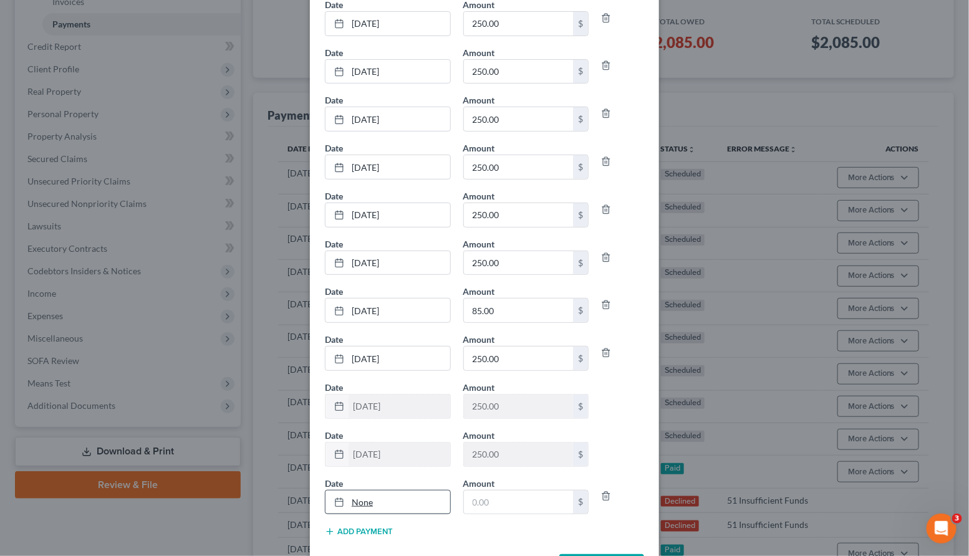
click at [362, 506] on link "None" at bounding box center [387, 503] width 125 height 24
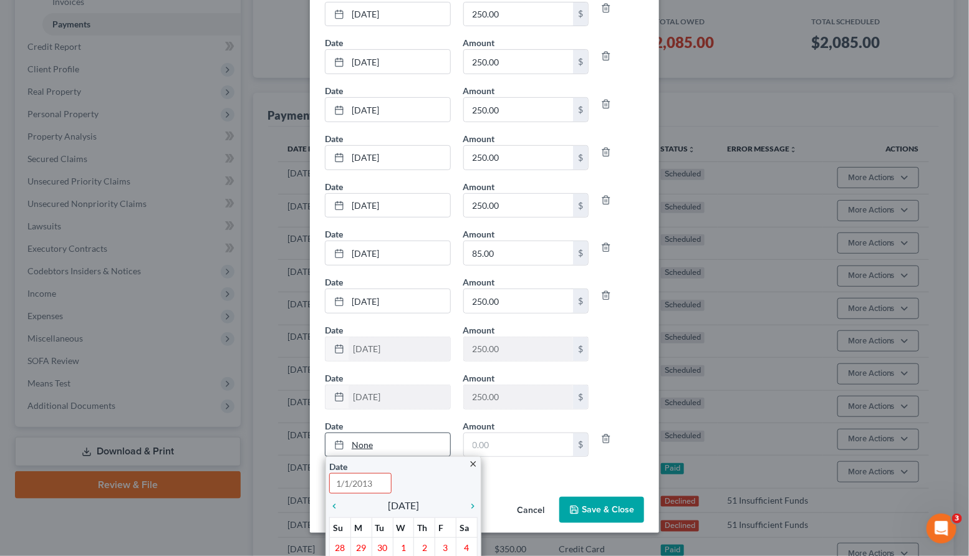
scroll to position [267, 0]
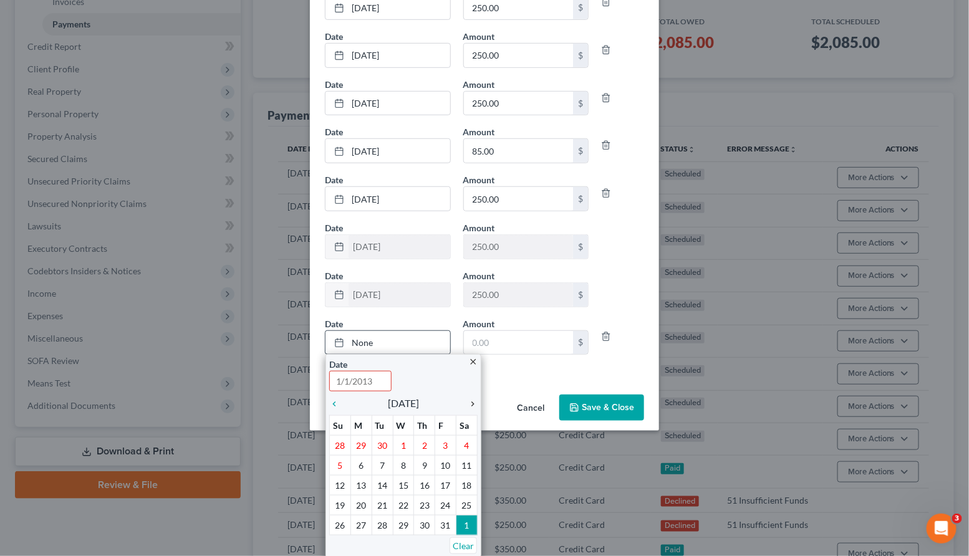
click at [472, 404] on icon "chevron_right" at bounding box center [469, 404] width 16 height 10
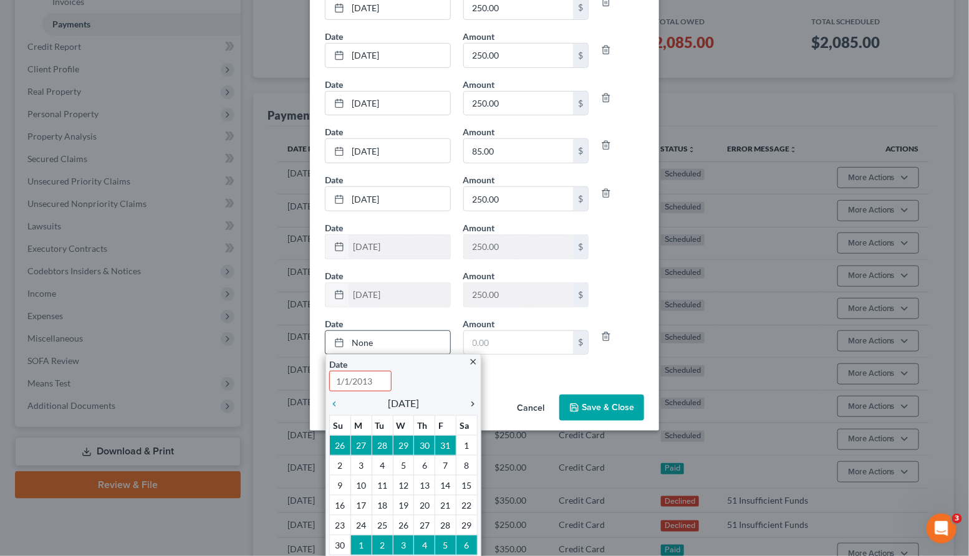
click at [472, 404] on icon "chevron_right" at bounding box center [469, 404] width 16 height 10
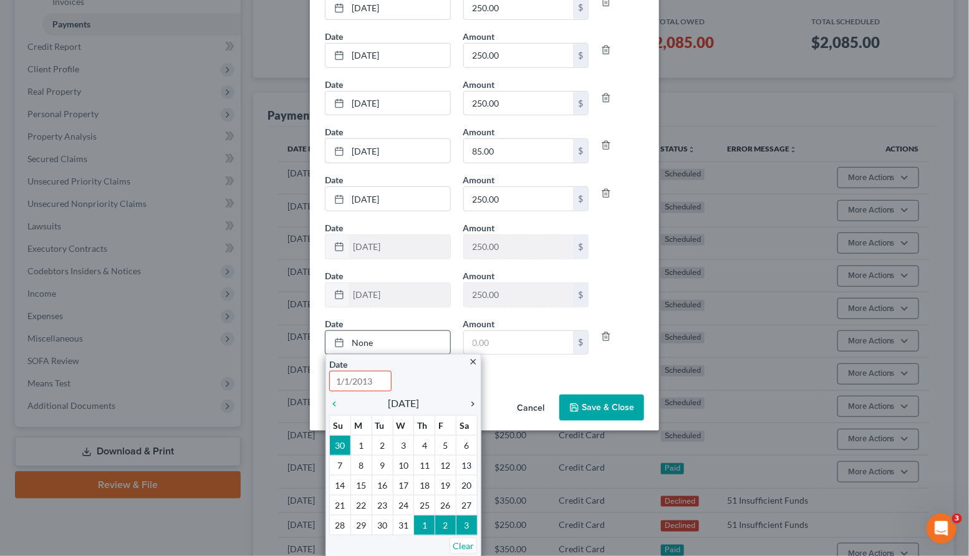
click at [472, 404] on icon "chevron_right" at bounding box center [469, 404] width 16 height 10
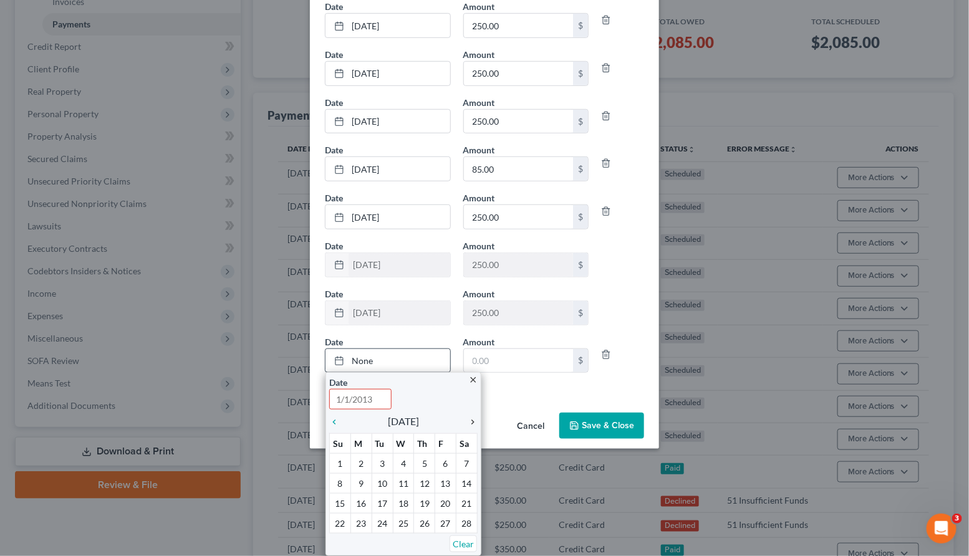
scroll to position [247, 0]
click at [472, 404] on div "Date Time" at bounding box center [403, 395] width 148 height 34
click at [472, 420] on icon "chevron_right" at bounding box center [469, 424] width 16 height 10
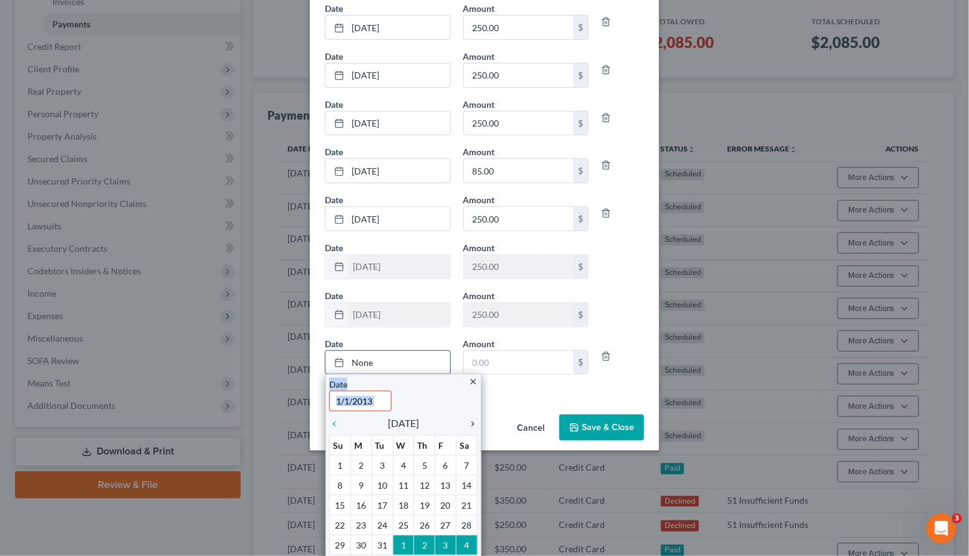
click at [472, 420] on icon "chevron_right" at bounding box center [469, 424] width 16 height 10
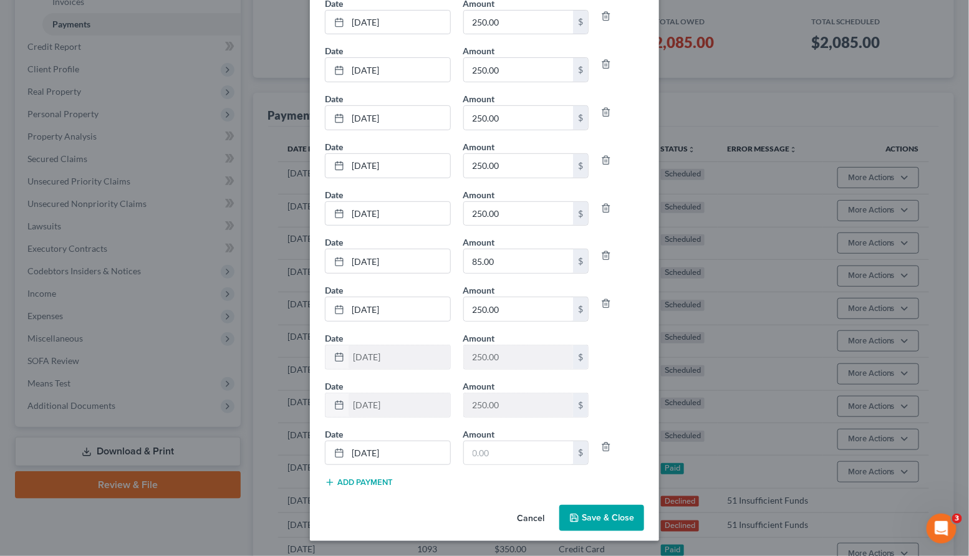
scroll to position [155, 0]
click at [511, 458] on input "text" at bounding box center [519, 455] width 110 height 24
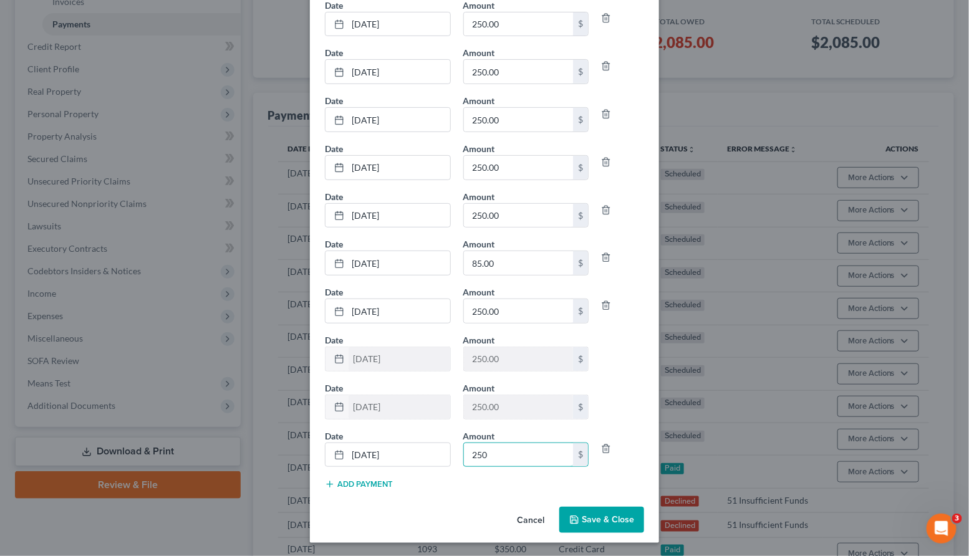
type input "250"
click at [576, 515] on icon "button" at bounding box center [574, 520] width 10 height 10
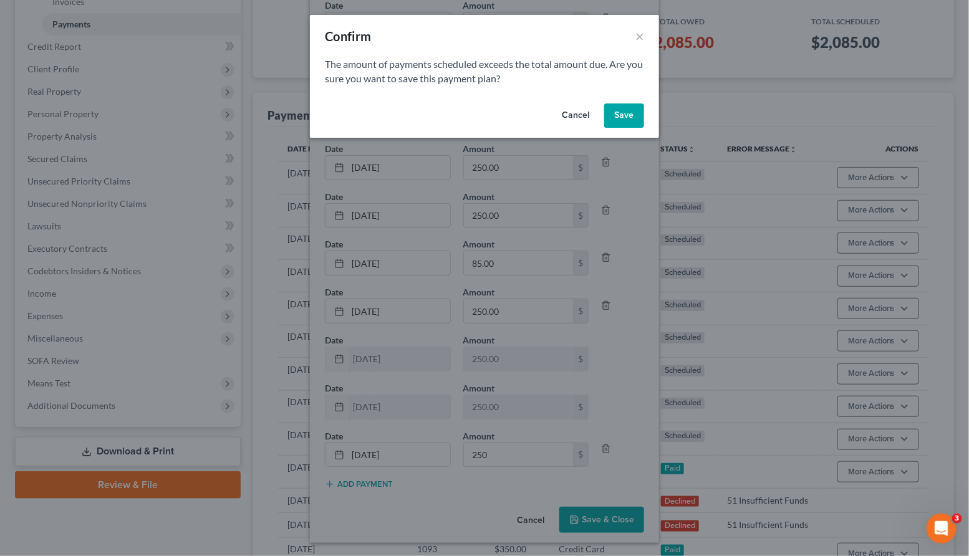
click at [624, 113] on button "Save" at bounding box center [624, 116] width 40 height 25
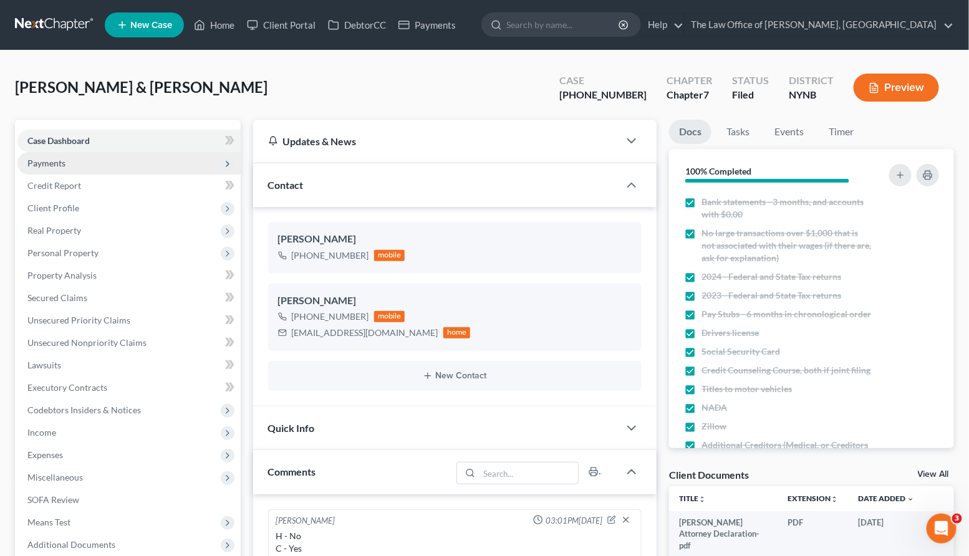
click at [59, 158] on span "Payments" at bounding box center [46, 163] width 38 height 11
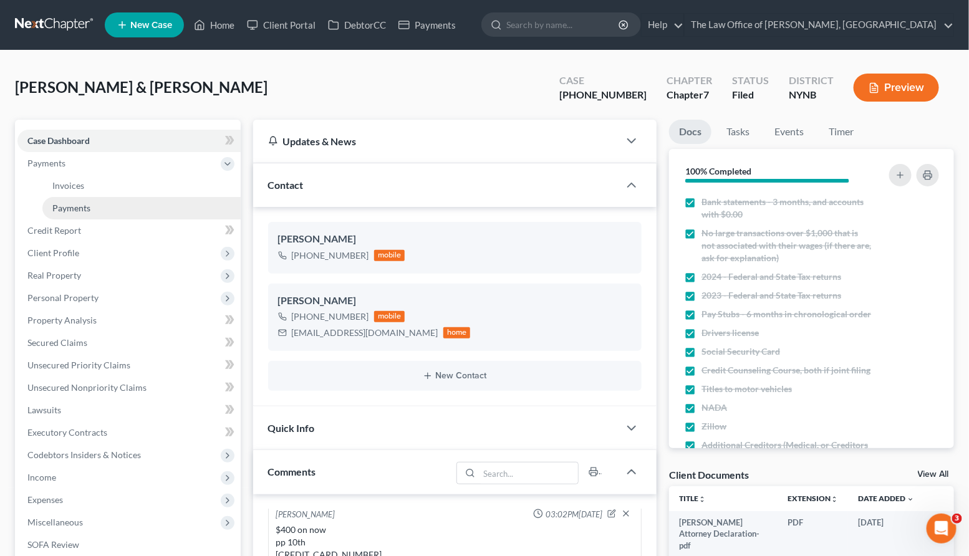
scroll to position [1116, 0]
click at [65, 197] on link "Payments" at bounding box center [141, 208] width 198 height 22
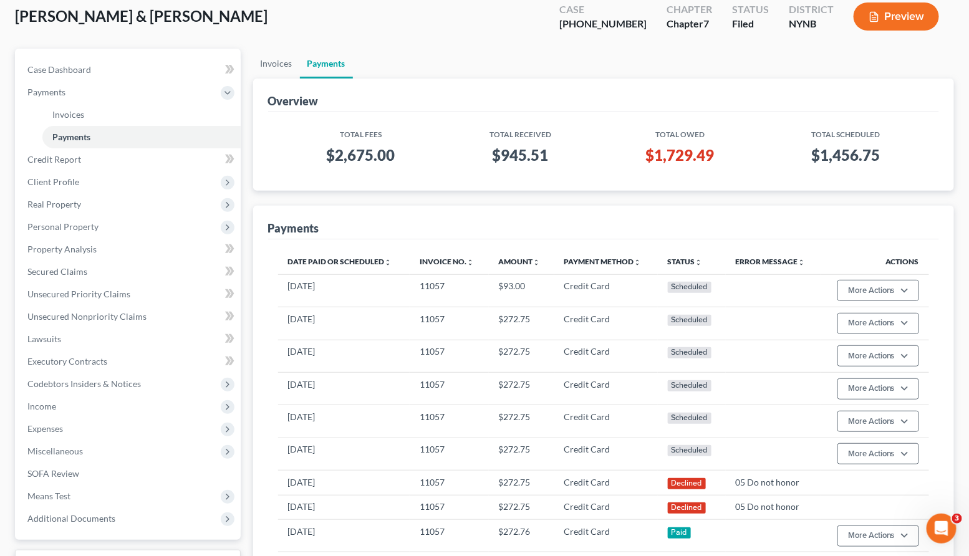
scroll to position [23, 0]
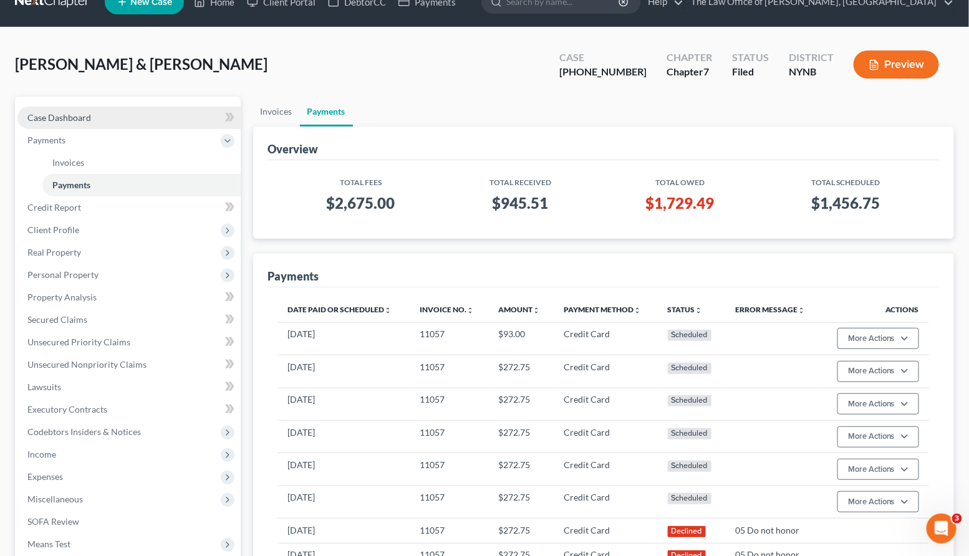
click at [129, 121] on link "Case Dashboard" at bounding box center [128, 118] width 223 height 22
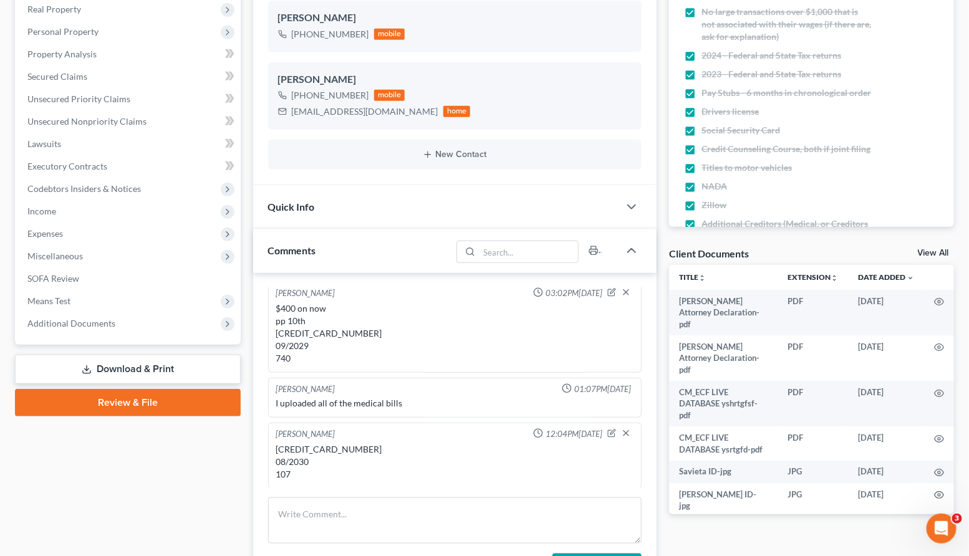
scroll to position [224, 0]
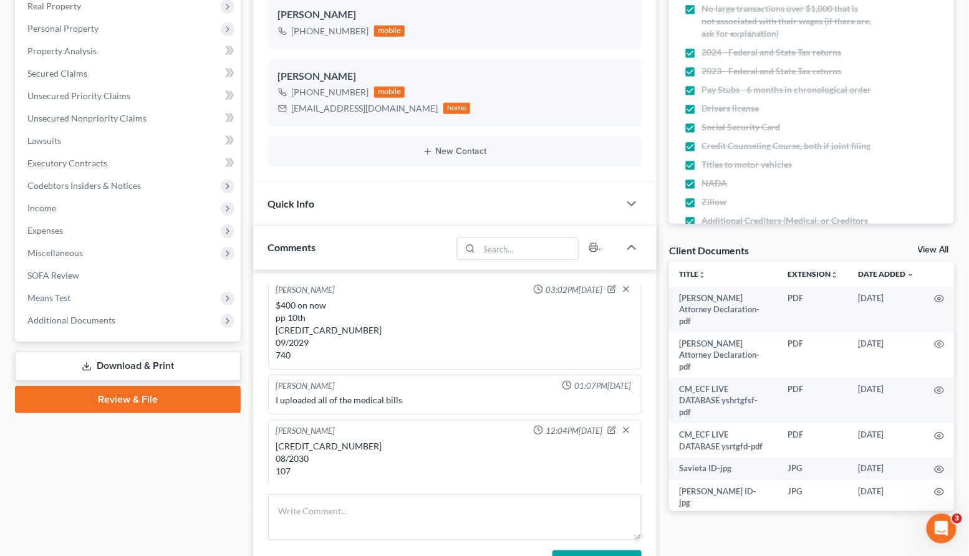
click at [317, 445] on div "[CREDIT_CARD_NUMBER] 08/2030 107" at bounding box center [455, 458] width 358 height 37
copy div "[CREDIT_CARD_NUMBER]"
click at [289, 456] on div "[CREDIT_CARD_NUMBER] 08/2030 107" at bounding box center [455, 458] width 358 height 37
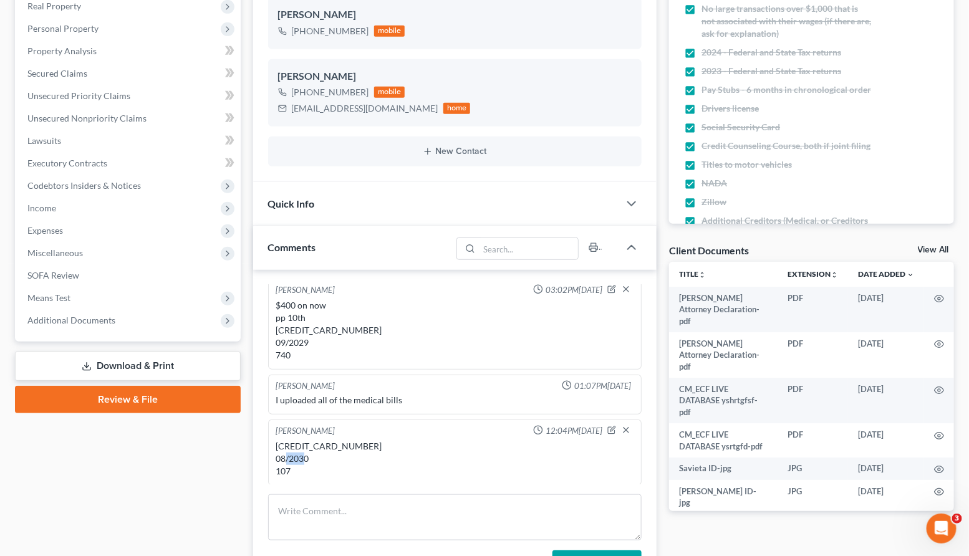
click at [289, 456] on div "[CREDIT_CARD_NUMBER] 08/2030 107" at bounding box center [455, 458] width 358 height 37
copy div "08/2030"
click at [330, 105] on div "[EMAIL_ADDRESS][DOMAIN_NAME]" at bounding box center [365, 108] width 147 height 12
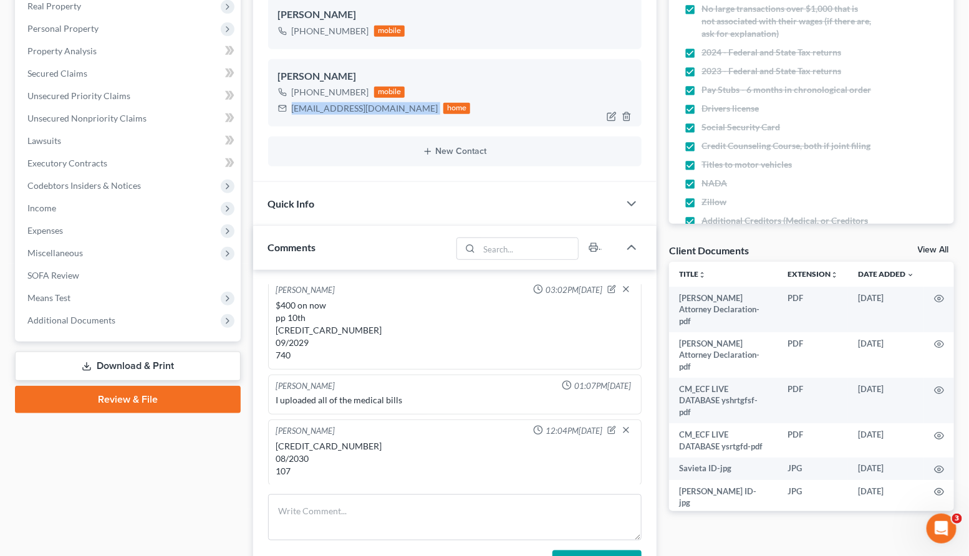
click at [330, 105] on div "[EMAIL_ADDRESS][DOMAIN_NAME]" at bounding box center [365, 108] width 147 height 12
copy div "[EMAIL_ADDRESS][DOMAIN_NAME]"
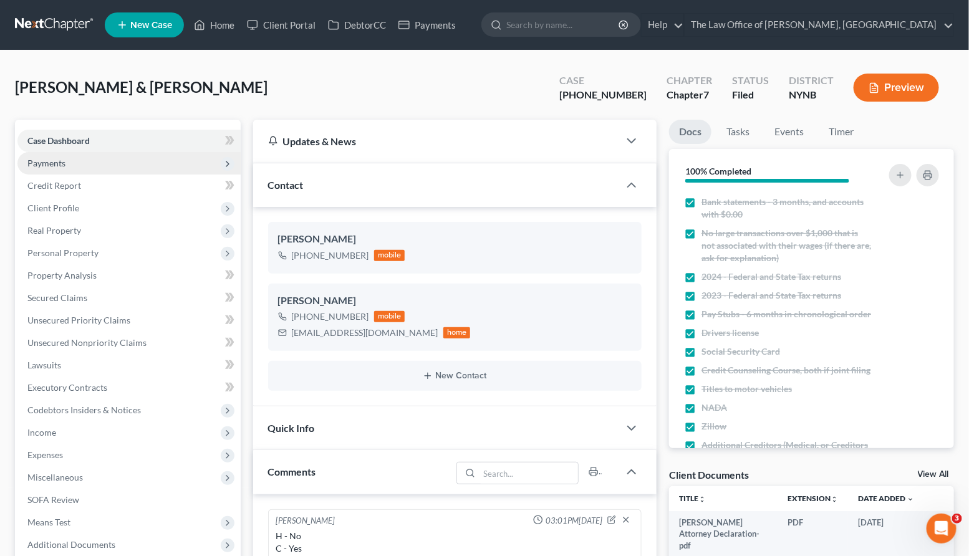
click at [75, 168] on span "Payments" at bounding box center [128, 163] width 223 height 22
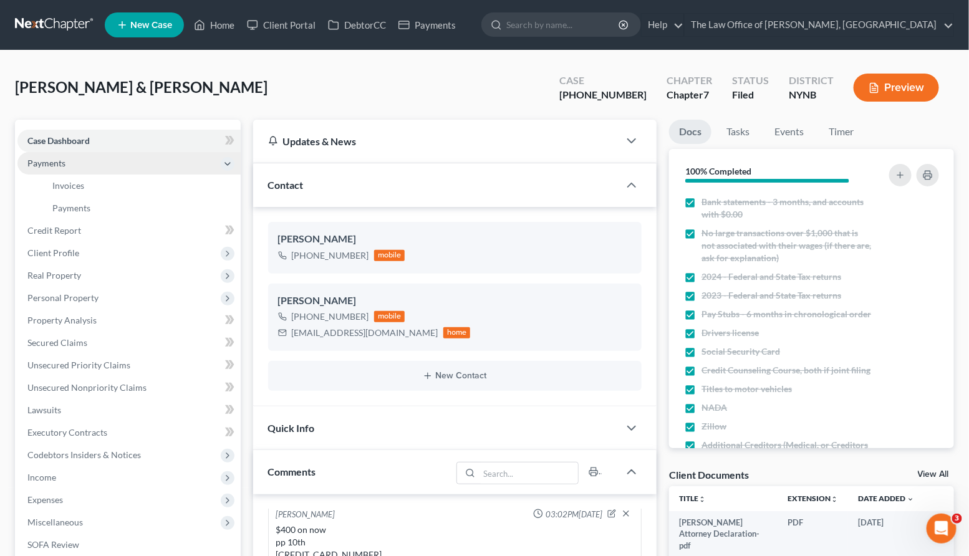
scroll to position [1116, 0]
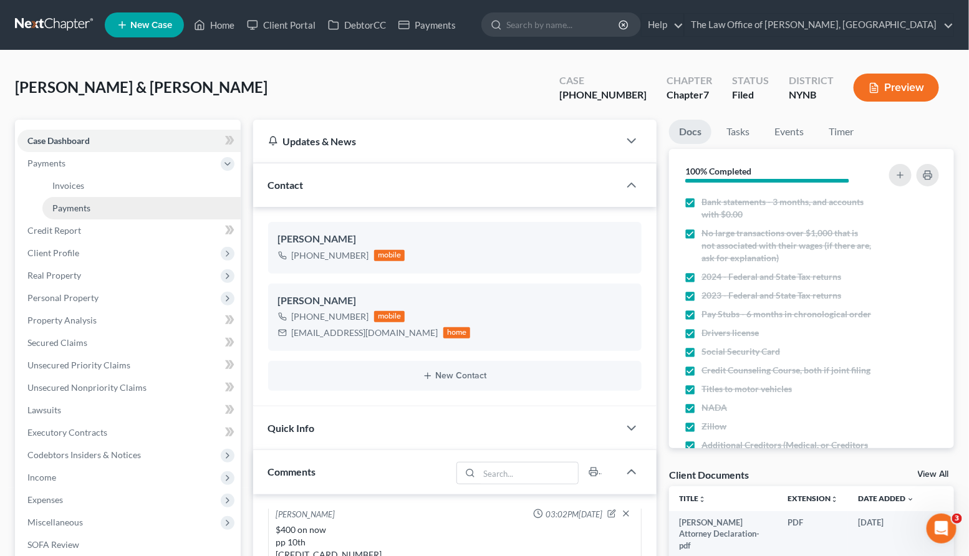
click at [64, 204] on span "Payments" at bounding box center [71, 208] width 38 height 11
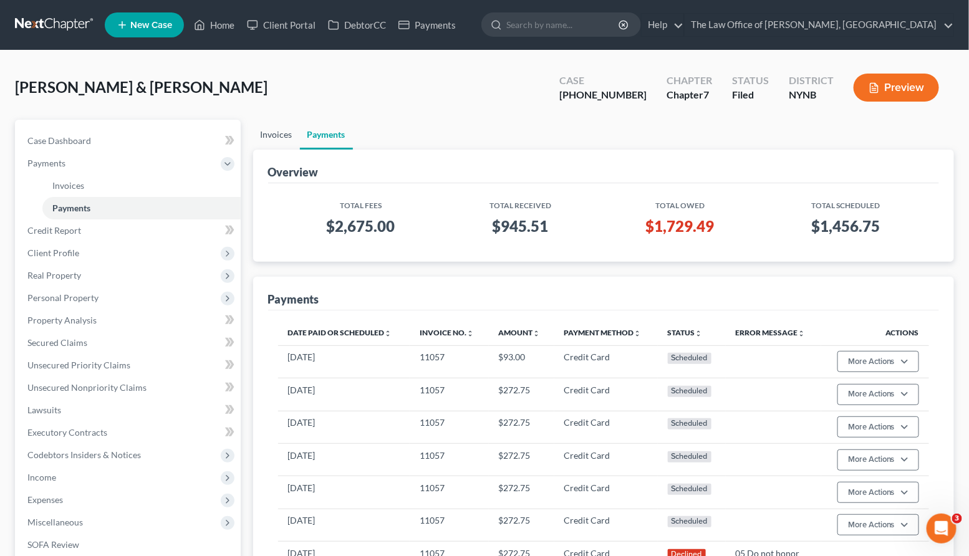
click at [281, 132] on link "Invoices" at bounding box center [276, 135] width 47 height 30
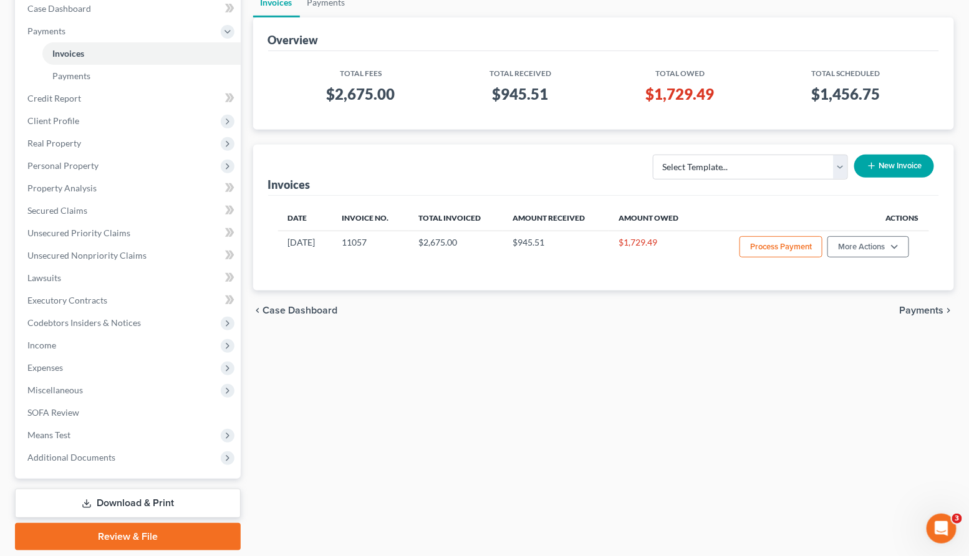
scroll to position [172, 0]
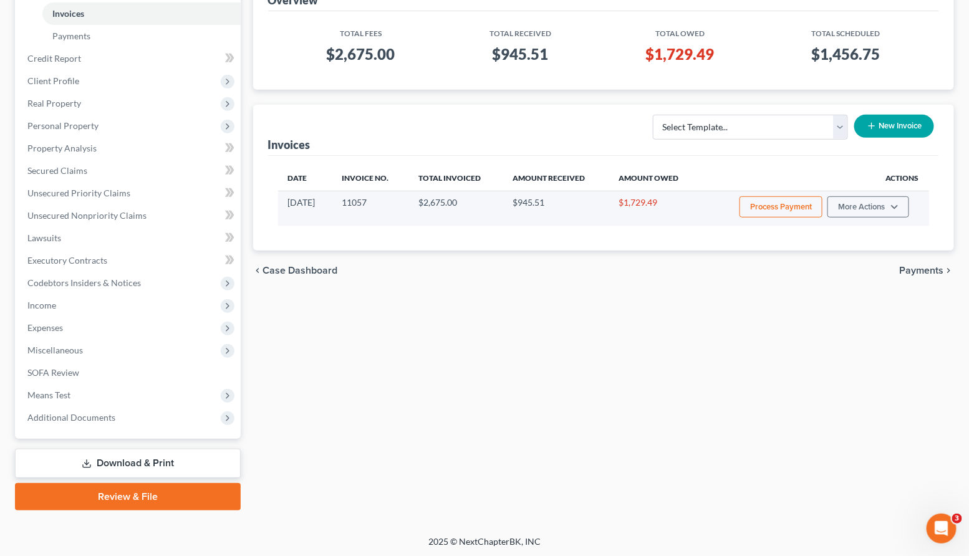
click at [791, 208] on button "Process Payment" at bounding box center [781, 206] width 83 height 21
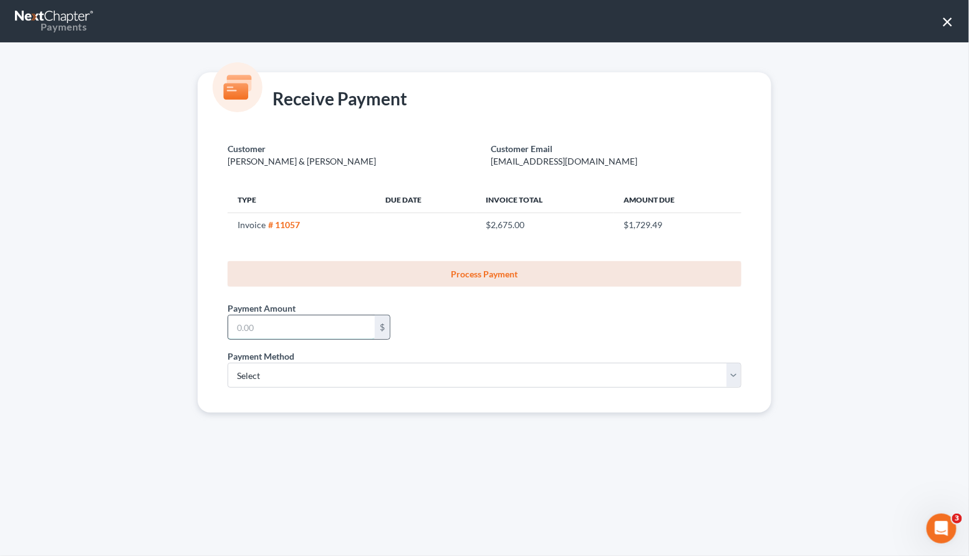
click at [295, 335] on input "text" at bounding box center [301, 328] width 147 height 24
type input "273"
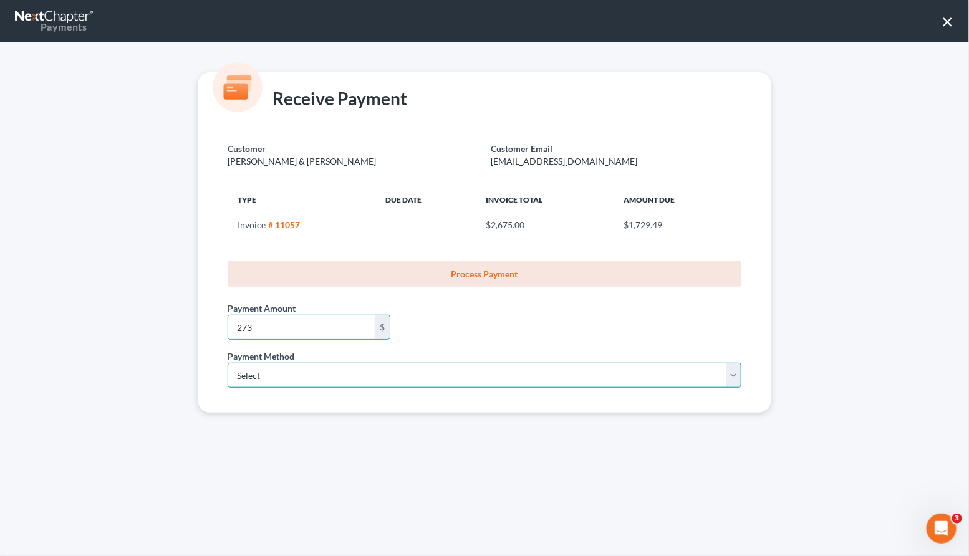
click at [272, 377] on select "Select ACH Credit Card" at bounding box center [485, 375] width 514 height 25
select select "1"
click at [228, 363] on select "Select ACH Credit Card" at bounding box center [485, 375] width 514 height 25
select select "35"
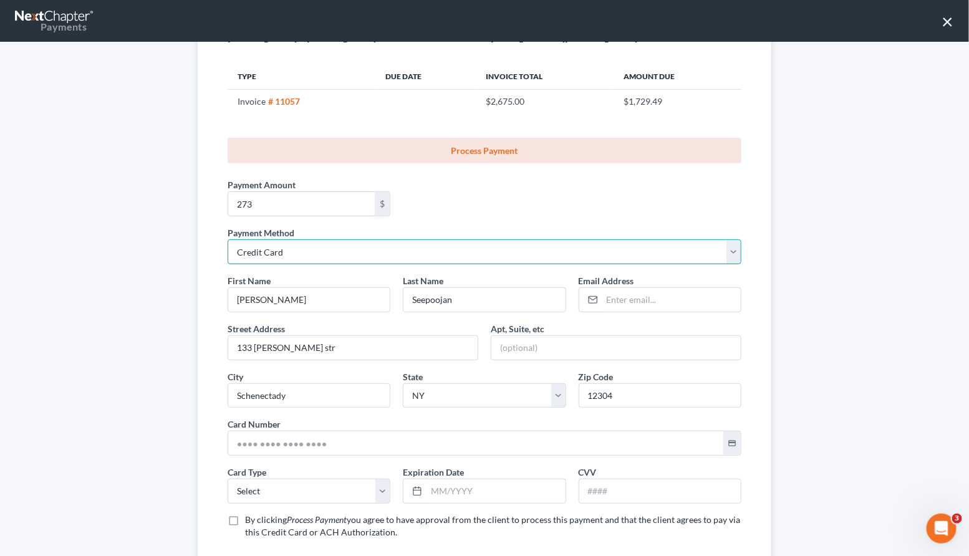
scroll to position [197, 0]
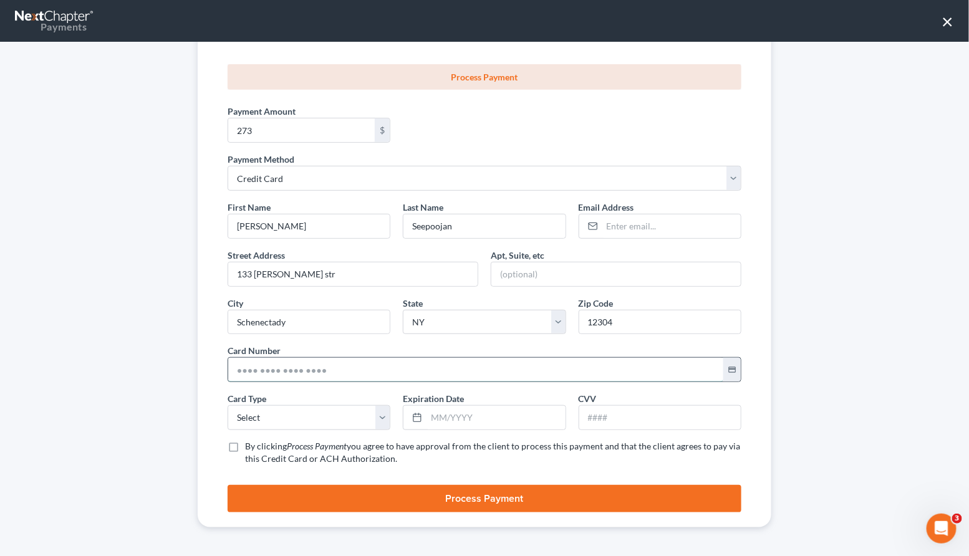
click at [264, 375] on input "text" at bounding box center [475, 370] width 495 height 24
paste input "5312 7800 2738 3545"
type input "5312 7800 2738 3545"
click at [255, 417] on select "Select Visa MasterCard Discover American Express" at bounding box center [309, 417] width 163 height 25
select select "1"
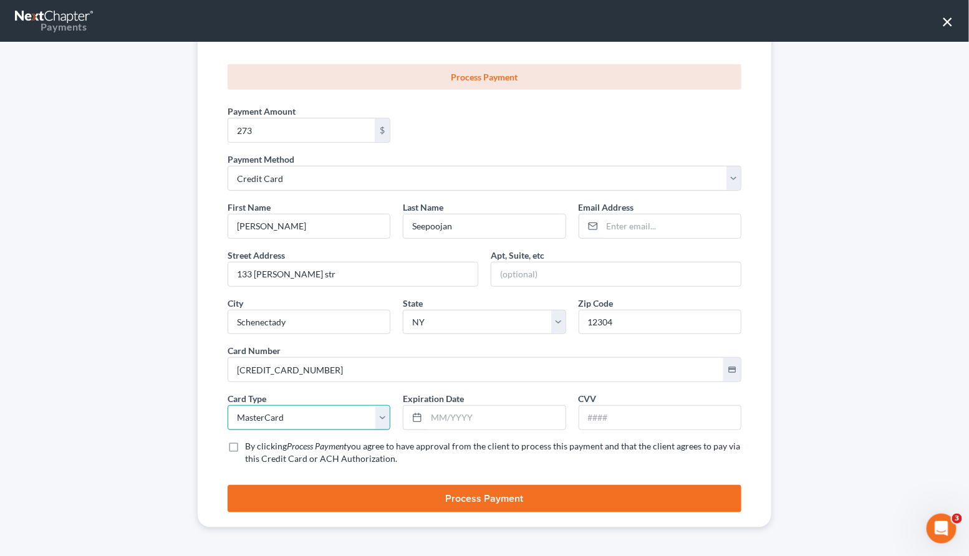
click at [228, 405] on select "Select Visa MasterCard Discover American Express" at bounding box center [309, 417] width 163 height 25
click at [595, 419] on input "text" at bounding box center [659, 418] width 161 height 24
type input "107"
click at [487, 411] on input "text" at bounding box center [496, 418] width 138 height 24
paste input "08/2030"
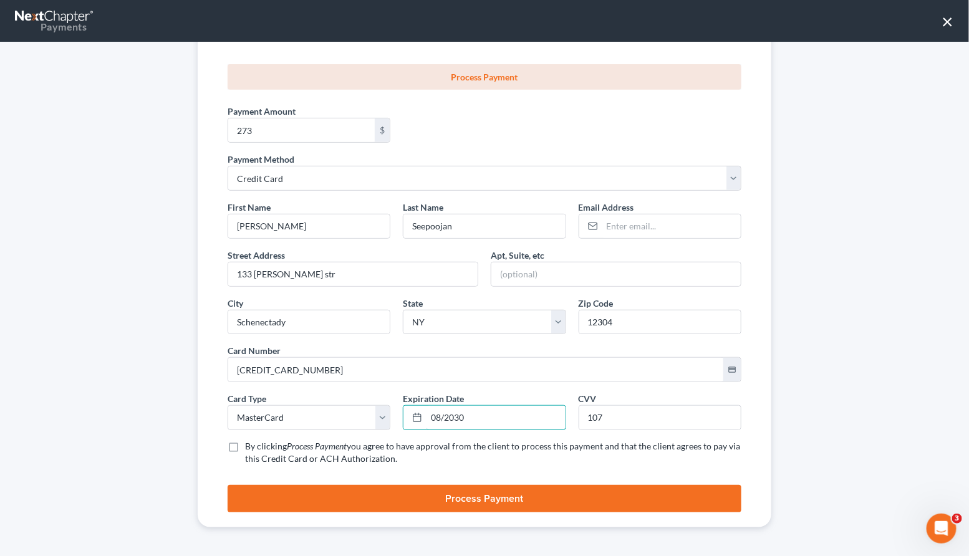
type input "08/2030"
click at [245, 441] on label "By clicking Process Payment you agree to have approval from the client to proce…" at bounding box center [493, 452] width 496 height 25
click at [250, 441] on input "By clicking Process Payment you agree to have approval from the client to proce…" at bounding box center [254, 444] width 8 height 8
checkbox input "true"
click at [398, 497] on button "Process Payment" at bounding box center [485, 498] width 514 height 27
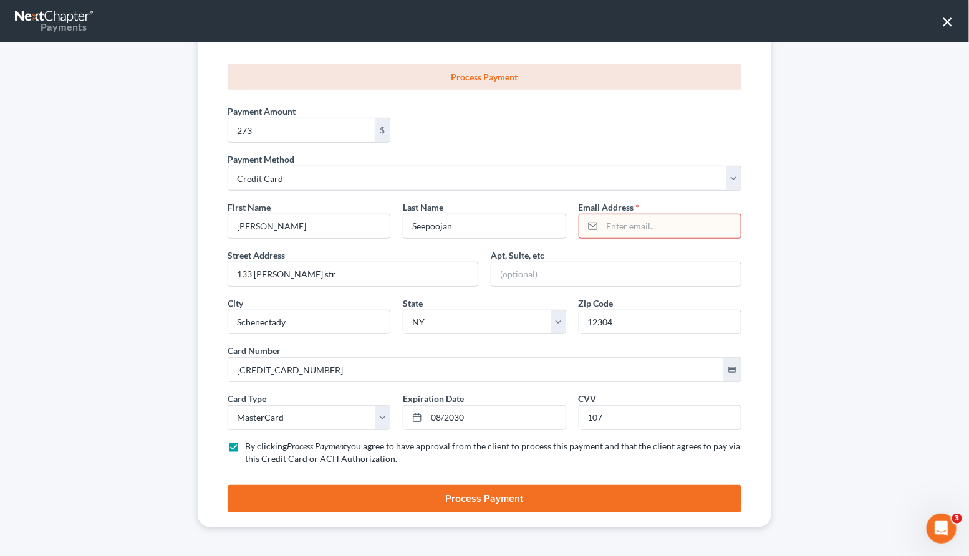
click at [620, 225] on input "email" at bounding box center [671, 227] width 138 height 24
paste input "savieta71@gmail.com"
type input "savieta71@gmail.com"
click at [460, 491] on button "Process Payment" at bounding box center [485, 498] width 514 height 27
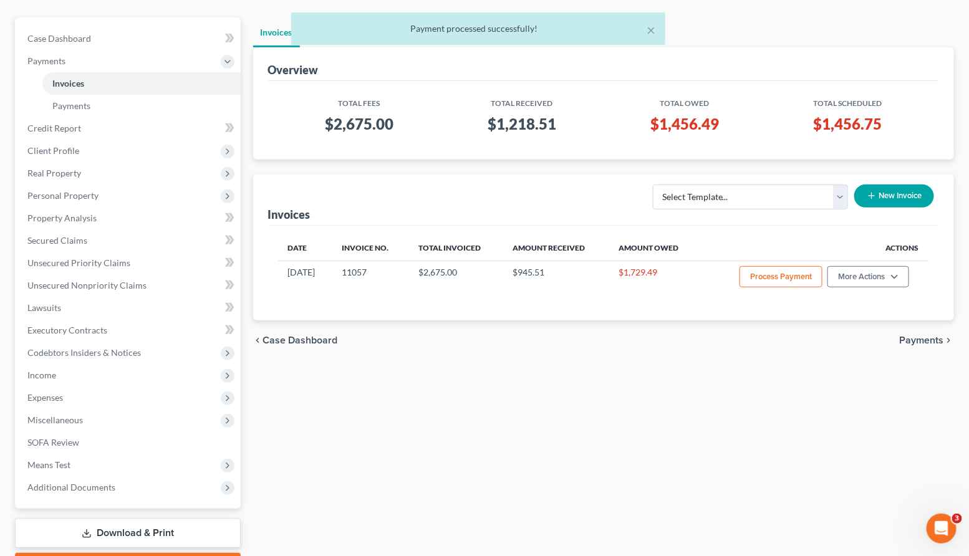
scroll to position [0, 0]
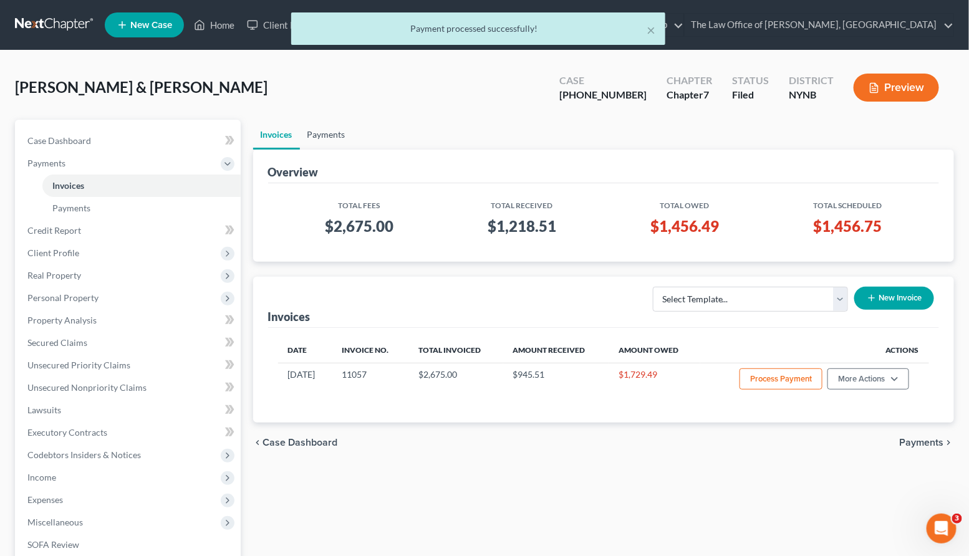
click at [339, 135] on link "Payments" at bounding box center [326, 135] width 53 height 30
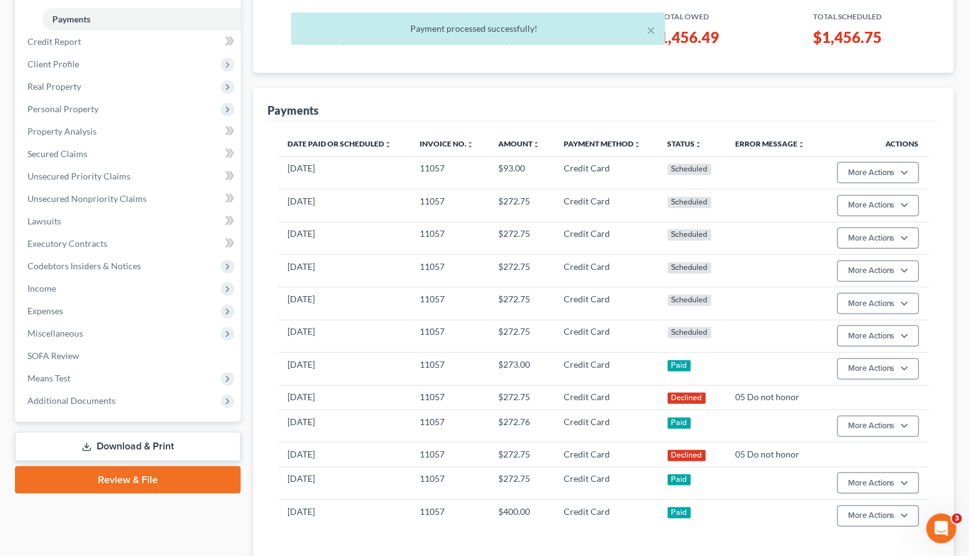
scroll to position [264, 0]
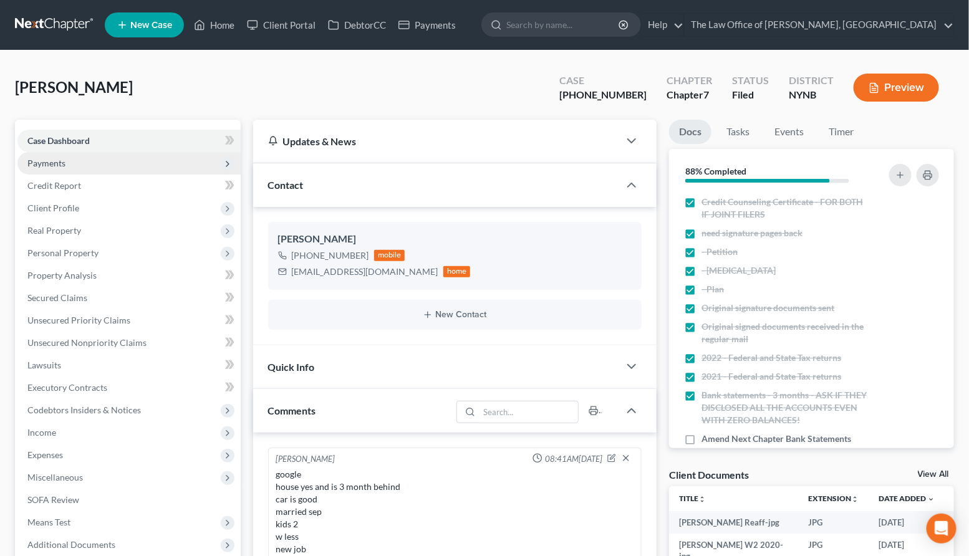
click at [58, 165] on span "Payments" at bounding box center [46, 163] width 38 height 11
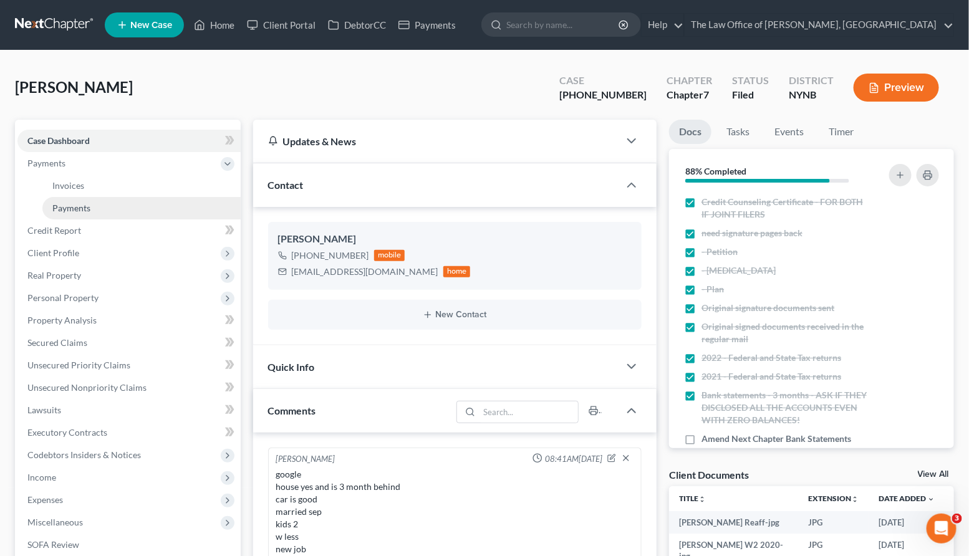
scroll to position [231, 0]
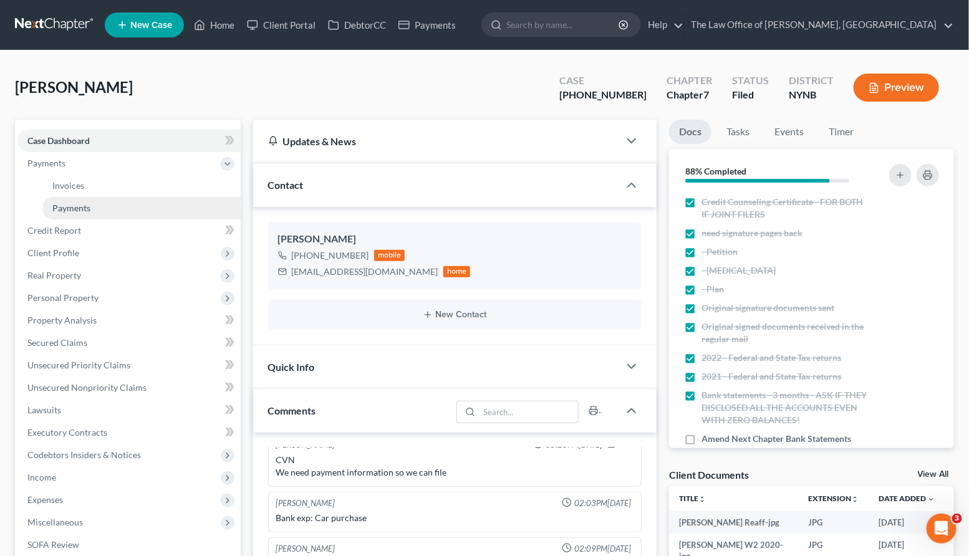
click at [69, 215] on link "Payments" at bounding box center [141, 208] width 198 height 22
